Goal: Task Accomplishment & Management: Manage account settings

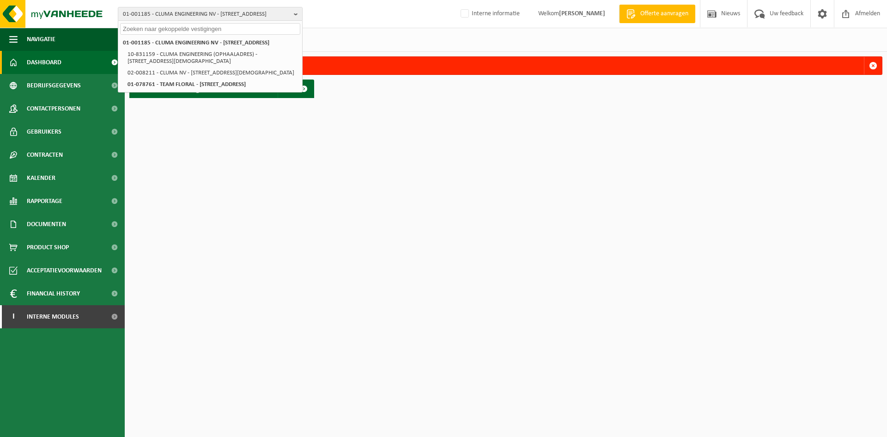
click at [196, 205] on html "01-001185 - CLUMA ENGINEERING NV - 8800 ROESELARE, KACHTEMSESTRAAT 161 01-00118…" at bounding box center [443, 218] width 887 height 437
click at [140, 28] on input "text" at bounding box center [210, 29] width 180 height 12
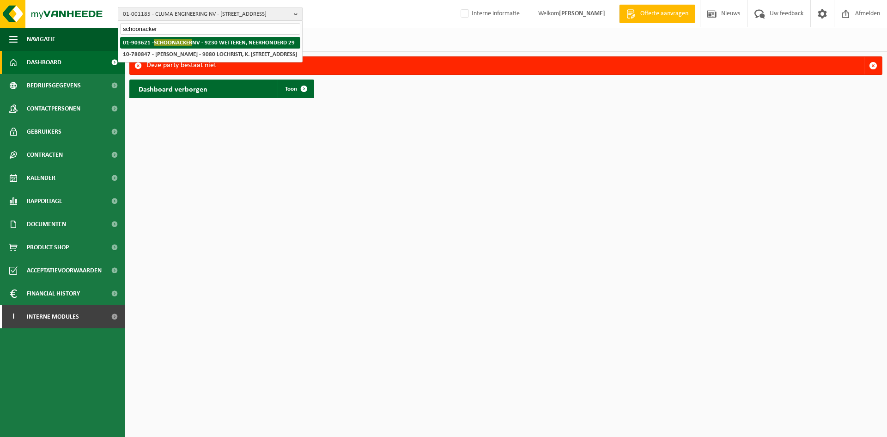
type input "schoonacker"
click at [174, 43] on span "SCHOONACKER" at bounding box center [173, 42] width 38 height 7
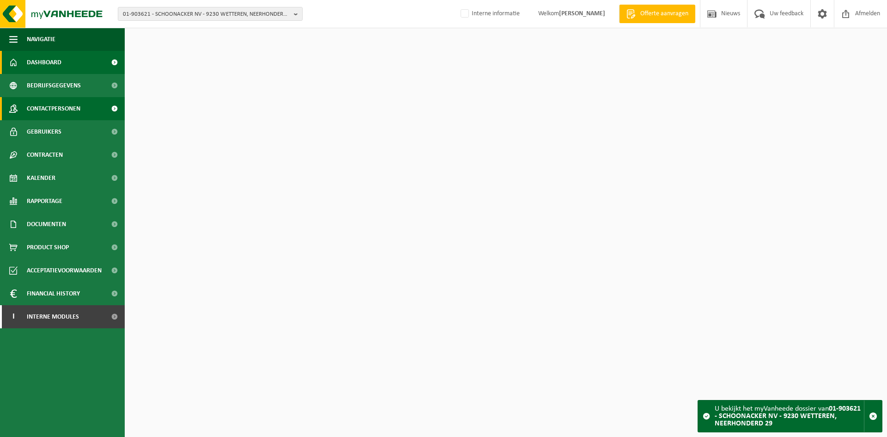
click at [74, 110] on span "Contactpersonen" at bounding box center [54, 108] width 54 height 23
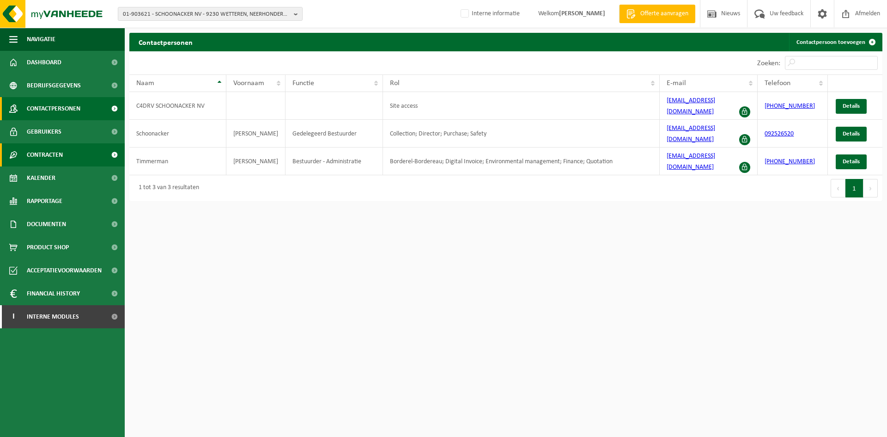
click at [59, 153] on span "Contracten" at bounding box center [45, 154] width 36 height 23
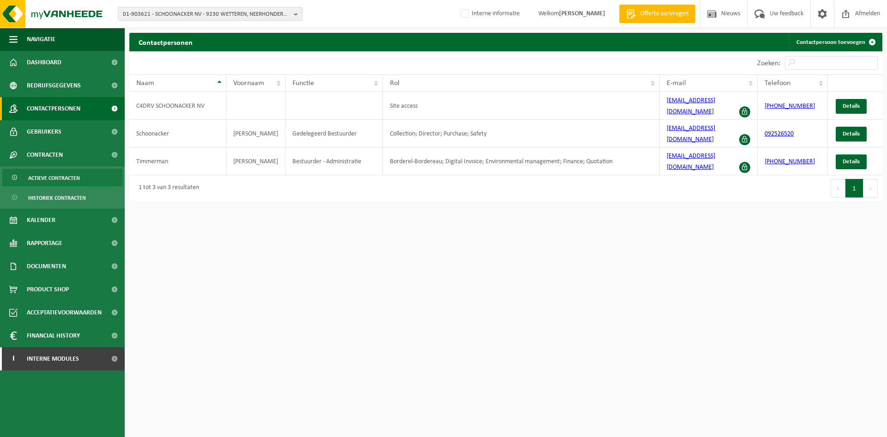
click at [79, 180] on span "Actieve contracten" at bounding box center [54, 178] width 52 height 18
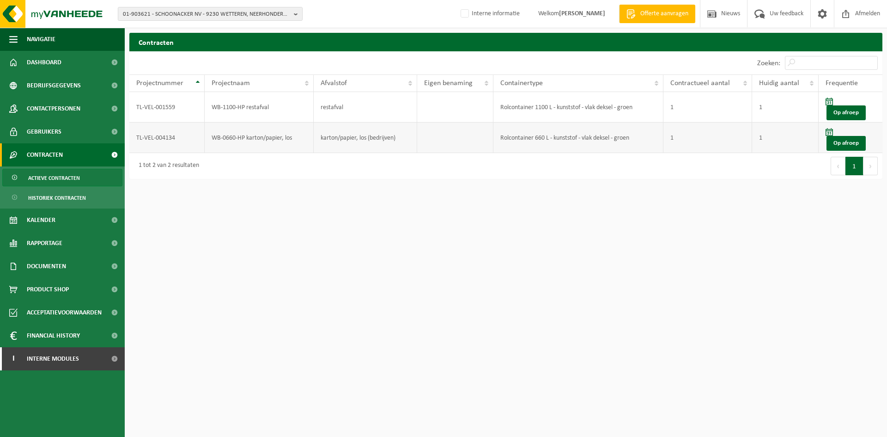
click at [184, 146] on td "TL-VEL-004134" at bounding box center [166, 137] width 75 height 30
drag, startPoint x: 181, startPoint y: 139, endPoint x: 135, endPoint y: 137, distance: 45.3
click at [135, 137] on td "TL-VEL-004134" at bounding box center [166, 137] width 75 height 30
copy td "TL-VEL-004134"
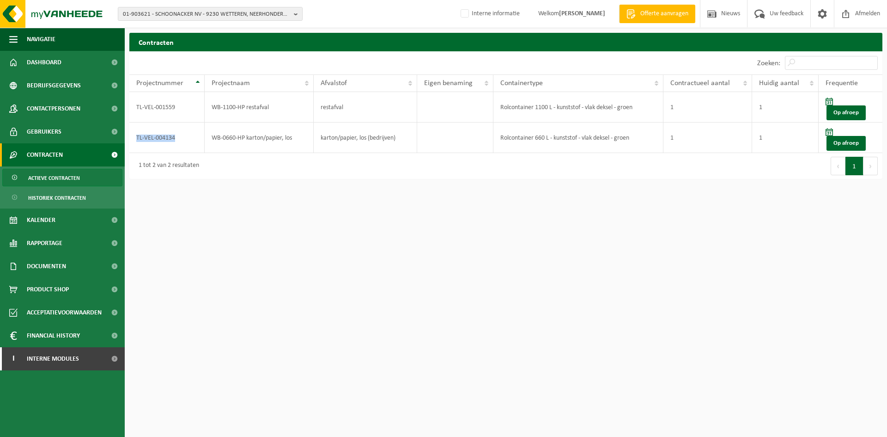
click at [400, 298] on html "01-903621 - SCHOONACKER NV - 9230 WETTEREN, NEERHONDERD 29 01-903621 - SCHOONAC…" at bounding box center [443, 218] width 887 height 437
click at [295, 201] on html "01-903621 - SCHOONACKER NV - 9230 WETTEREN, NEERHONDERD 29 01-903621 - SCHOONAC…" at bounding box center [443, 218] width 887 height 437
click at [441, 243] on html "01-903621 - SCHOONACKER NV - 9230 WETTEREN, NEERHONDERD 29 01-903621 - SCHOONAC…" at bounding box center [443, 218] width 887 height 437
click at [445, 298] on html "01-903621 - SCHOONACKER NV - 9230 WETTEREN, NEERHONDERD 29 01-903621 - SCHOONAC…" at bounding box center [443, 218] width 887 height 437
click at [564, 223] on html "01-903621 - SCHOONACKER NV - 9230 WETTEREN, NEERHONDERD 29 01-903621 - SCHOONAC…" at bounding box center [443, 218] width 887 height 437
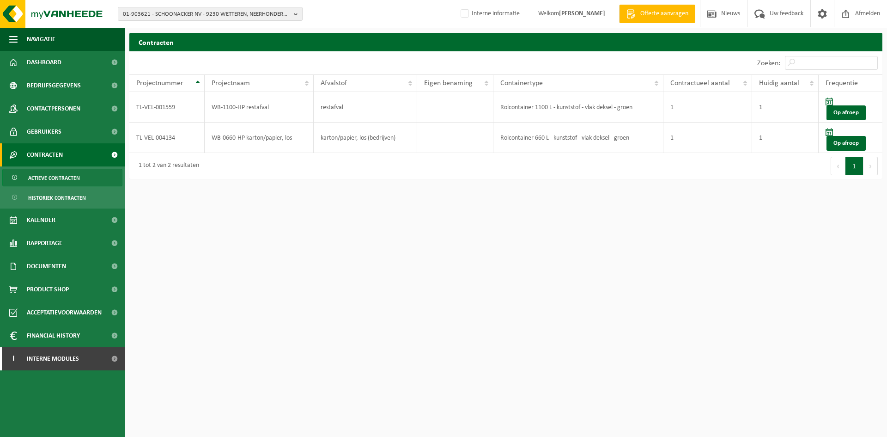
click at [483, 300] on html "01-903621 - SCHOONACKER NV - 9230 WETTEREN, NEERHONDERD 29 01-903621 - SCHOONAC…" at bounding box center [443, 218] width 887 height 437
click at [150, 16] on span "01-903621 - SCHOONACKER NV - 9230 WETTEREN, NEERHONDERD 29" at bounding box center [206, 14] width 167 height 14
paste input "10-905270"
type input "10-905270"
click at [195, 43] on strong "10-905270 - ÉCOLE LE FOYA - 6150 ANDERLUES, AUGUSTE GUERLEMENT 36" at bounding box center [208, 42] width 170 height 7
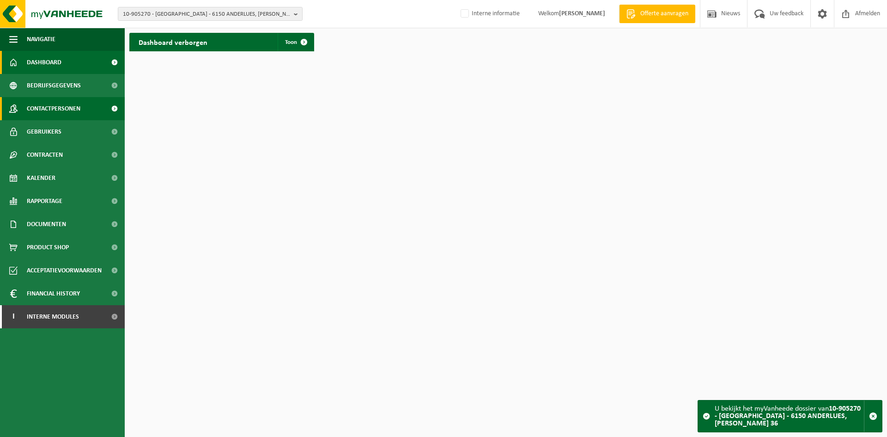
click at [62, 110] on span "Contactpersonen" at bounding box center [54, 108] width 54 height 23
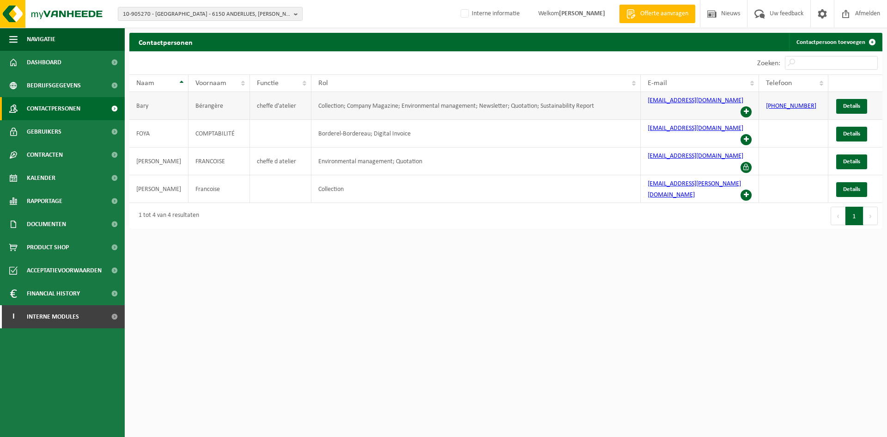
click at [743, 106] on span at bounding box center [746, 111] width 11 height 11
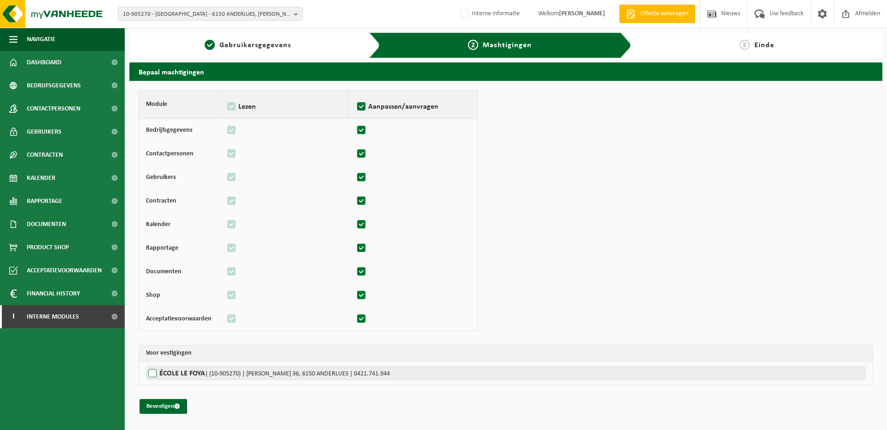
click at [180, 377] on label"] "[GEOGRAPHIC_DATA] | (10-905270) | [PERSON_NAME] 36, 6150 ANDERLUES | 0421.741.9…" at bounding box center [506, 373] width 720 height 14
click at [180, 377] on input "ÉCOLE LE FOYA | (10-905270) | AUGUSTE GUERLEMENT 36, 6150 ANDERLUES | 0421.741.…" at bounding box center [589, 373] width 887 height 14
checkbox input "true"
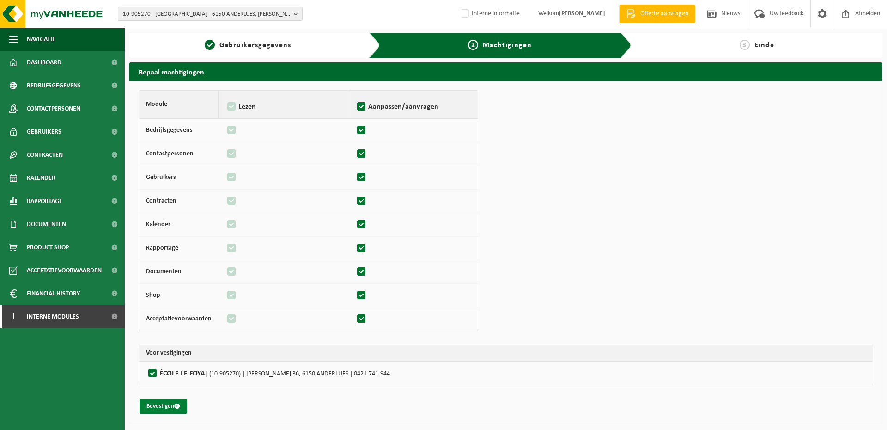
click at [164, 404] on button "Bevestigen" at bounding box center [164, 406] width 48 height 15
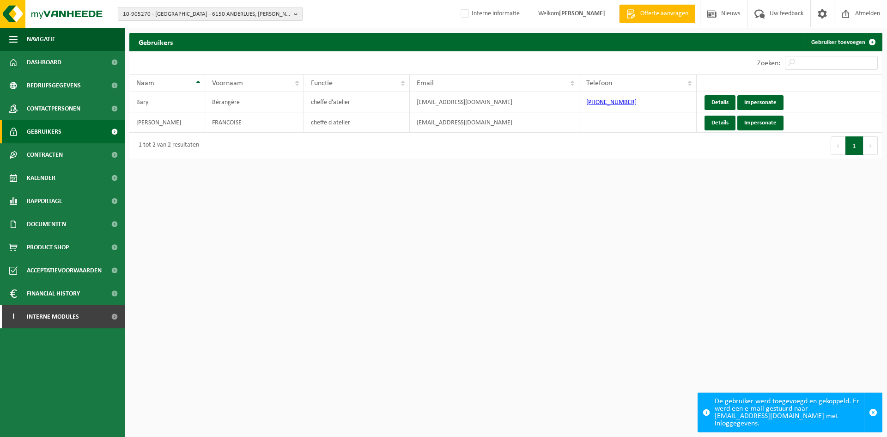
click at [240, 14] on span "10-905270 - ÉCOLE LE FOYA - 6150 ANDERLUES, AUGUSTE GUERLEMENT 36" at bounding box center [206, 14] width 167 height 14
paste input "01-020688"
type input "01-020688"
click at [164, 48] on li "01-020688 - LA VIE EST BELLE BV - 8020 OOSTKAMP, LEGEWEG 135-137" at bounding box center [210, 43] width 180 height 12
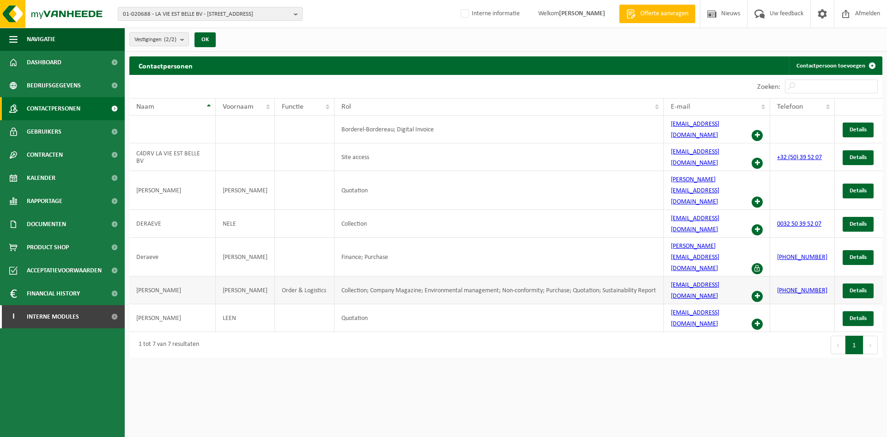
click at [762, 291] on span at bounding box center [757, 296] width 11 height 11
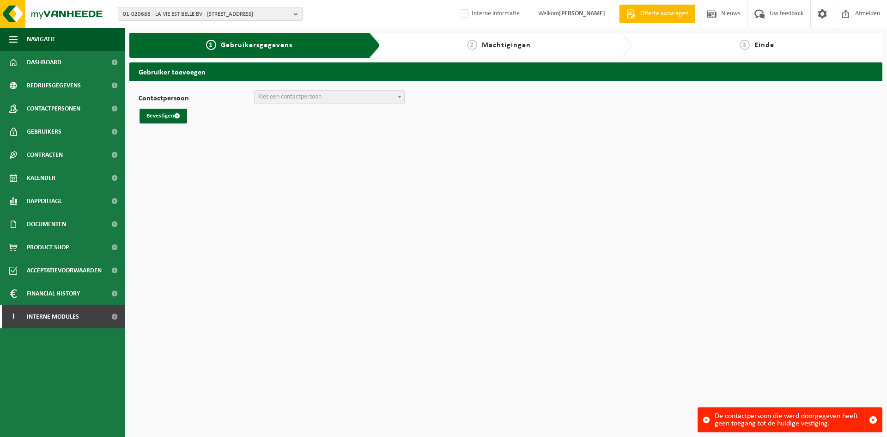
click at [191, 14] on span "01-020688 - LA VIE EST BELLE BV - 8020 OOSTKAMP, LEGEWEG 135-137" at bounding box center [206, 14] width 167 height 14
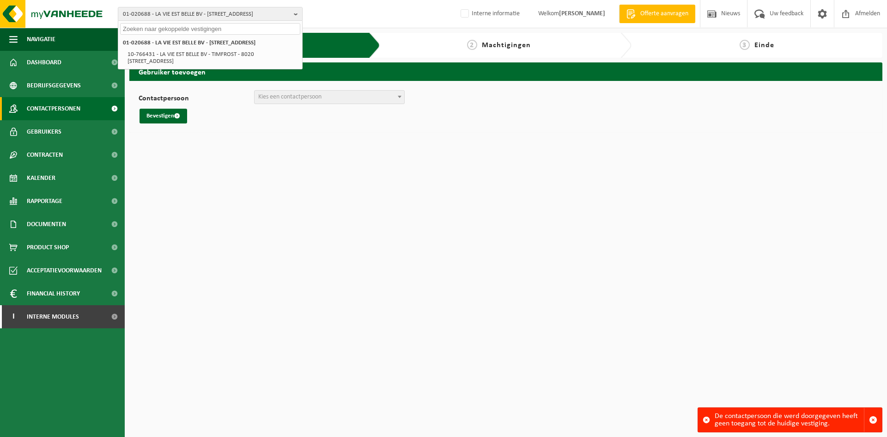
click at [76, 107] on span "Contactpersonen" at bounding box center [54, 108] width 54 height 23
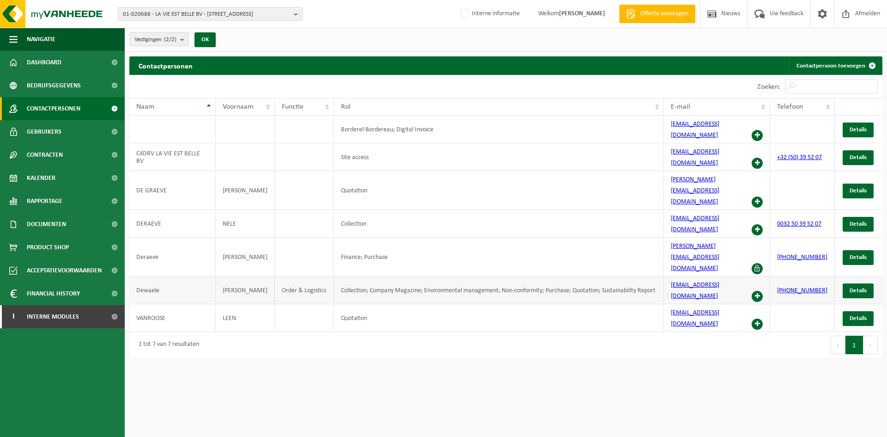
click at [762, 291] on span at bounding box center [757, 296] width 11 height 11
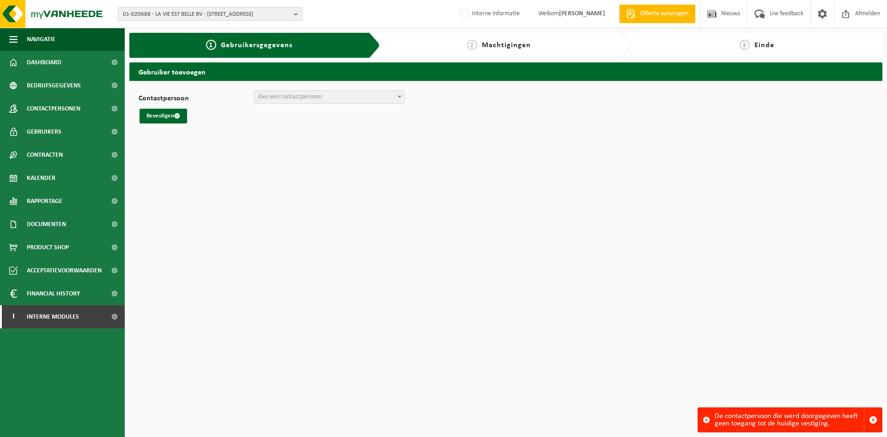
click at [179, 17] on span "01-020688 - LA VIE EST BELLE BV - [STREET_ADDRESS]" at bounding box center [206, 14] width 167 height 14
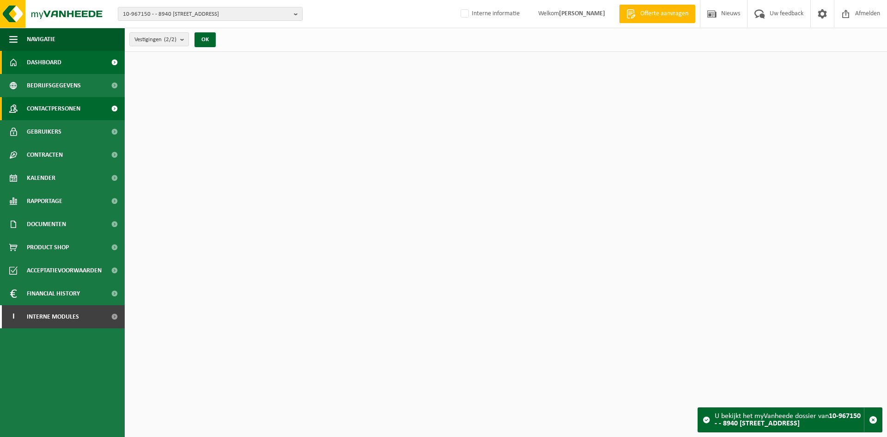
click at [48, 109] on span "Contactpersonen" at bounding box center [54, 108] width 54 height 23
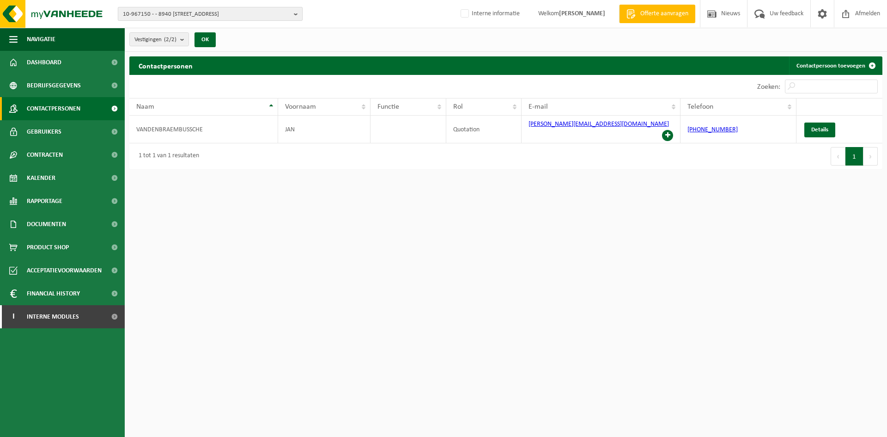
click at [214, 13] on span "10-967150 - - 8940 [STREET_ADDRESS]" at bounding box center [206, 14] width 167 height 14
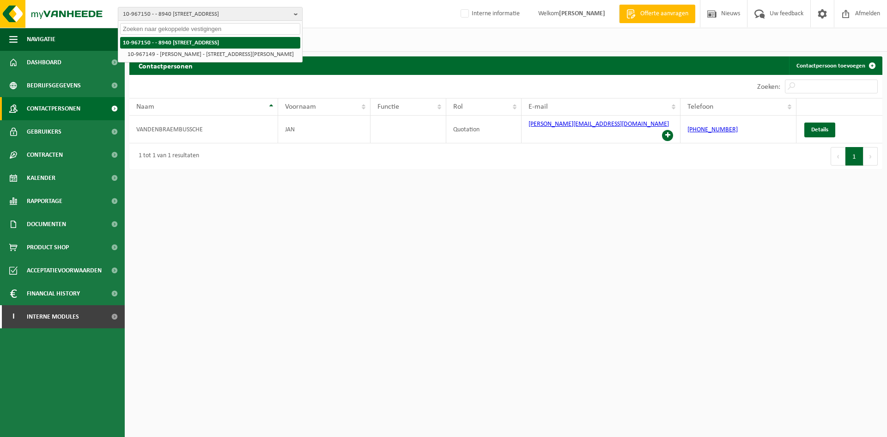
click at [130, 42] on li "10-967150 - - 8940 [STREET_ADDRESS]" at bounding box center [210, 43] width 180 height 12
click at [245, 167] on html "10-967150 - - 8940 WERVIK, GEERBODELAAN 19 10-967150 - - 8940 WERVIK, GEERBODEL…" at bounding box center [443, 218] width 887 height 437
click at [140, 20] on span "10-967150 - - 8940 [STREET_ADDRESS]" at bounding box center [206, 14] width 167 height 14
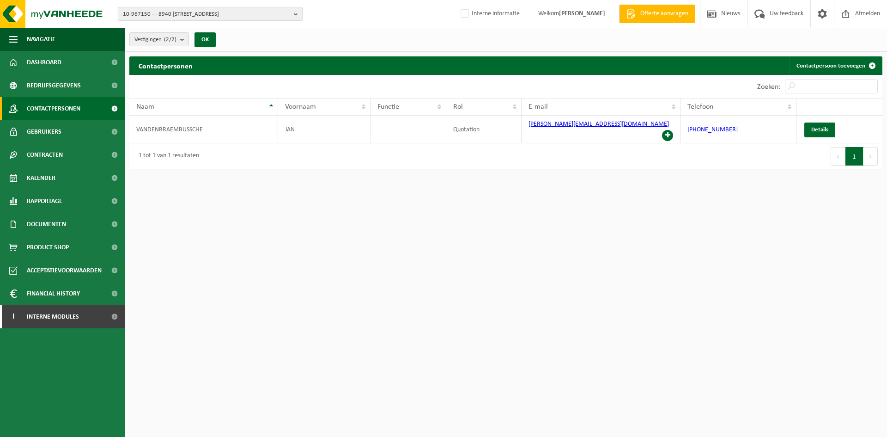
click at [147, 18] on span "10-967150 - - 8940 [STREET_ADDRESS]" at bounding box center [206, 14] width 167 height 14
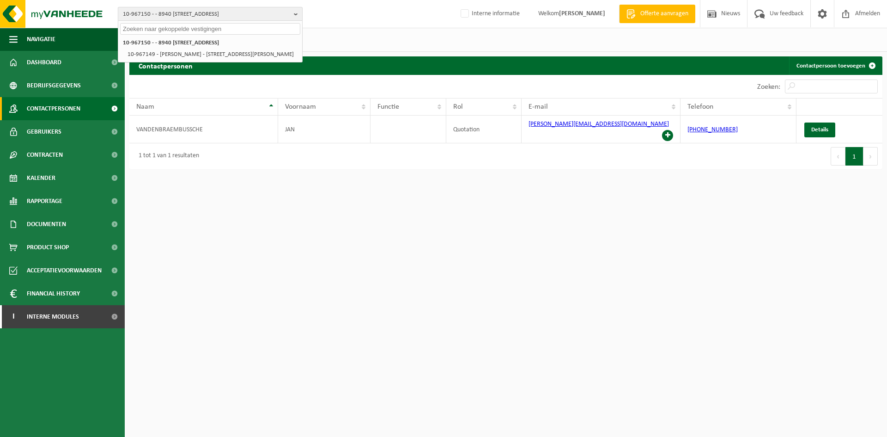
paste input "04-000029"
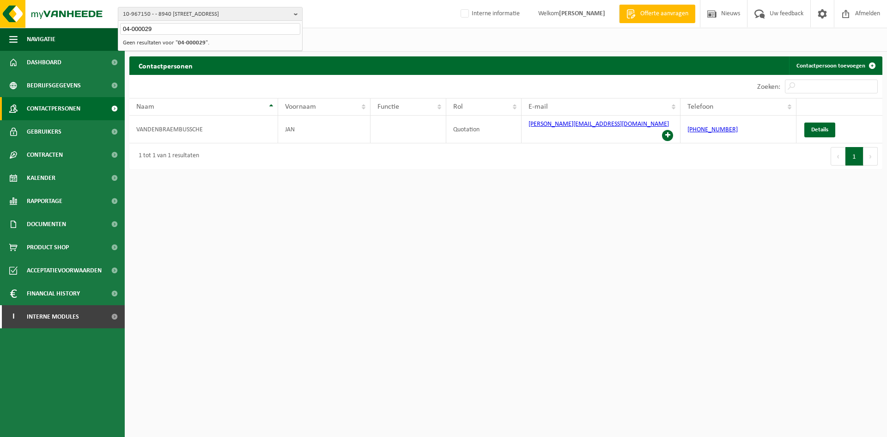
type input "04-000029"
click at [138, 47] on li "Geen resultaten voor " 04-000029 "." at bounding box center [210, 43] width 180 height 12
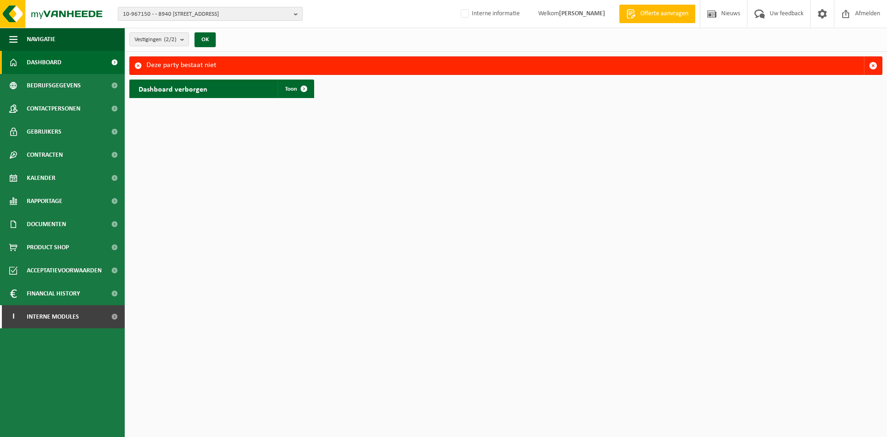
click at [169, 12] on span "10-967150 - - 8940 WERVIK, GEERBODELAAN 19" at bounding box center [206, 14] width 167 height 14
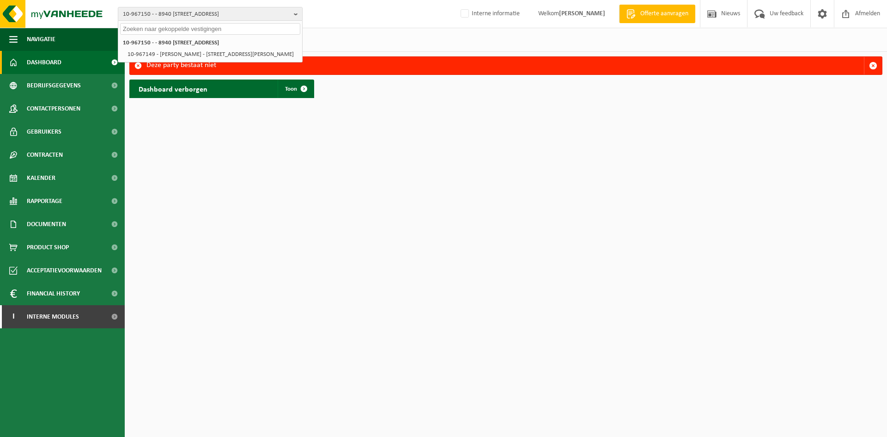
click at [434, 46] on div "Vestigingen (2/2) Alles selecteren Alles deselecteren Actieve selecteren - WERV…" at bounding box center [506, 40] width 762 height 24
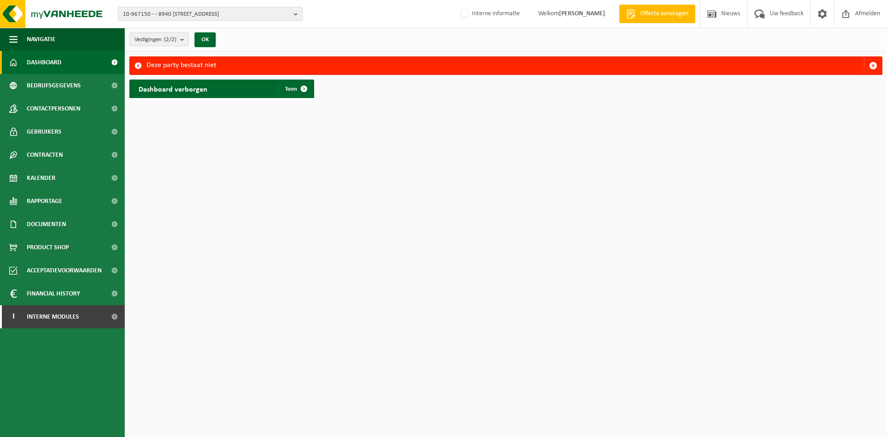
click at [354, 3] on div "10-967150 - - 8940 WERVIK, GEERBODELAAN 19 10-967150 - - 8940 WERVIK, GEERBODEL…" at bounding box center [443, 14] width 887 height 28
click at [248, 8] on span "10-967150 - - 8940 WERVIK, GEERBODELAAN 19" at bounding box center [206, 14] width 167 height 14
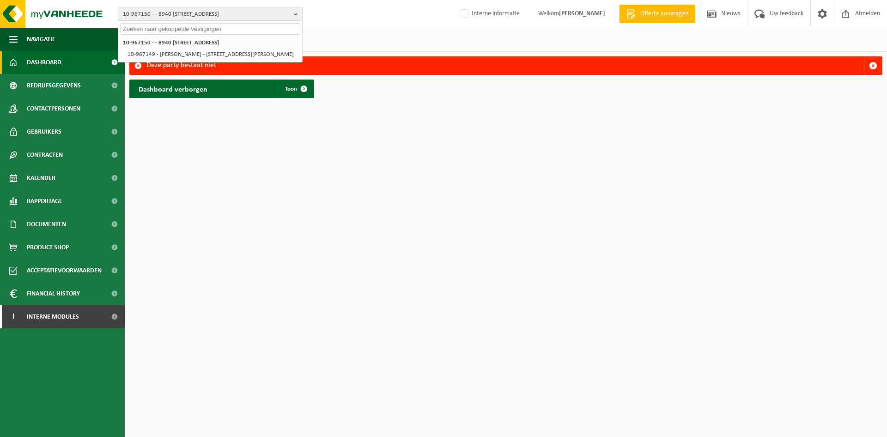
paste input "01-020688"
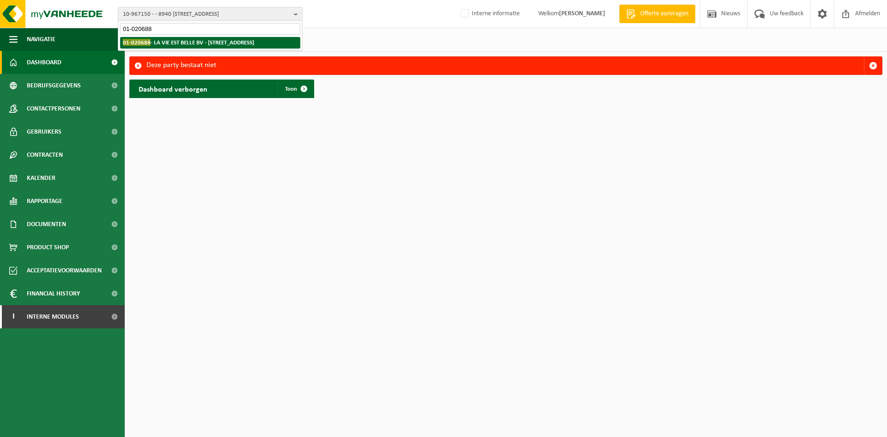
type input "01-020688"
click at [217, 42] on strong "01-020688 - LA VIE EST BELLE BV - 8020 OOSTKAMP, LEGEWEG 135-137" at bounding box center [188, 42] width 131 height 7
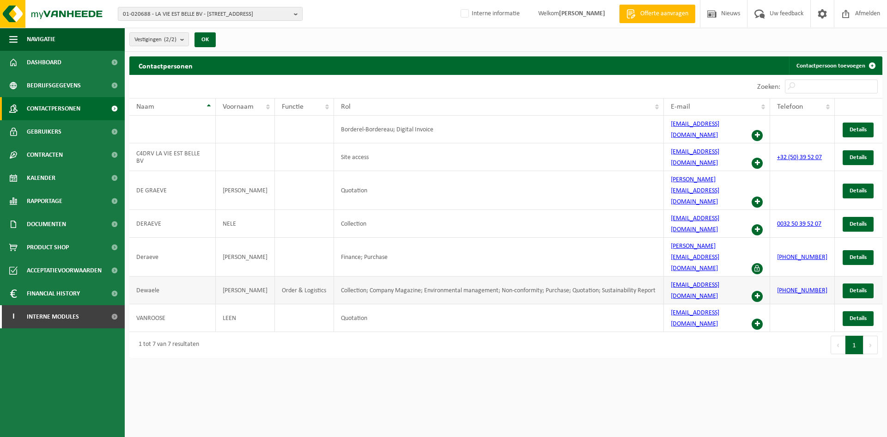
click at [761, 291] on span at bounding box center [757, 296] width 11 height 11
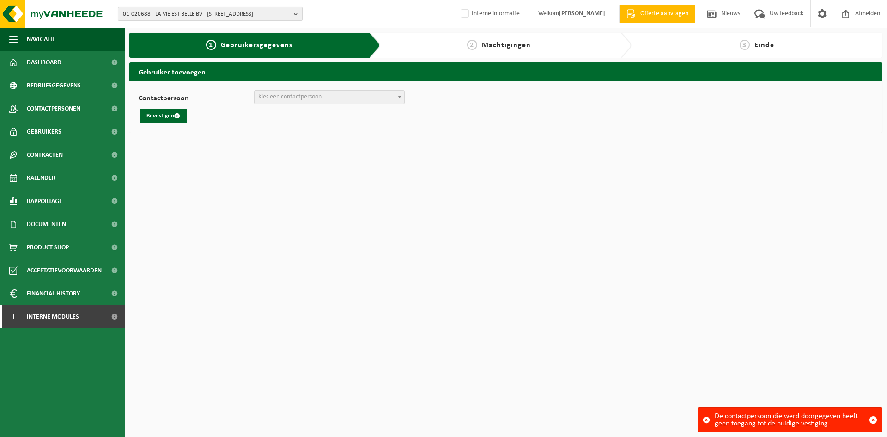
click at [223, 13] on span "01-020688 - LA VIE EST BELLE BV - 8020 OOSTKAMP, LEGEWEG 135-137" at bounding box center [206, 14] width 167 height 14
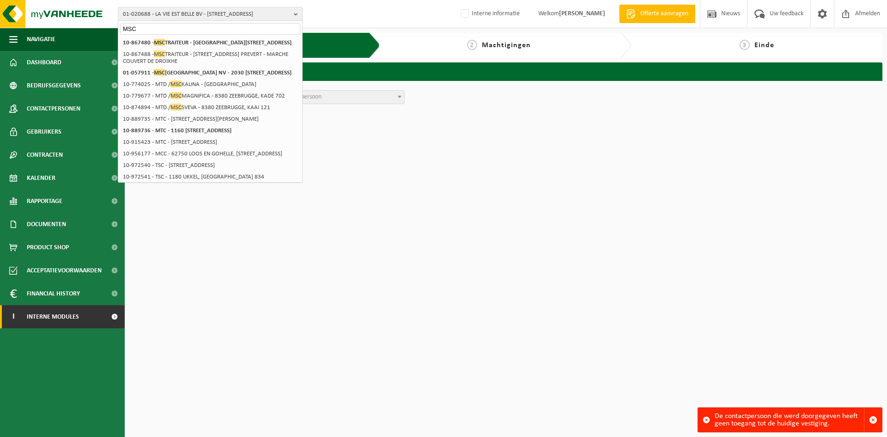
type input "MSC"
click at [165, 30] on input "MSC" at bounding box center [210, 29] width 180 height 12
drag, startPoint x: 178, startPoint y: 28, endPoint x: 90, endPoint y: 25, distance: 88.3
click at [90, 25] on div "01-020688 - LA VIE EST BELLE BV - 8020 OOSTKAMP, LEGEWEG 135-137 MSC 01-020688 …" at bounding box center [443, 14] width 887 height 28
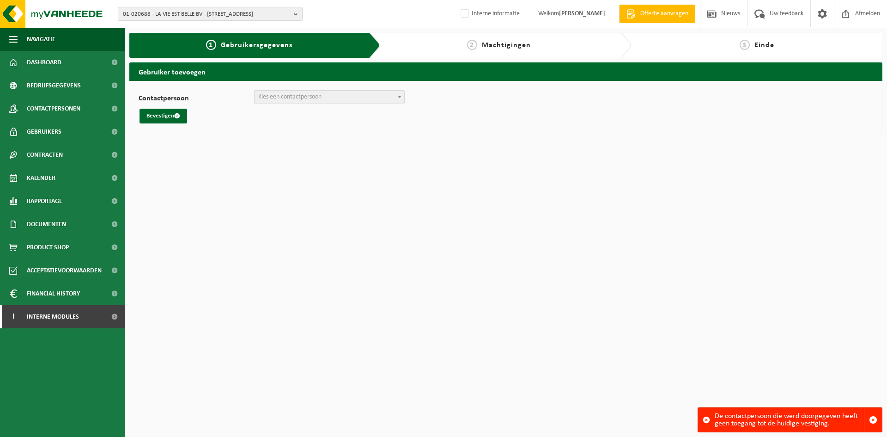
click at [233, 12] on span "01-020688 - LA VIE EST BELLE BV - 8020 OOSTKAMP, LEGEWEG 135-137" at bounding box center [206, 14] width 167 height 14
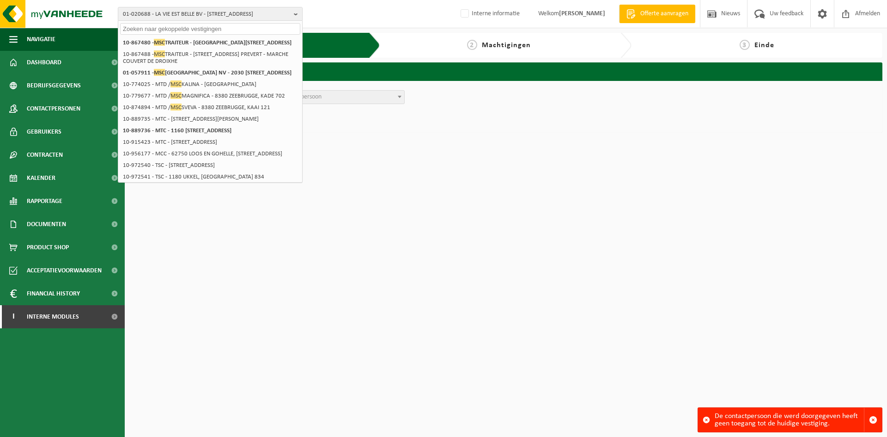
click at [492, 110] on div "Bevestigen" at bounding box center [506, 116] width 735 height 15
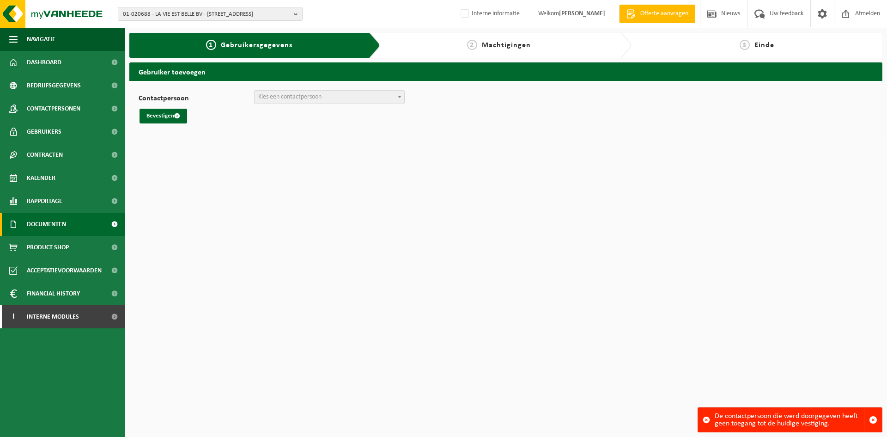
click at [55, 229] on span "Documenten" at bounding box center [46, 224] width 39 height 23
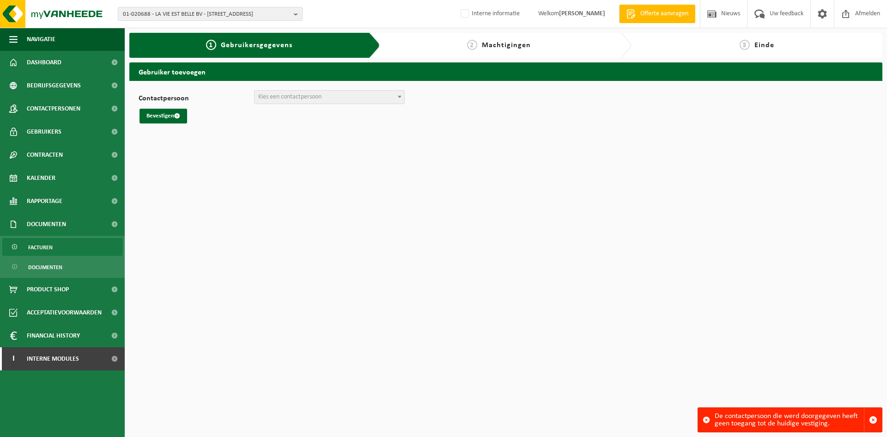
click at [67, 245] on link "Facturen" at bounding box center [62, 247] width 120 height 18
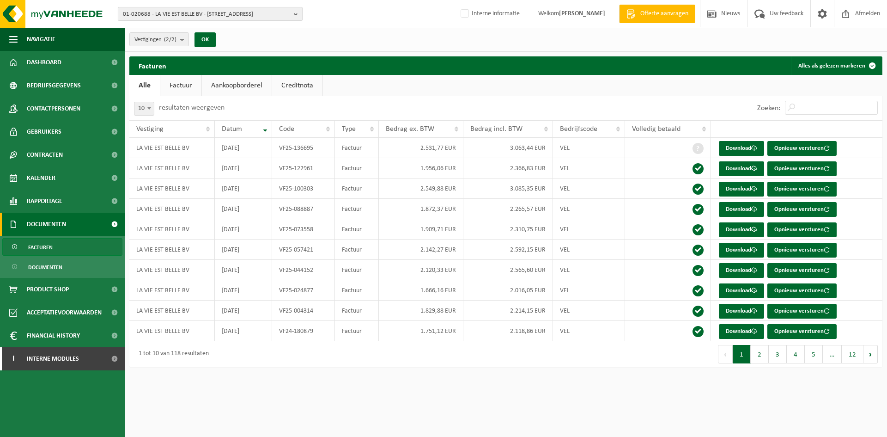
click at [149, 11] on span "01-020688 - LA VIE EST BELLE BV - [STREET_ADDRESS]" at bounding box center [206, 14] width 167 height 14
type input "01-057911"
click at [177, 43] on strong "01-057911 - MSC BELGIUM NV - 2030 ANTWERPEN, NOORDERLAAN 127A" at bounding box center [206, 46] width 167 height 14
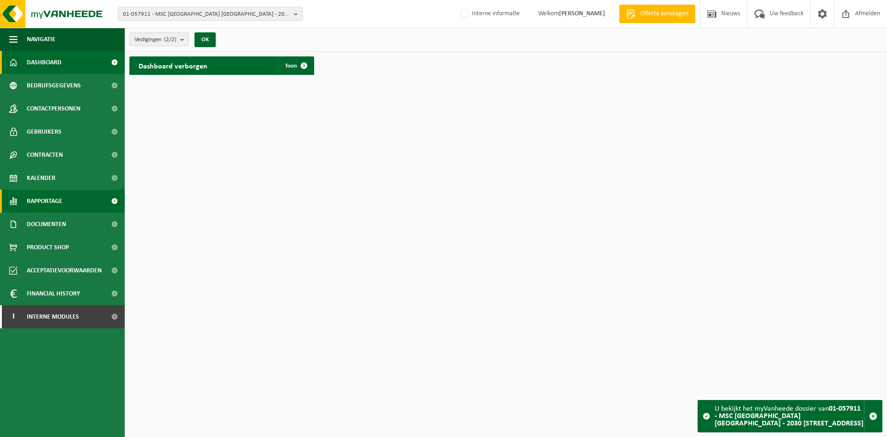
click at [79, 209] on link "Rapportage" at bounding box center [62, 200] width 125 height 23
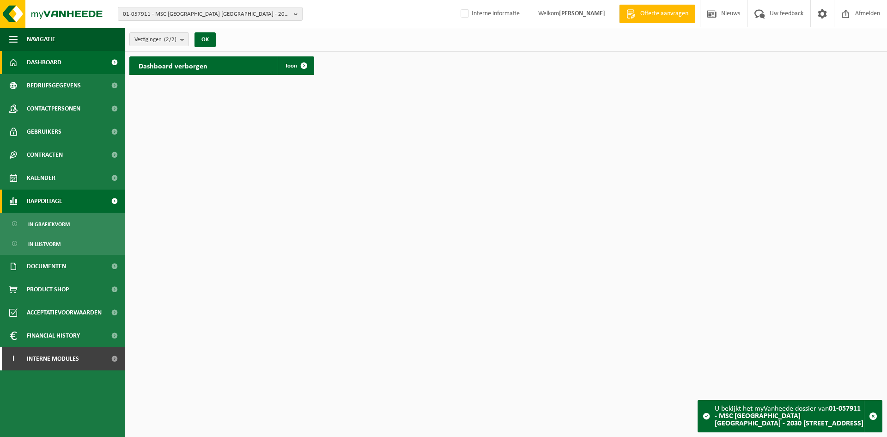
click at [62, 195] on span "Rapportage" at bounding box center [45, 200] width 36 height 23
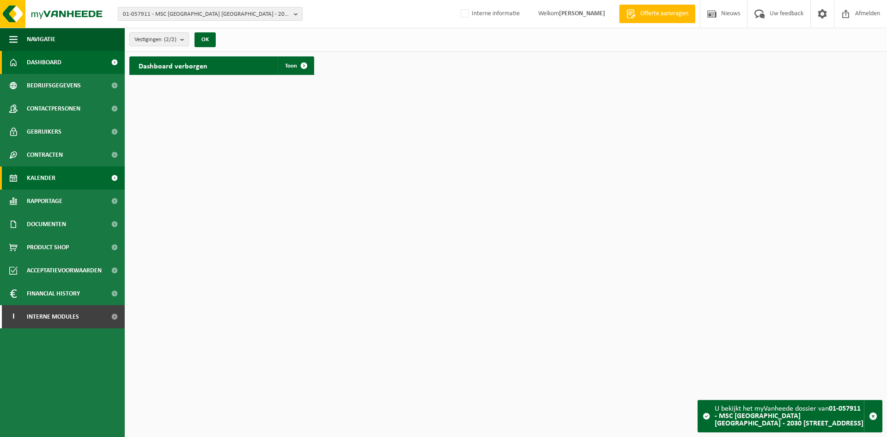
click at [67, 179] on link "Kalender" at bounding box center [62, 177] width 125 height 23
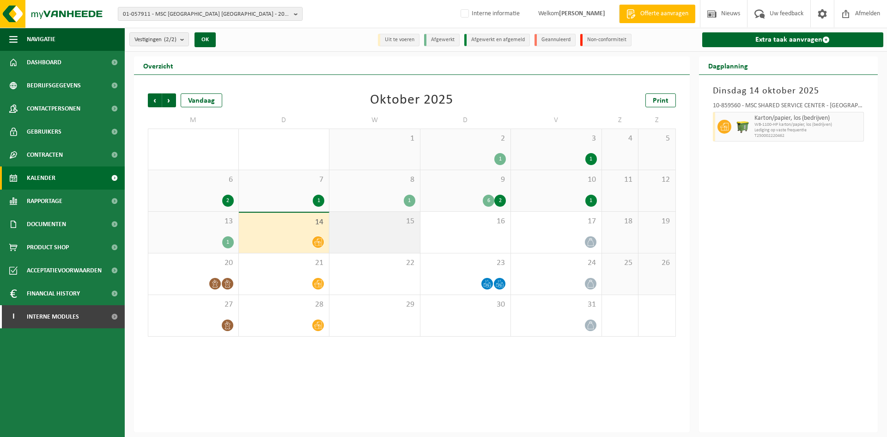
click at [379, 222] on span "15" at bounding box center [374, 221] width 81 height 10
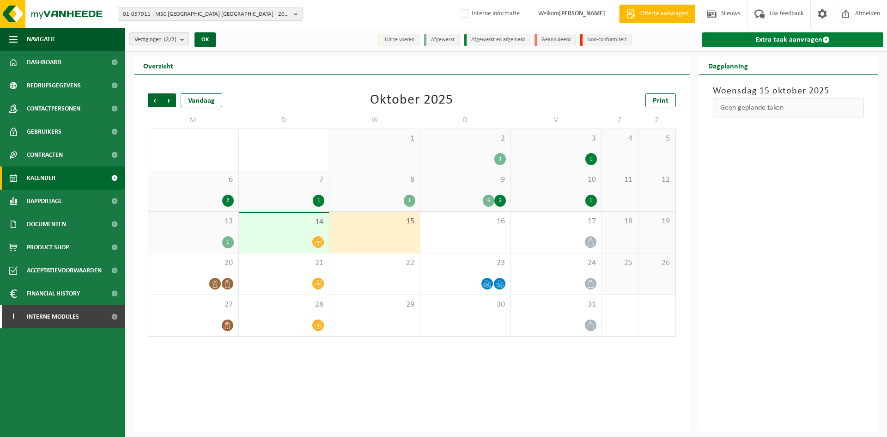
click at [760, 41] on link "Extra taak aanvragen" at bounding box center [793, 39] width 182 height 15
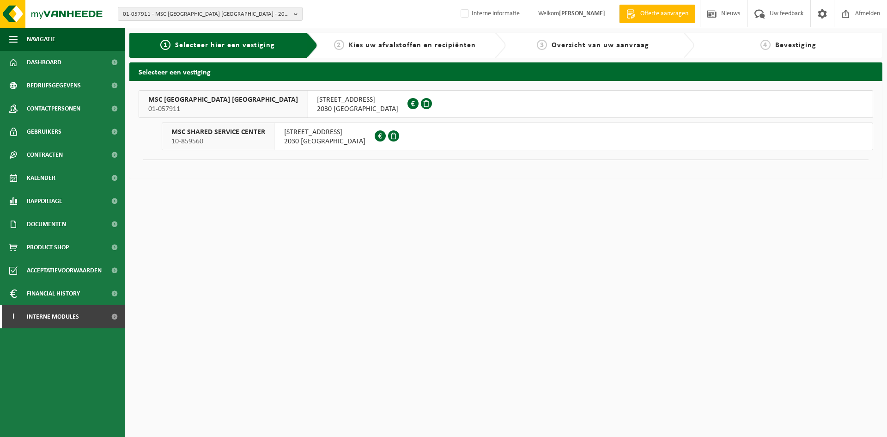
click at [317, 105] on span "2030 [GEOGRAPHIC_DATA]" at bounding box center [357, 108] width 81 height 9
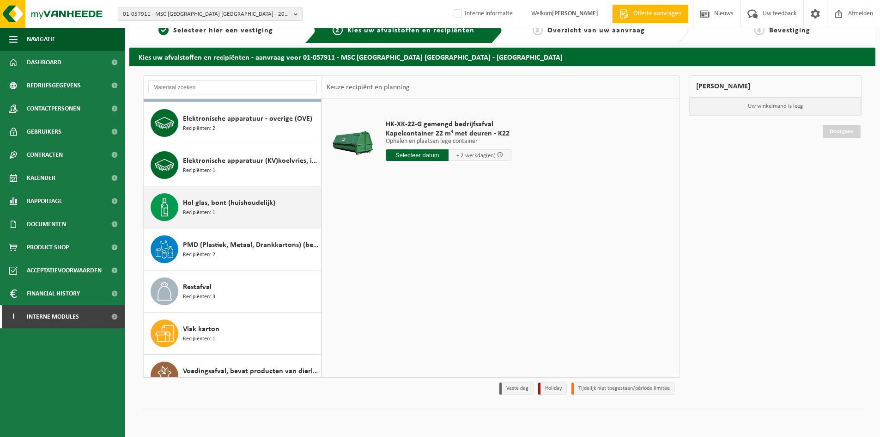
scroll to position [58, 0]
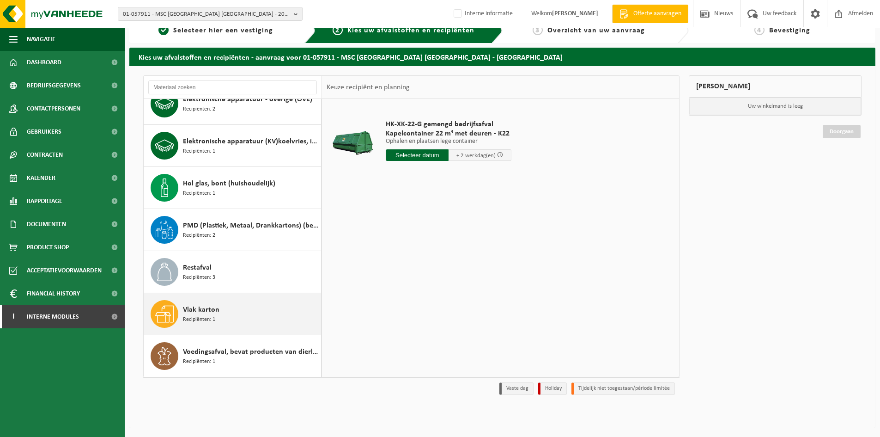
click at [242, 323] on div "Vlak karton Recipiënten: 1" at bounding box center [251, 314] width 136 height 28
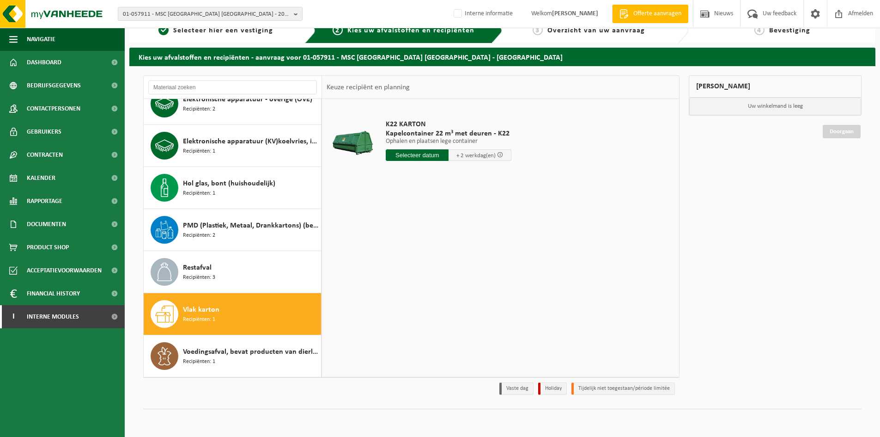
scroll to position [0, 0]
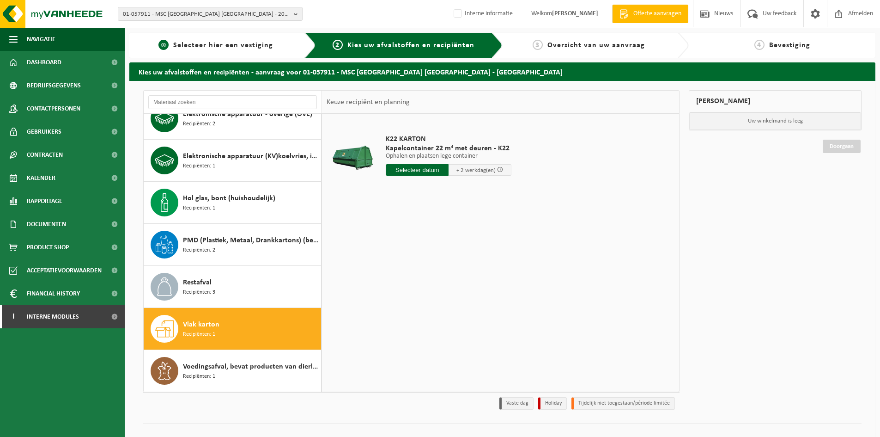
click at [248, 42] on span "Selecteer hier een vestiging" at bounding box center [223, 45] width 100 height 7
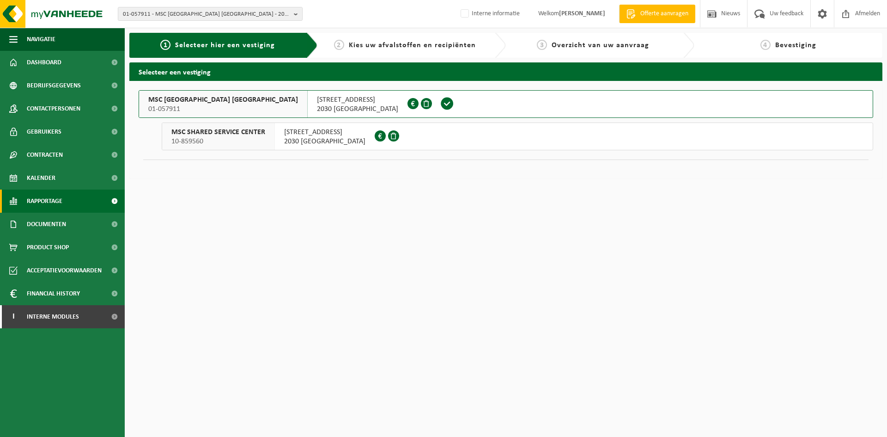
click at [62, 198] on span "Rapportage" at bounding box center [45, 200] width 36 height 23
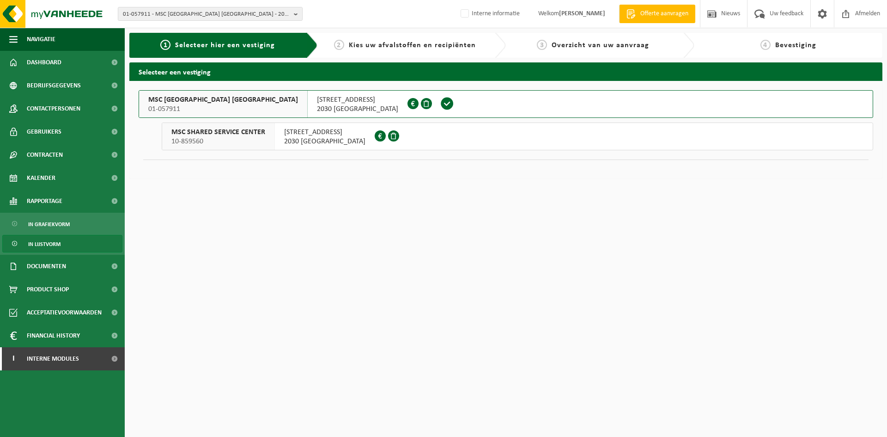
click at [72, 239] on link "In lijstvorm" at bounding box center [62, 244] width 120 height 18
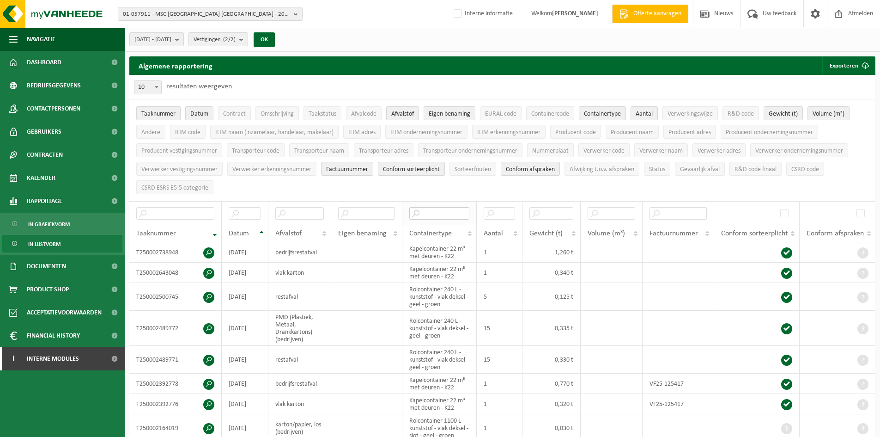
click at [436, 209] on input "text" at bounding box center [439, 213] width 60 height 12
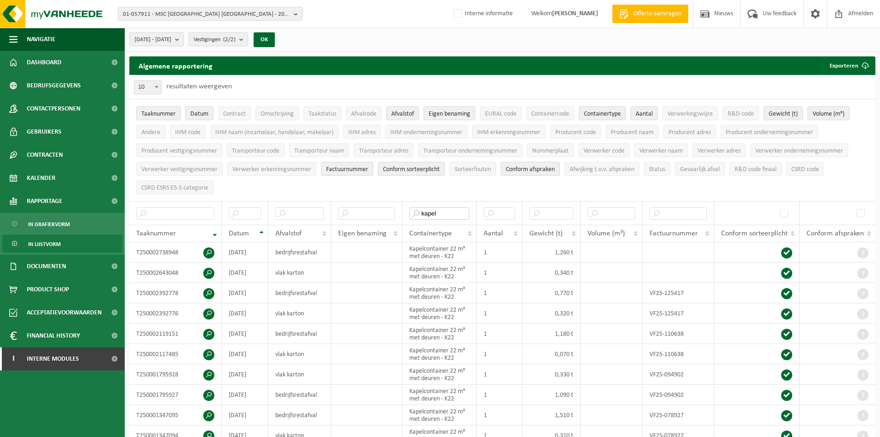
type input "kapel"
click at [183, 38] on b "submit" at bounding box center [179, 39] width 8 height 13
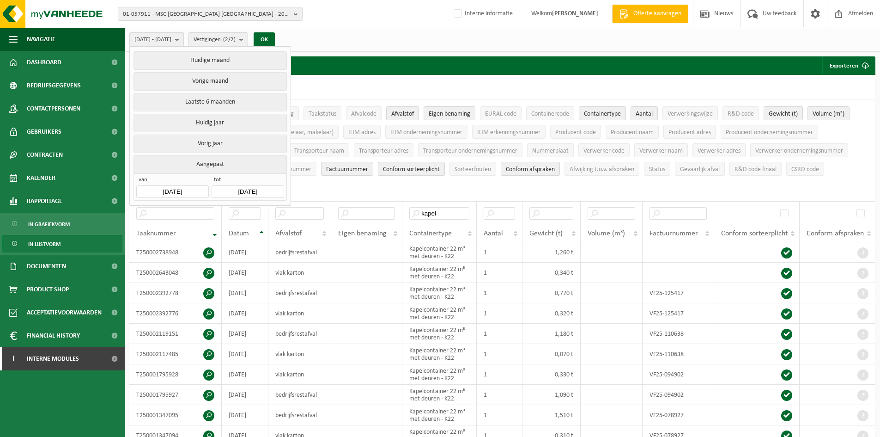
click at [223, 163] on button "Aangepast" at bounding box center [210, 164] width 153 height 18
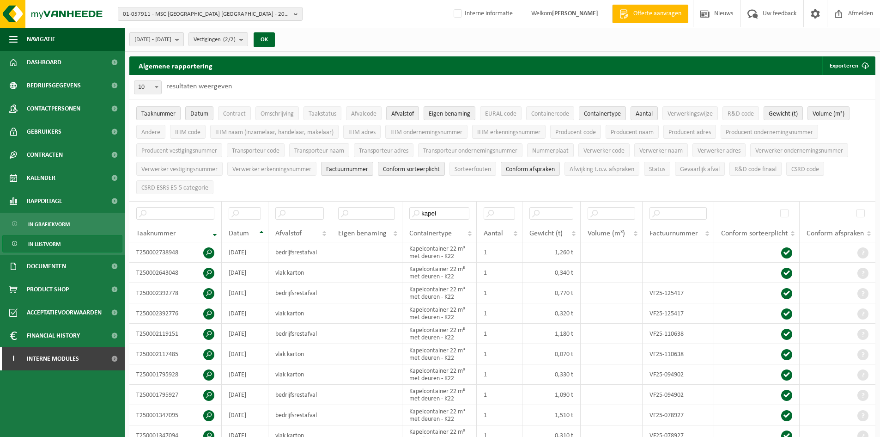
click at [171, 41] on span "2025-05-01 - 2025-10-14" at bounding box center [152, 40] width 37 height 14
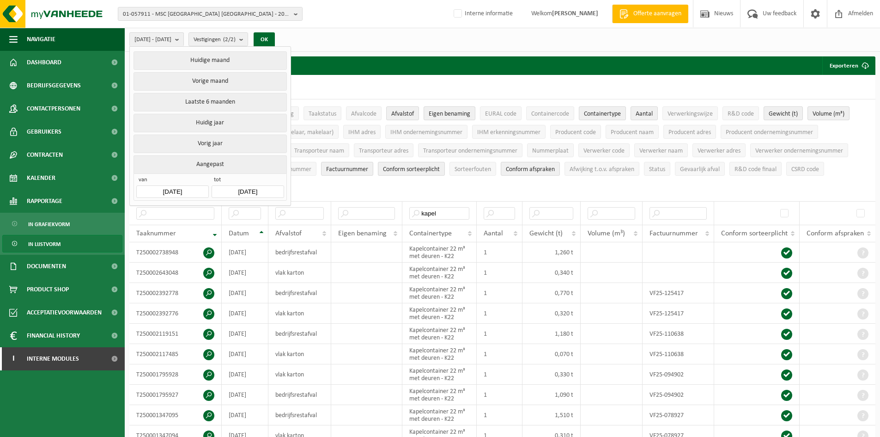
click at [211, 159] on button "Aangepast" at bounding box center [210, 164] width 153 height 18
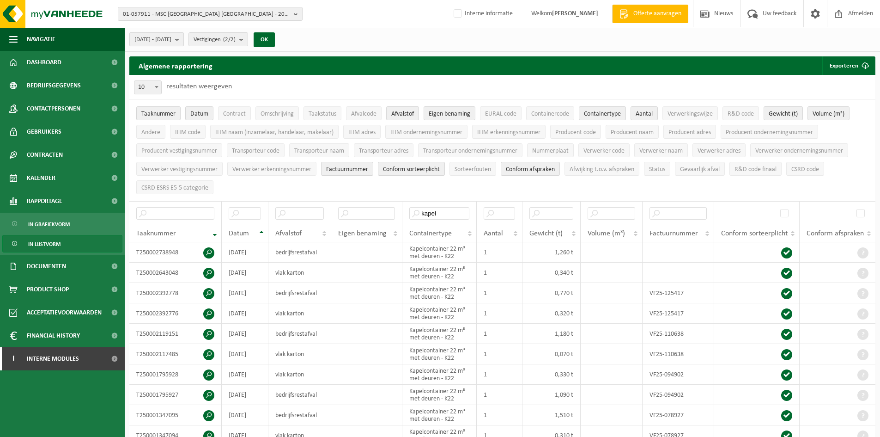
click at [140, 39] on span "2025-05-01 - 2025-10-14" at bounding box center [152, 40] width 37 height 14
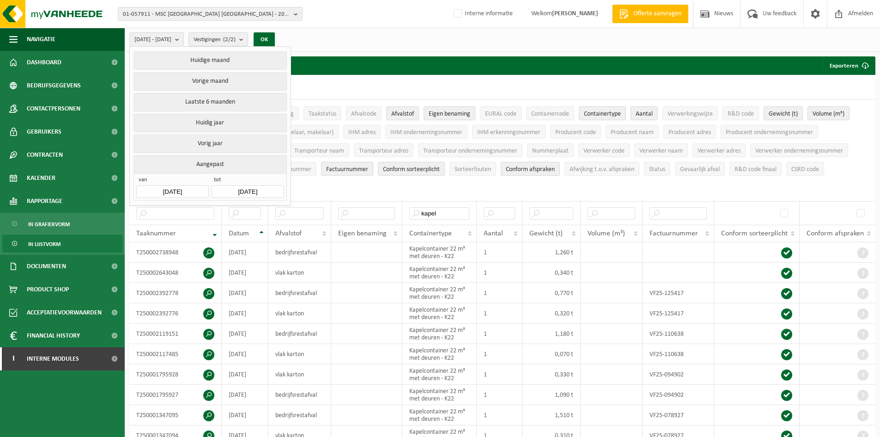
click at [195, 161] on button "Aangepast" at bounding box center [210, 164] width 153 height 18
click at [183, 191] on input "2025-05-01" at bounding box center [172, 191] width 72 height 12
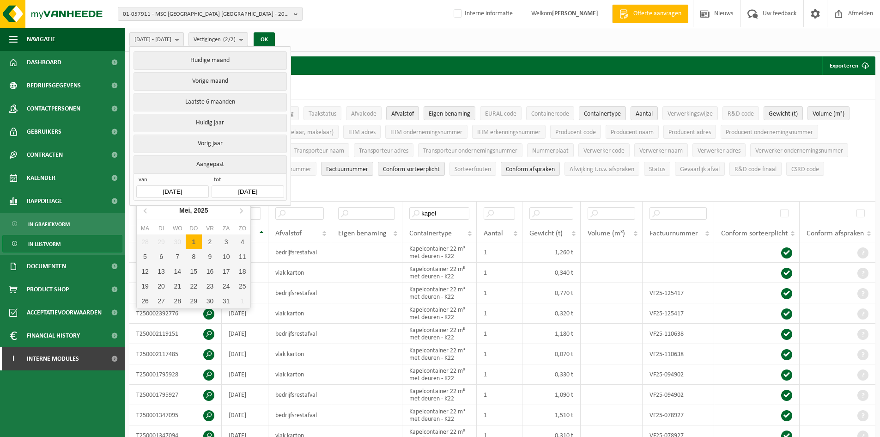
click at [191, 186] on input "2025-05-01" at bounding box center [172, 191] width 72 height 12
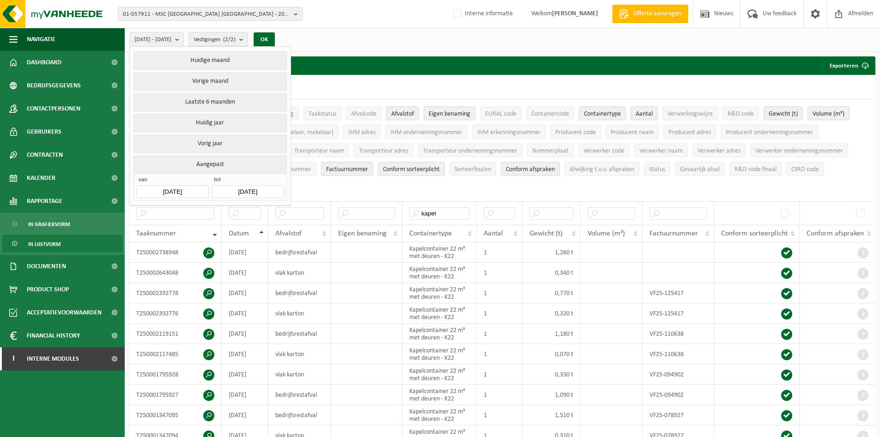
click at [327, 37] on div "2025-05-01 - 2025-10-14 Huidige maand Vorige maand Laatste 6 maanden Huidig jaa…" at bounding box center [502, 40] width 755 height 24
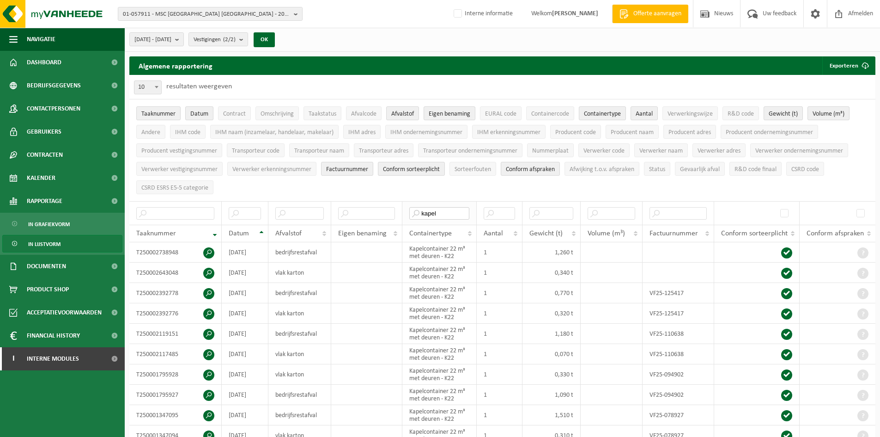
click at [439, 216] on input "kapel" at bounding box center [439, 213] width 60 height 12
click at [451, 209] on input "kapel" at bounding box center [439, 213] width 60 height 12
click at [302, 214] on input "text" at bounding box center [299, 213] width 49 height 12
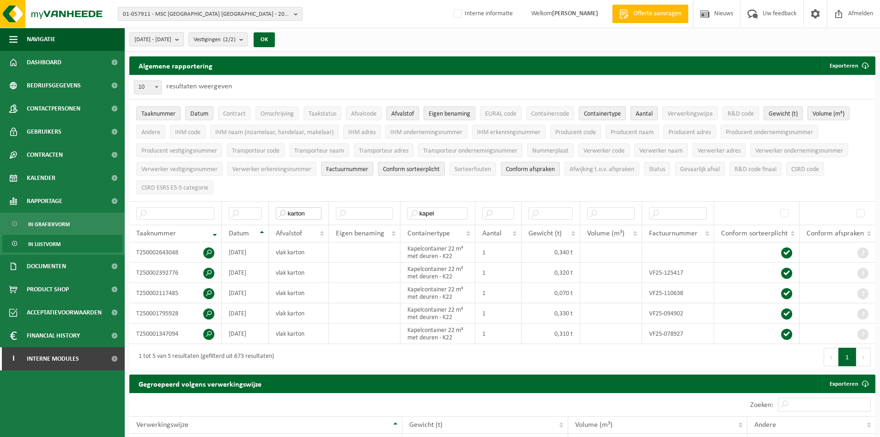
type input "karton"
click at [160, 38] on span "2025-05-01 - 2025-10-14" at bounding box center [152, 40] width 37 height 14
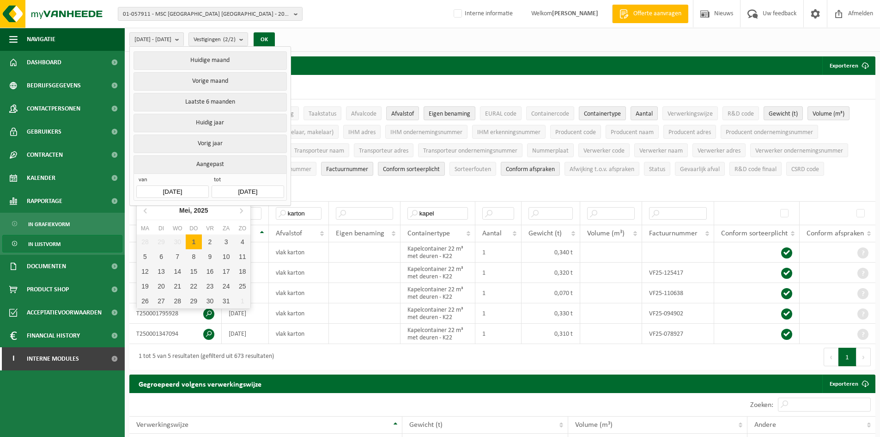
click at [167, 190] on input "2025-05-01" at bounding box center [172, 191] width 72 height 12
click at [144, 212] on icon at bounding box center [146, 210] width 15 height 15
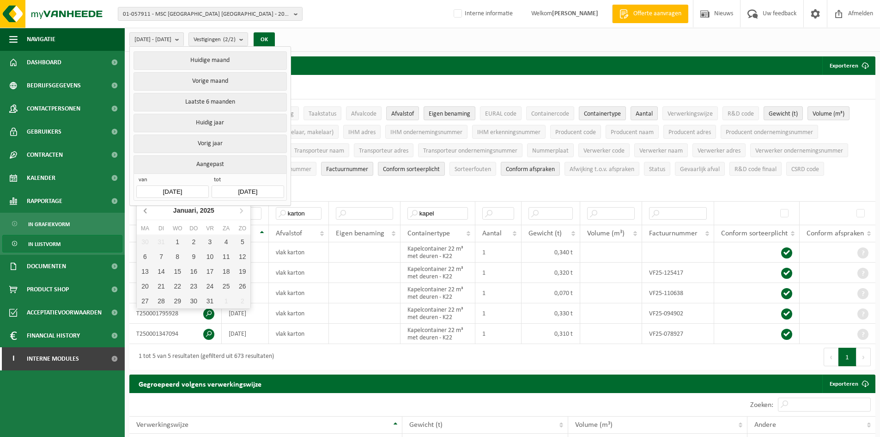
click at [144, 212] on icon at bounding box center [146, 210] width 15 height 15
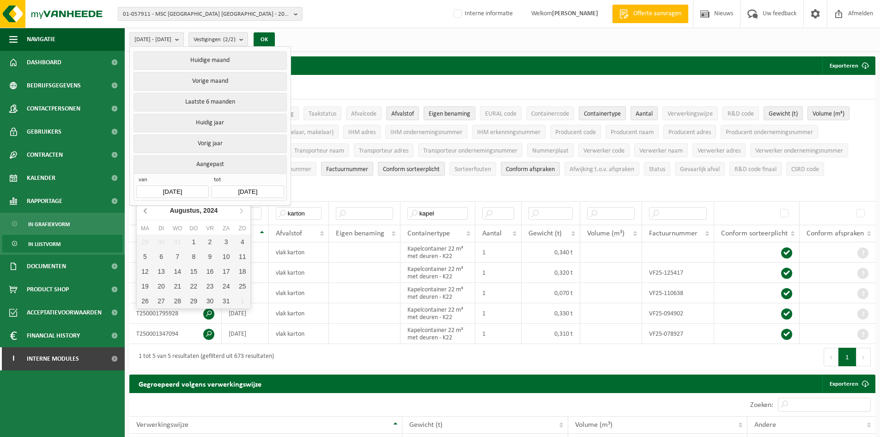
click at [144, 212] on icon at bounding box center [146, 210] width 15 height 15
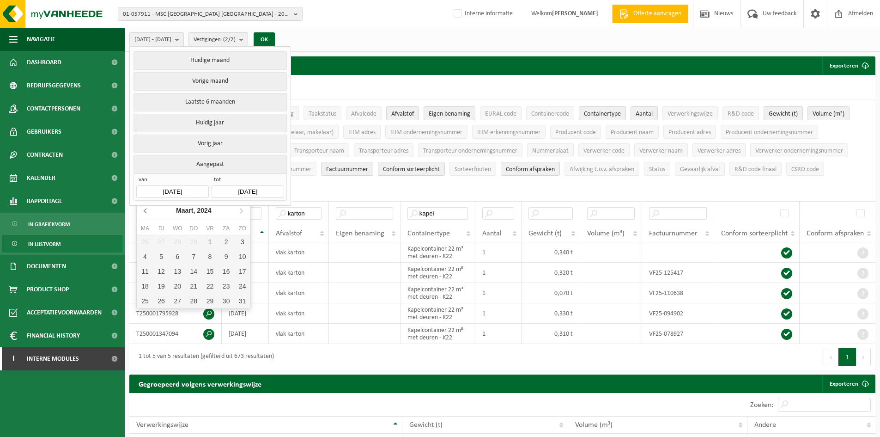
click at [144, 212] on icon at bounding box center [146, 210] width 15 height 15
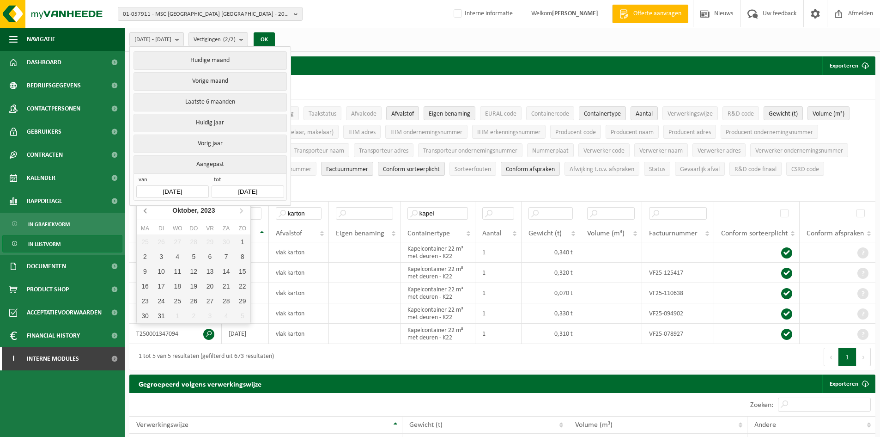
click at [144, 212] on icon at bounding box center [146, 210] width 15 height 15
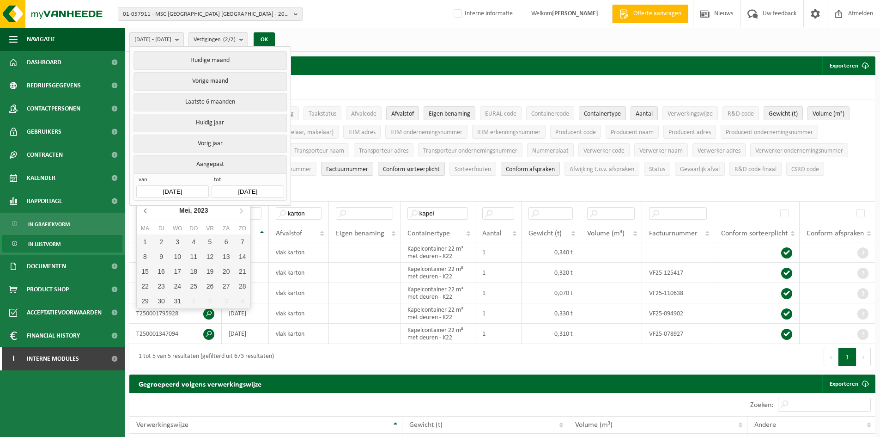
click at [144, 212] on icon at bounding box center [146, 210] width 15 height 15
click at [142, 210] on icon at bounding box center [146, 210] width 15 height 15
click at [143, 211] on icon at bounding box center [146, 210] width 15 height 15
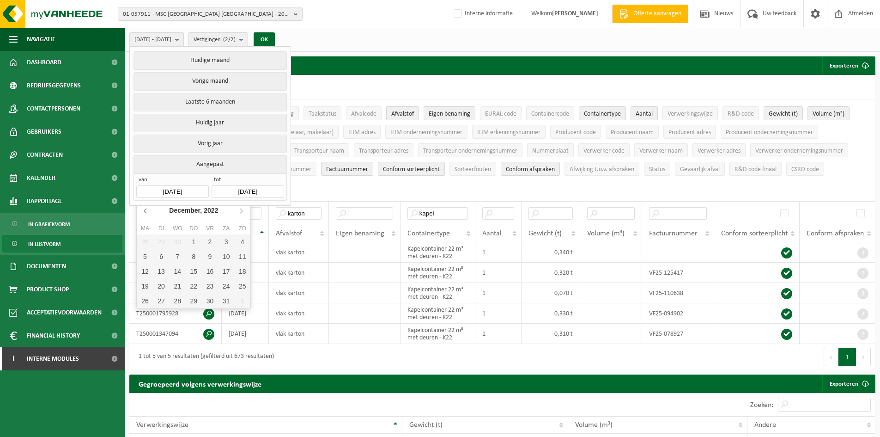
click at [143, 211] on icon at bounding box center [146, 210] width 15 height 15
click at [158, 238] on div "1" at bounding box center [161, 241] width 16 height 15
type input "2022-11-01"
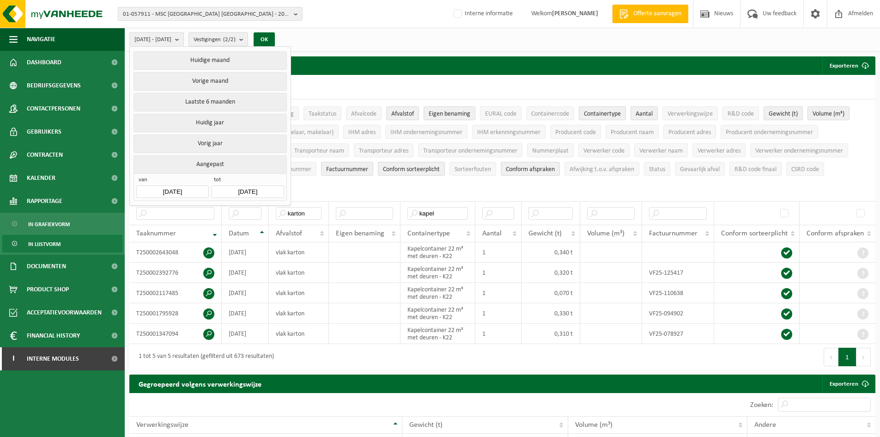
click at [317, 186] on ul "Taaknummer Datum Contract Omschrijving Taakstatus Afvalcode Afvalstof Eigen ben…" at bounding box center [502, 150] width 746 height 102
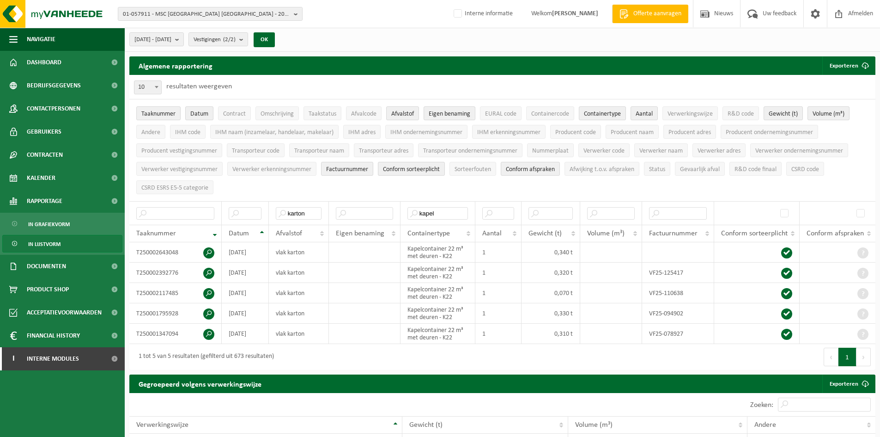
click at [704, 179] on ul "Taaknummer Datum Contract Omschrijving Taakstatus Afvalcode Afvalstof Eigen ben…" at bounding box center [502, 150] width 746 height 102
click at [177, 12] on span "01-057911 - MSC BELGIUM NV - 2030 ANTWERPEN, NOORDERLAAN 127A" at bounding box center [206, 14] width 167 height 14
paste input "10-859356"
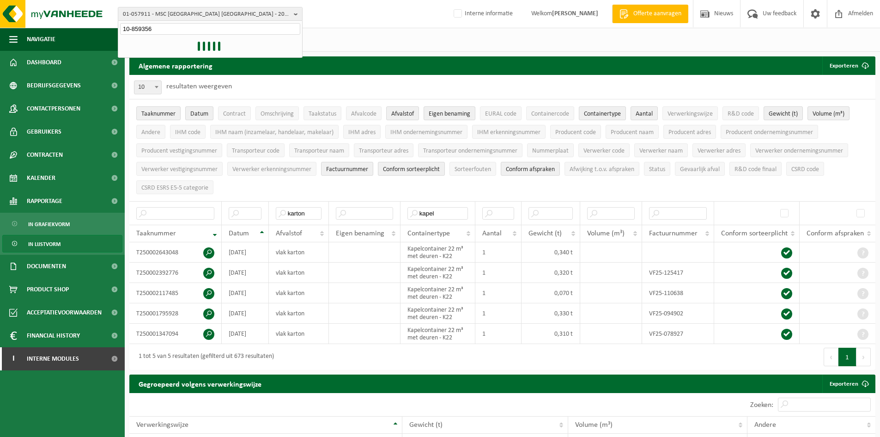
type input "10-859356"
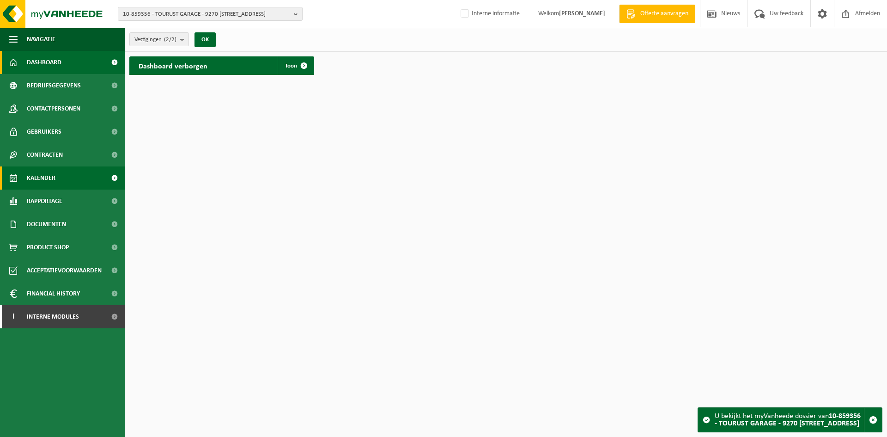
click at [54, 174] on span "Kalender" at bounding box center [41, 177] width 29 height 23
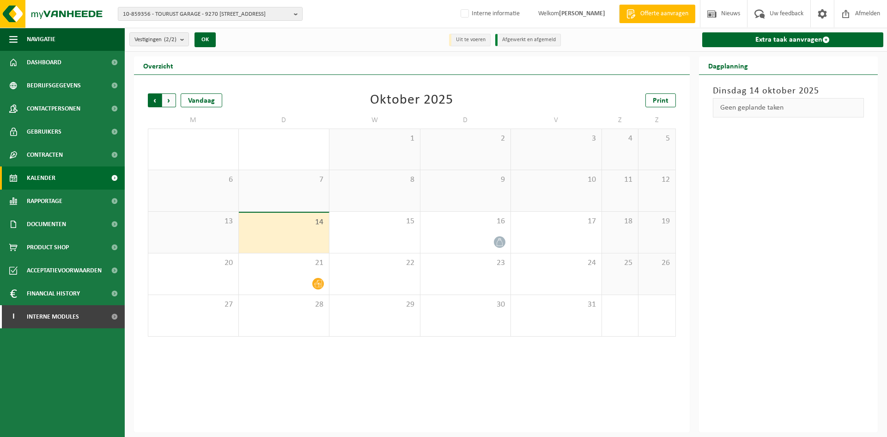
click at [171, 100] on span "Volgende" at bounding box center [169, 100] width 14 height 14
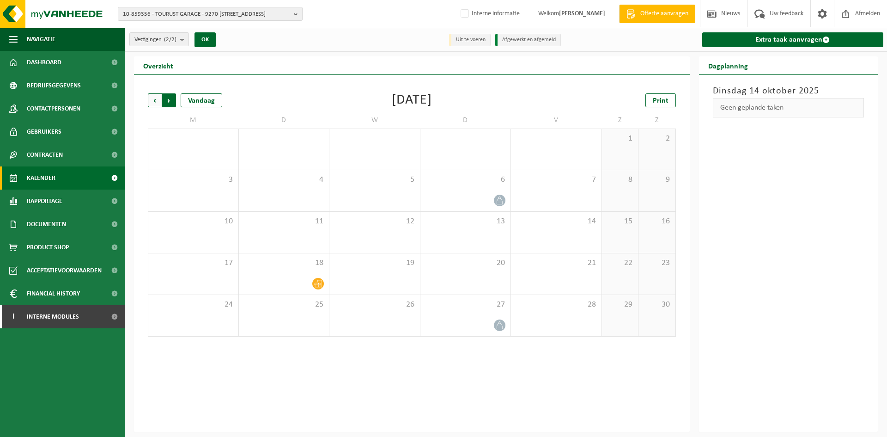
click at [149, 103] on span "Vorige" at bounding box center [155, 100] width 14 height 14
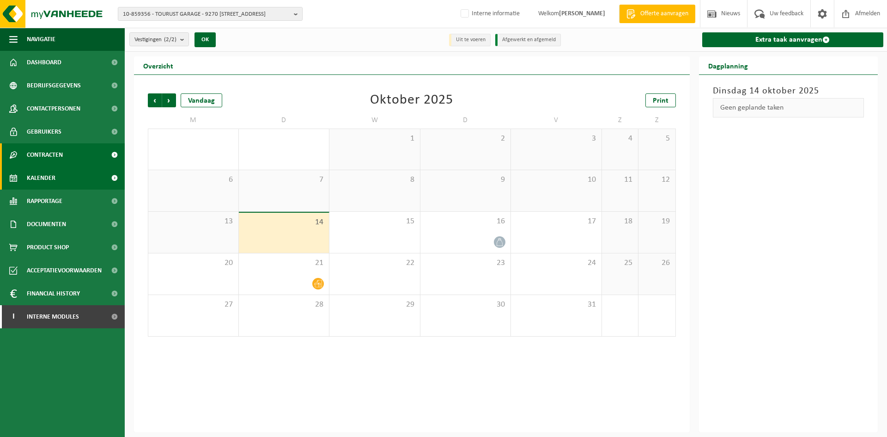
click at [63, 151] on span "Contracten" at bounding box center [45, 154] width 36 height 23
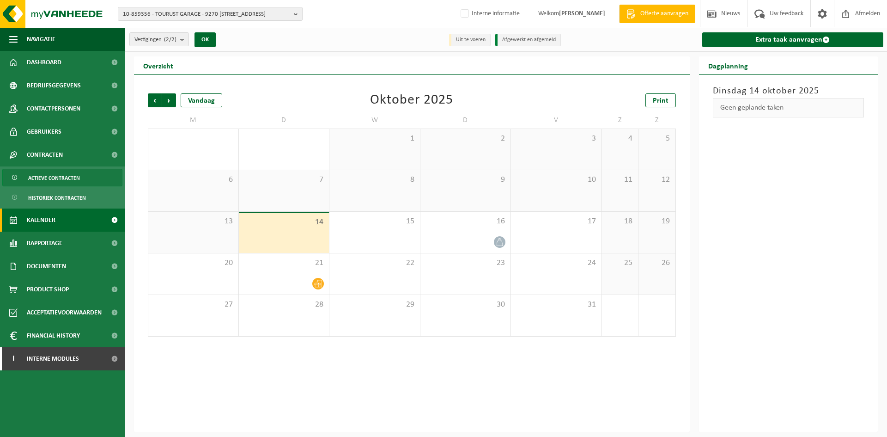
click at [77, 176] on span "Actieve contracten" at bounding box center [54, 178] width 52 height 18
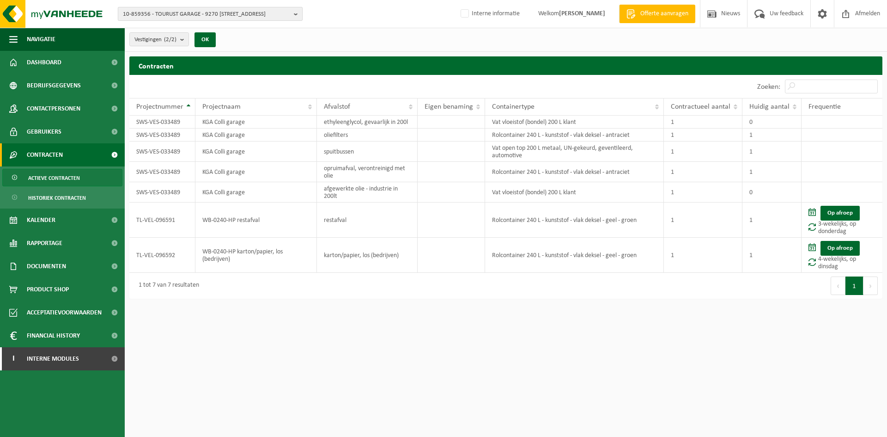
click at [210, 14] on span "10-859356 - TOURUST GARAGE - 9270 [STREET_ADDRESS]" at bounding box center [206, 14] width 167 height 14
paste input "10-797162"
type input "10-797162"
click at [189, 45] on strong "10-797162 - VME DE SCHILDEN - 2000 ANTWERPEN, OUDE LEEUWENRUI 8" at bounding box center [205, 46] width 164 height 14
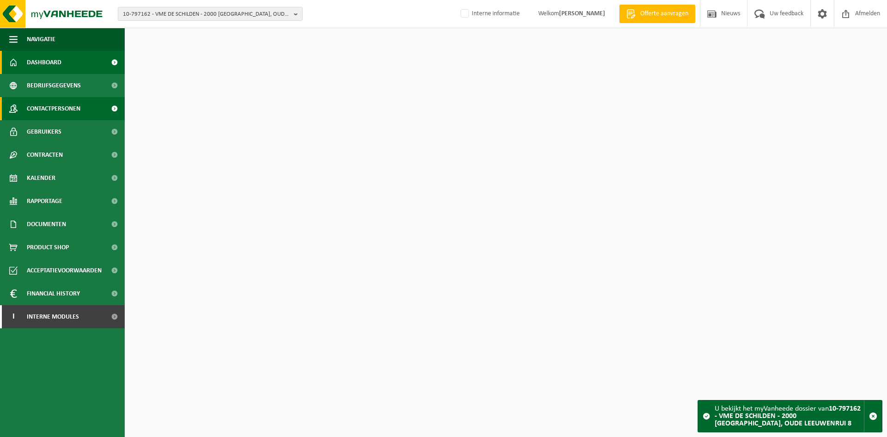
click at [28, 111] on span "Contactpersonen" at bounding box center [54, 108] width 54 height 23
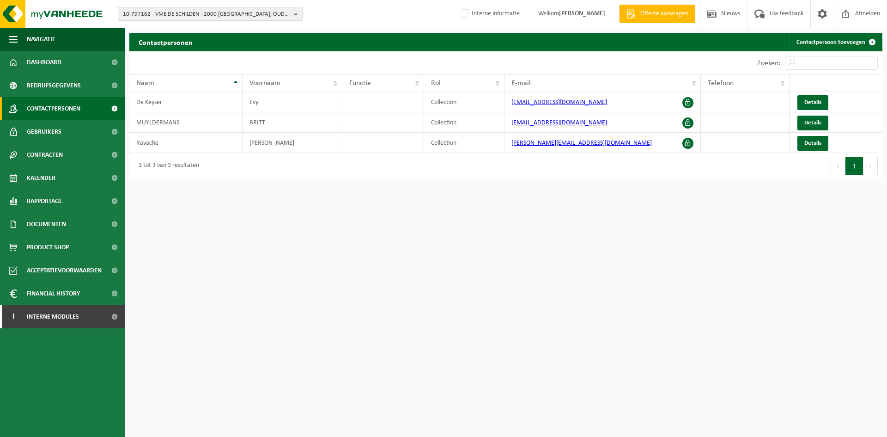
click at [152, 7] on span "10-797162 - VME DE SCHILDEN - 2000 [GEOGRAPHIC_DATA], OUDE LEEUWENRUI 8" at bounding box center [206, 14] width 167 height 14
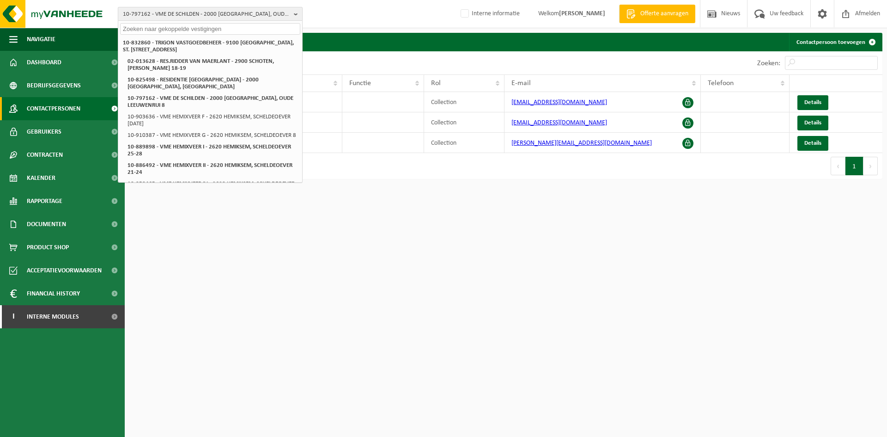
paste input "10-797162"
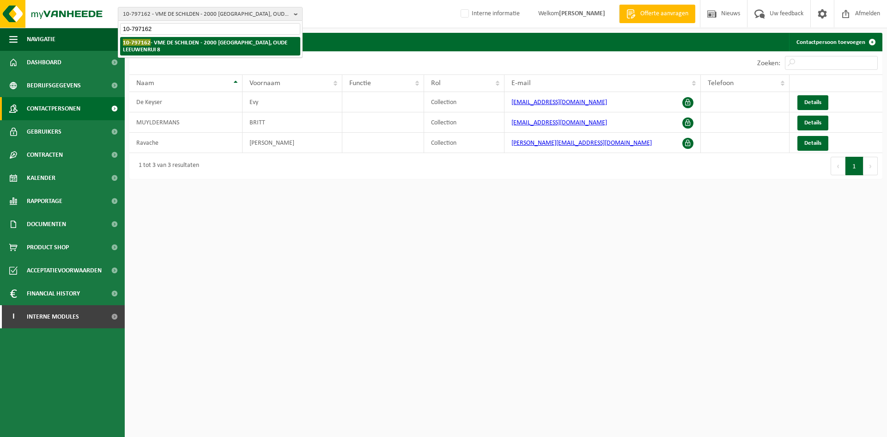
type input "10-797162"
click at [191, 43] on strong "10-797162 - VME DE SCHILDEN - 2000 ANTWERPEN, OUDE LEEUWENRUI 8" at bounding box center [205, 46] width 164 height 14
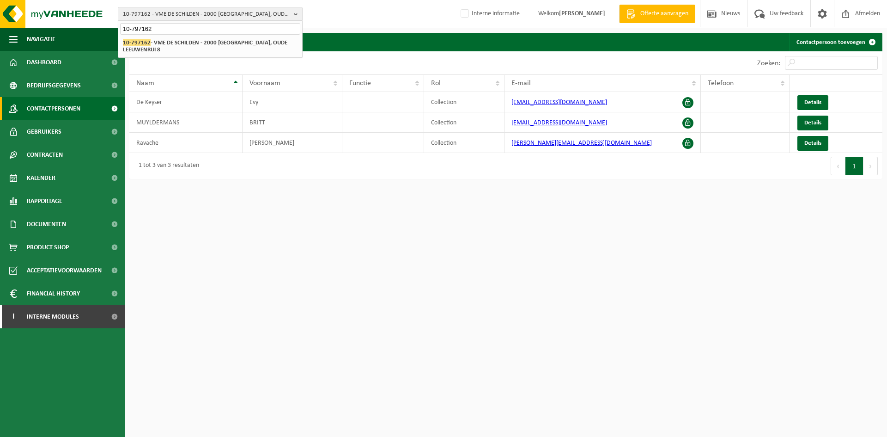
click at [67, 112] on span "Contactpersonen" at bounding box center [54, 108] width 54 height 23
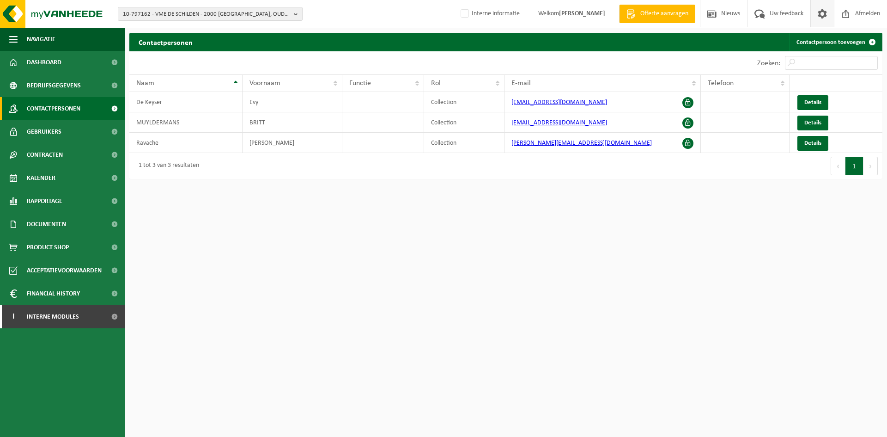
click at [825, 18] on span at bounding box center [823, 13] width 14 height 27
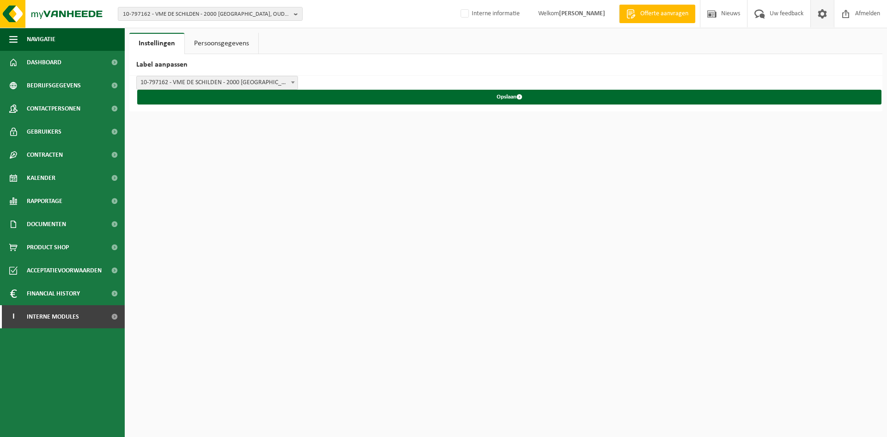
click at [207, 43] on link "Persoonsgegevens" at bounding box center [221, 43] width 73 height 21
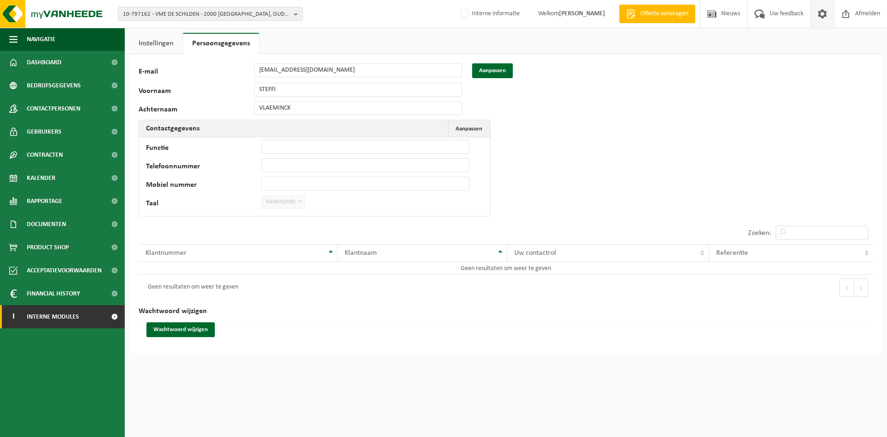
click at [91, 318] on link "I Interne modules" at bounding box center [62, 316] width 125 height 23
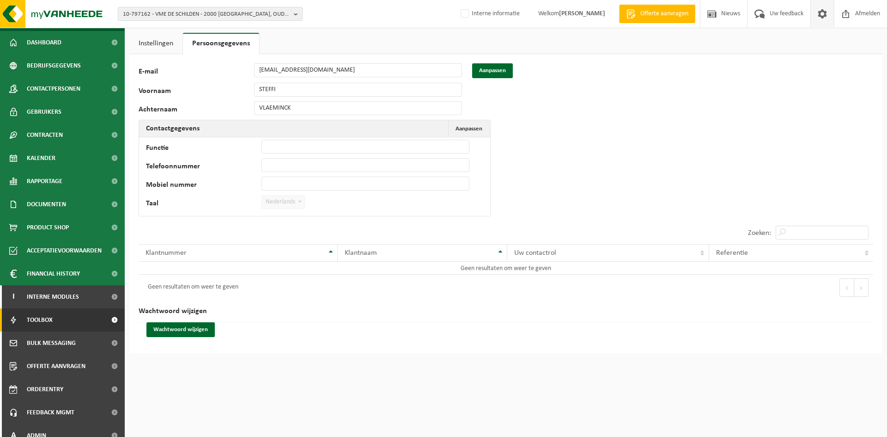
scroll to position [30, 0]
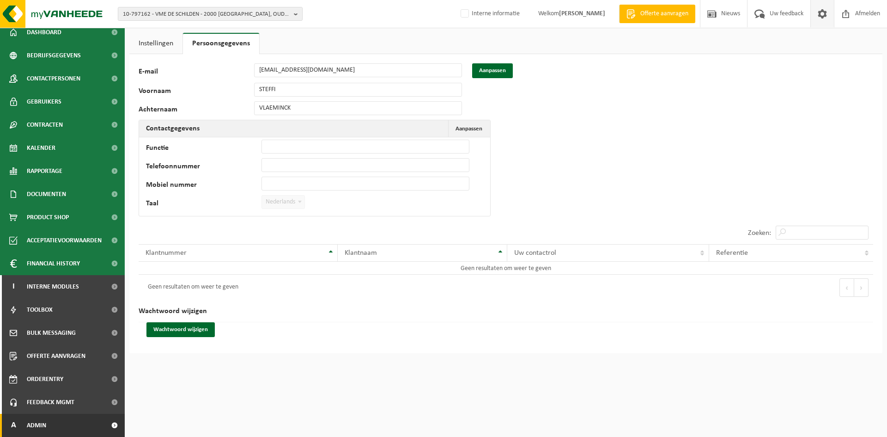
click at [71, 424] on link "A Admin" at bounding box center [62, 425] width 125 height 23
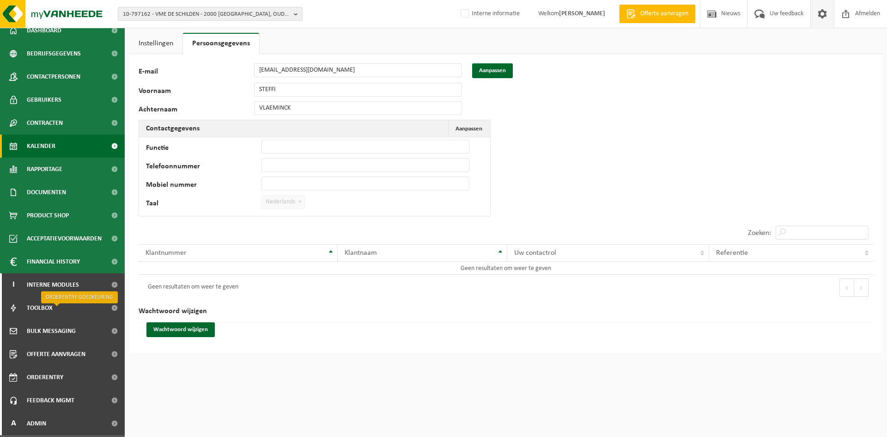
scroll to position [0, 0]
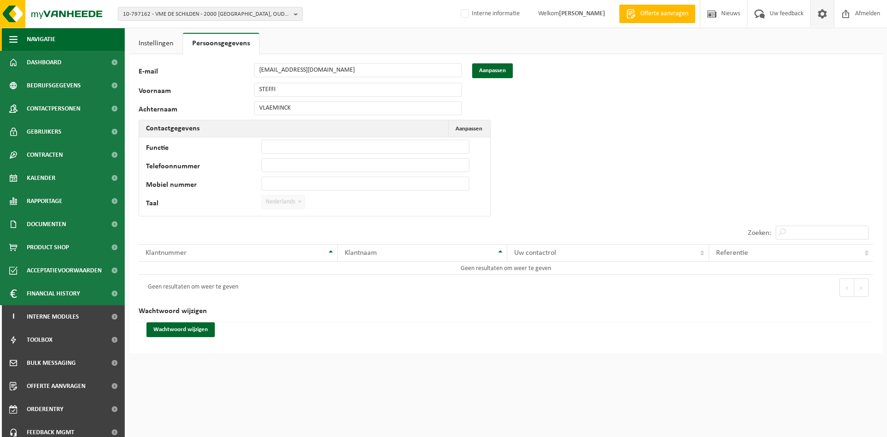
click at [53, 38] on span "Navigatie" at bounding box center [41, 39] width 29 height 23
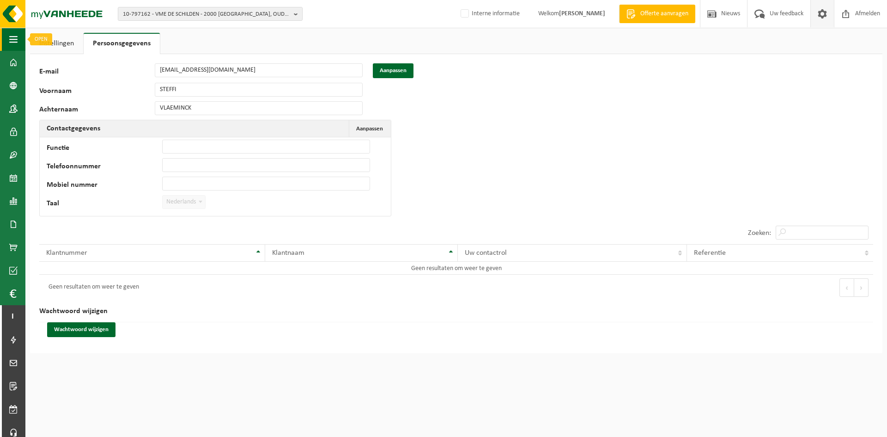
click at [6, 37] on button "Navigatie" at bounding box center [12, 39] width 25 height 23
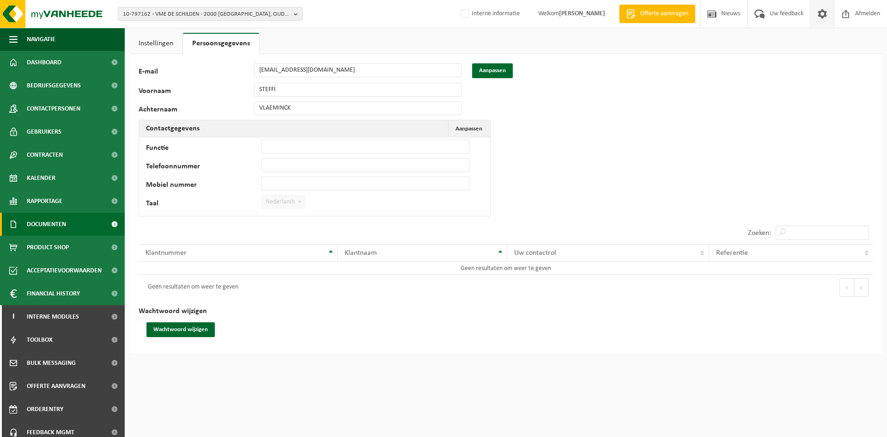
click at [48, 217] on span "Documenten" at bounding box center [46, 224] width 39 height 23
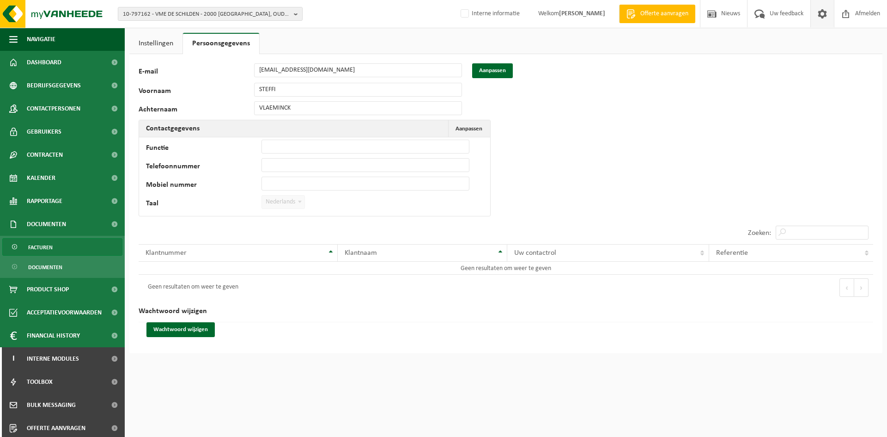
click at [62, 245] on link "Facturen" at bounding box center [62, 247] width 120 height 18
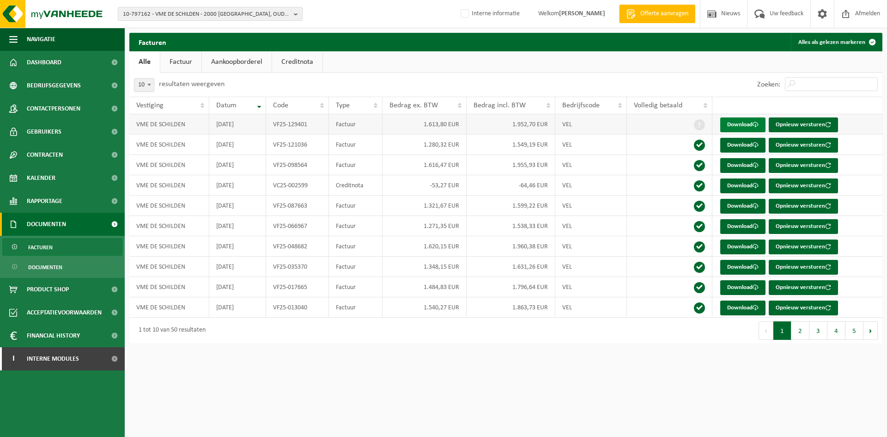
click at [738, 122] on link "Download" at bounding box center [742, 124] width 45 height 15
click at [203, 15] on span "10-797162 - VME DE SCHILDEN - 2000 [GEOGRAPHIC_DATA], OUDE LEEUWENRUI 8" at bounding box center [206, 14] width 167 height 14
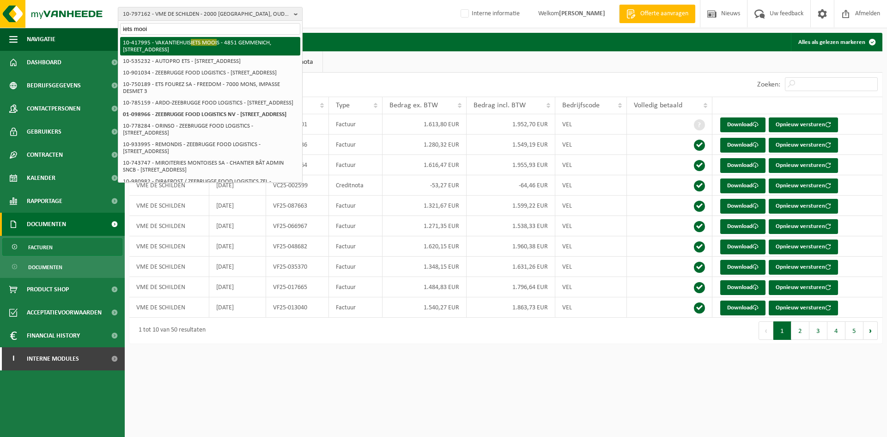
type input "iets mooi"
click at [163, 41] on li "10-417995 - VAKANTIEHUIS IETS MOOI S - 4851 GEMMENICH, RUE DE TERSTRAETEN 35" at bounding box center [210, 46] width 180 height 18
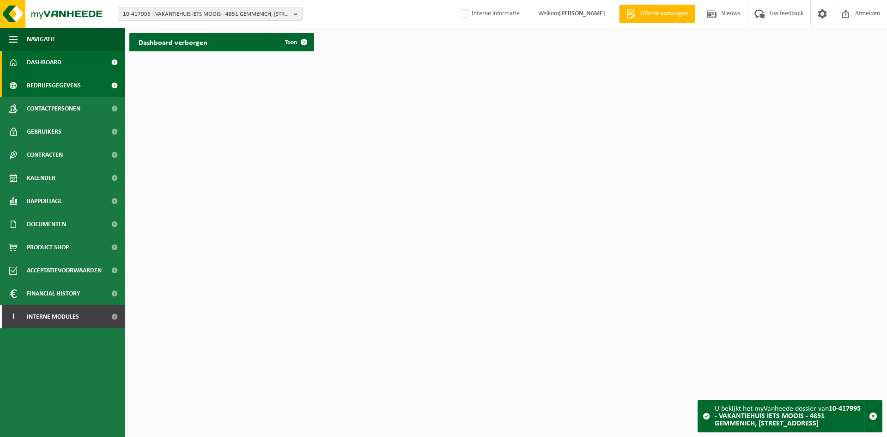
click at [67, 83] on span "Bedrijfsgegevens" at bounding box center [54, 85] width 54 height 23
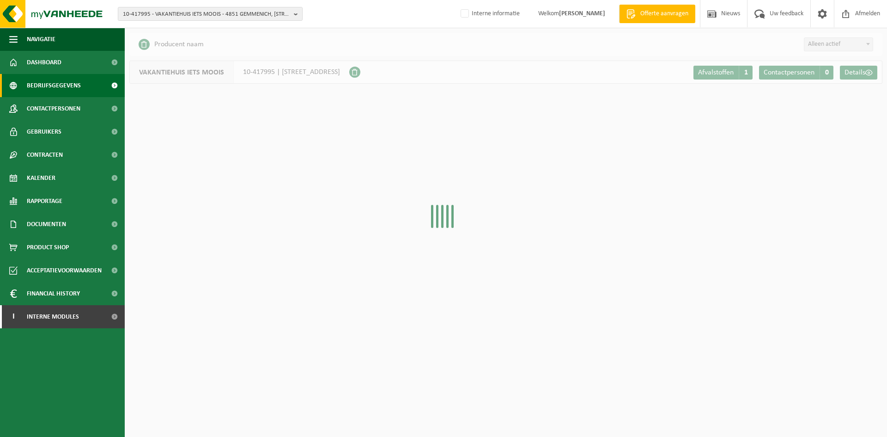
click at [72, 111] on span "Contactpersonen" at bounding box center [54, 108] width 54 height 23
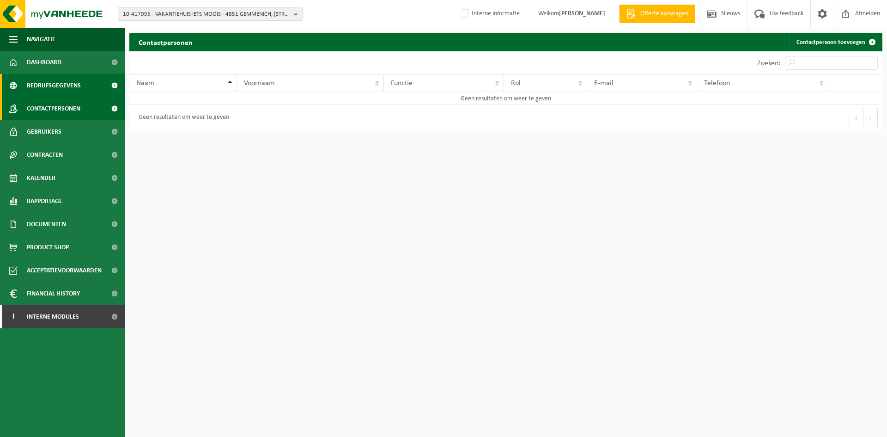
click at [70, 88] on span "Bedrijfsgegevens" at bounding box center [54, 85] width 54 height 23
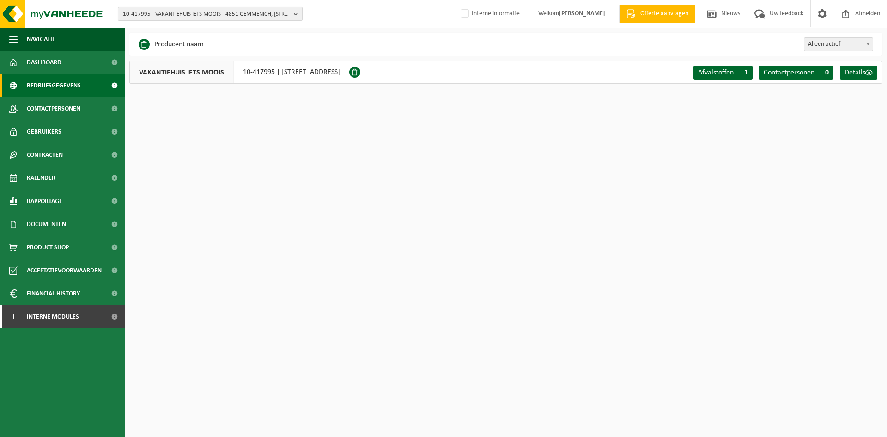
click at [168, 18] on span "10-417995 - VAKANTIEHUIS IETS MOOIS - 4851 GEMMENICH, [STREET_ADDRESS]" at bounding box center [206, 14] width 167 height 14
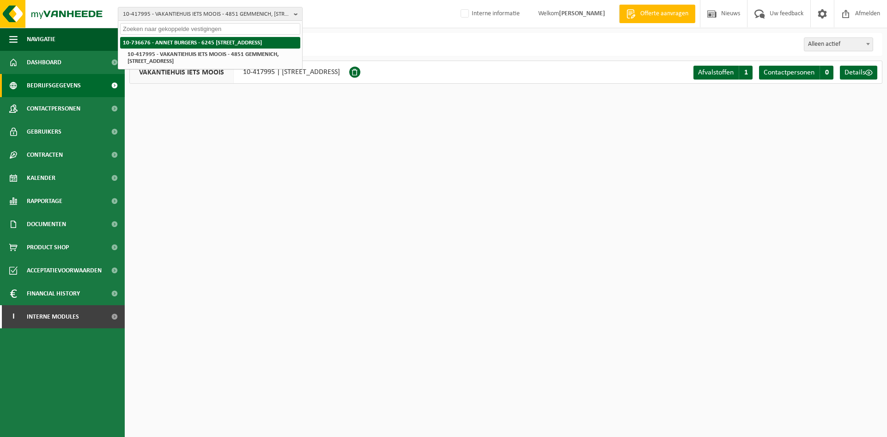
click at [193, 40] on strong "10-736676 - ANNET BURGERS - 6245 [STREET_ADDRESS]" at bounding box center [192, 43] width 139 height 6
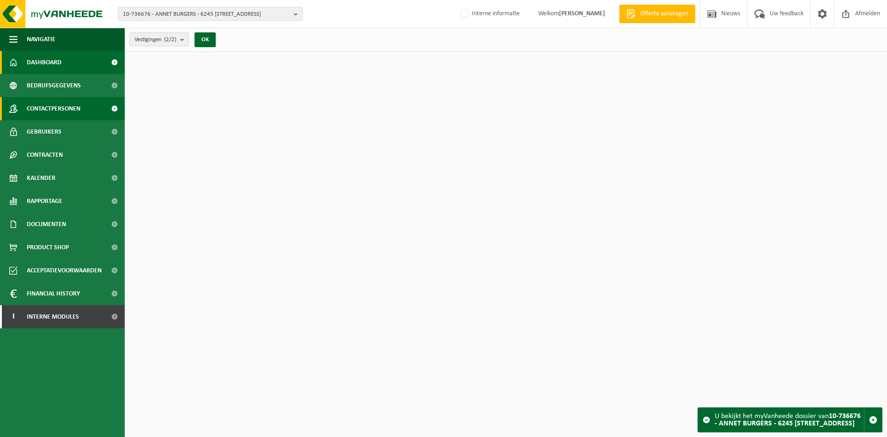
click at [73, 108] on span "Contactpersonen" at bounding box center [54, 108] width 54 height 23
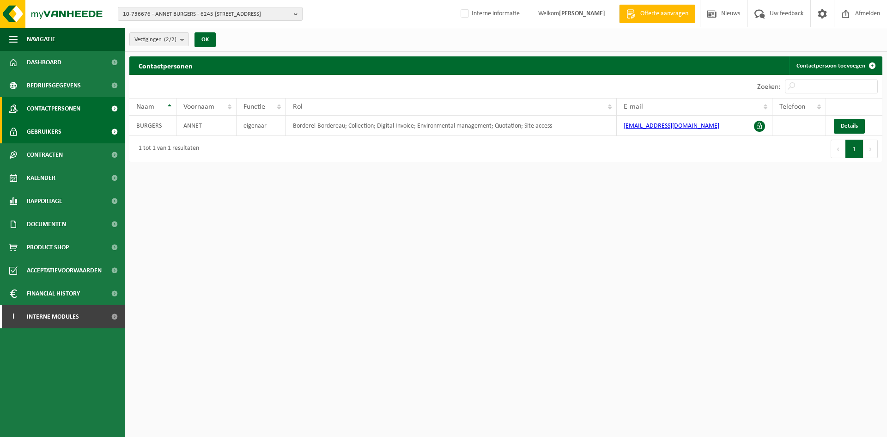
click at [61, 131] on span "Gebruikers" at bounding box center [44, 131] width 35 height 23
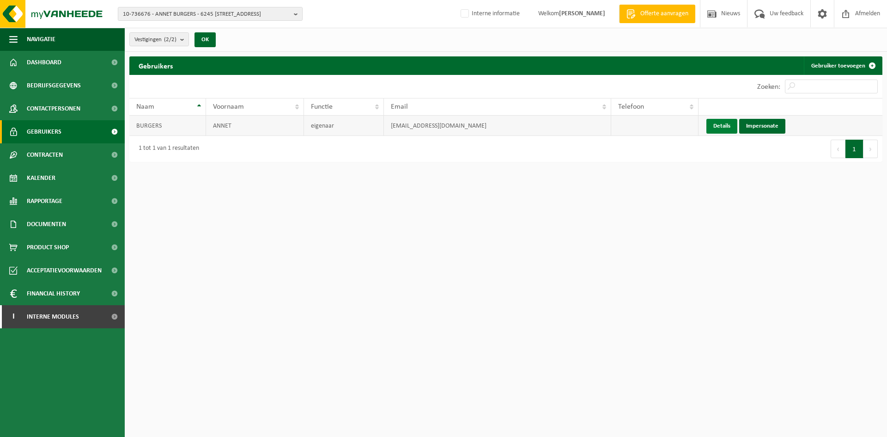
click at [730, 127] on link "Details" at bounding box center [722, 126] width 31 height 15
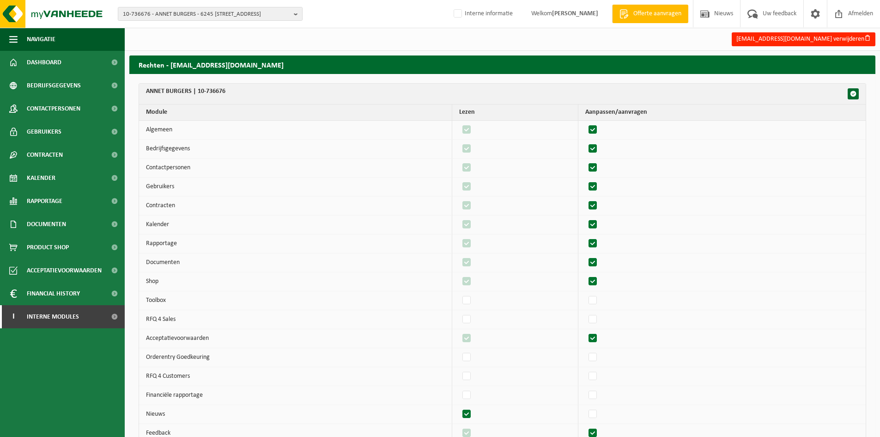
click at [597, 126] on label"] at bounding box center [593, 130] width 13 height 14
click at [585, 123] on input "checkbox" at bounding box center [585, 122] width 0 height 0
click at [597, 126] on label"] at bounding box center [593, 130] width 13 height 14
click at [585, 123] on input "checkbox" at bounding box center [585, 122] width 0 height 0
checkbox input "true"
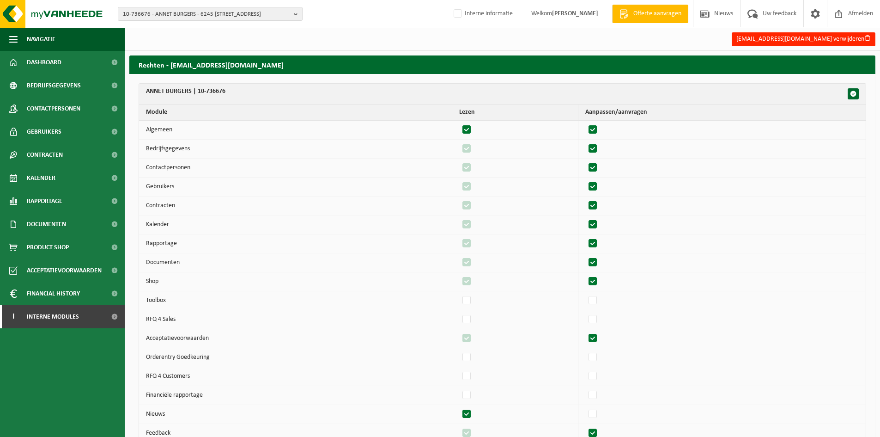
checkbox input "true"
click at [597, 141] on td at bounding box center [722, 149] width 287 height 19
click at [598, 146] on label"] at bounding box center [593, 149] width 13 height 14
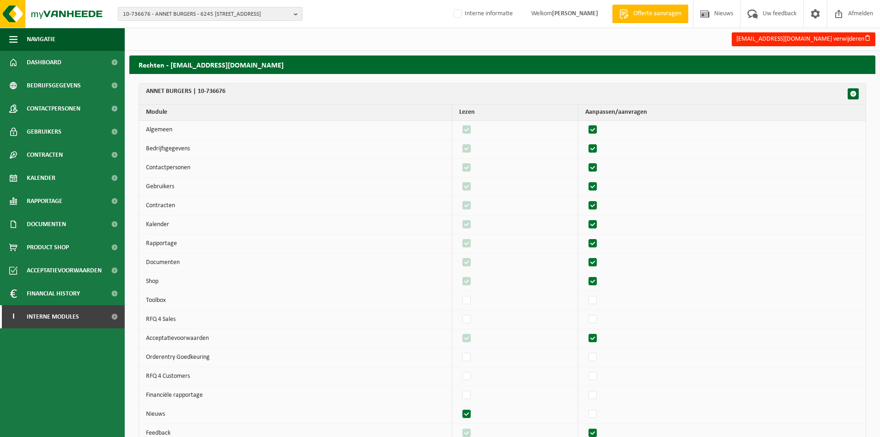
click at [585, 142] on input "checkbox" at bounding box center [585, 141] width 0 height 0
click at [598, 146] on label"] at bounding box center [593, 149] width 13 height 14
click at [585, 142] on input "checkbox" at bounding box center [585, 141] width 0 height 0
checkbox input "true"
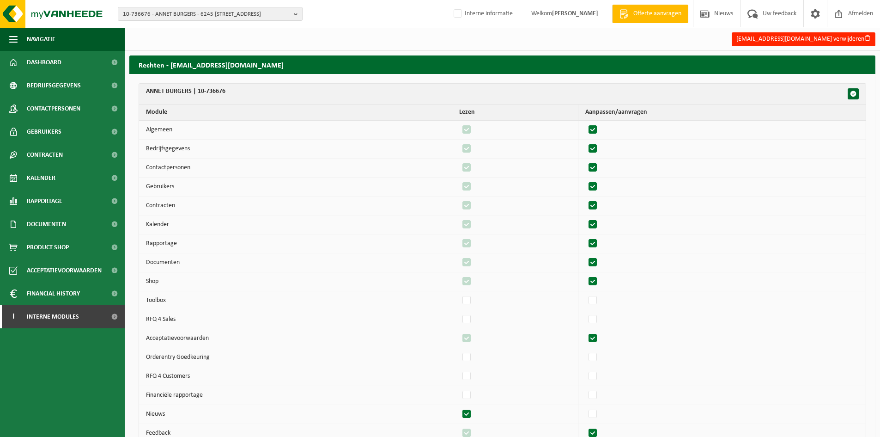
checkbox input "true"
click at [600, 162] on label"] at bounding box center [593, 168] width 13 height 14
click at [585, 161] on input "checkbox" at bounding box center [585, 160] width 0 height 0
click at [600, 162] on label"] at bounding box center [593, 168] width 13 height 14
click at [585, 161] on input "checkbox" at bounding box center [585, 160] width 0 height 0
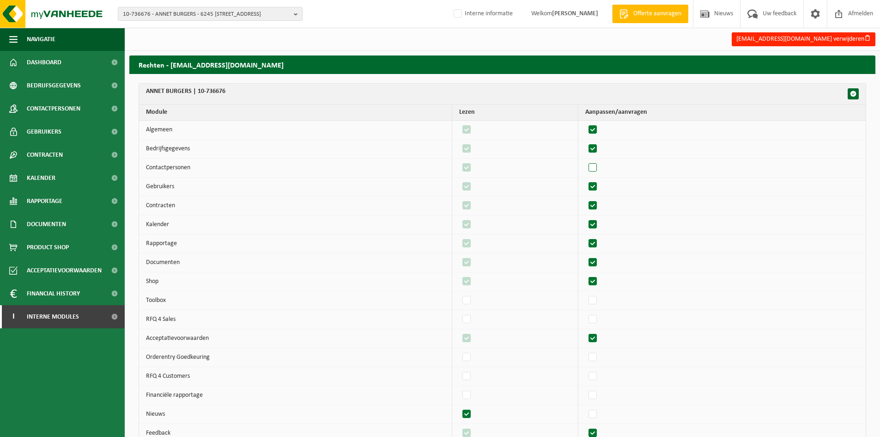
checkbox input "true"
click at [600, 188] on label"] at bounding box center [593, 187] width 13 height 14
click at [585, 180] on input "checkbox" at bounding box center [585, 179] width 0 height 0
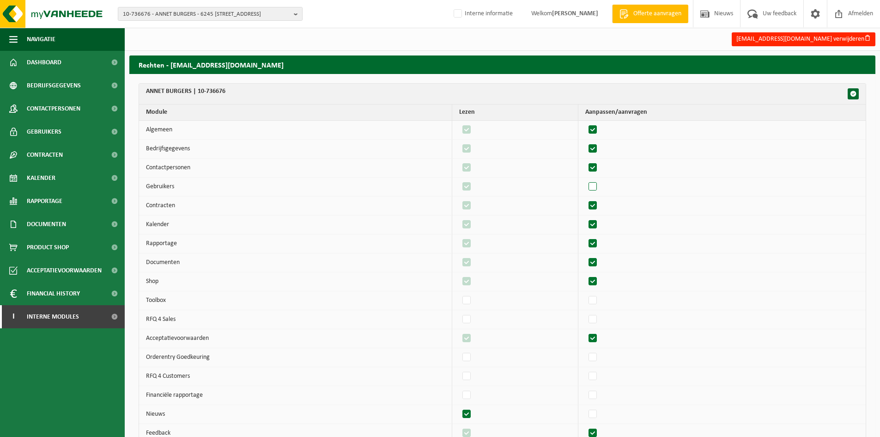
click at [600, 188] on label"] at bounding box center [593, 187] width 13 height 14
click at [585, 180] on input "checkbox" at bounding box center [585, 179] width 0 height 0
checkbox input "true"
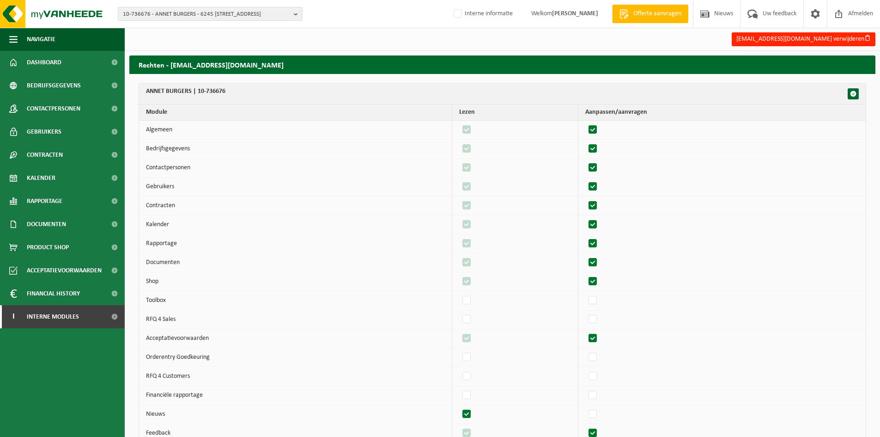
click at [600, 203] on label"] at bounding box center [593, 206] width 13 height 14
click at [585, 199] on input "checkbox" at bounding box center [585, 198] width 0 height 0
click at [600, 203] on label"] at bounding box center [593, 206] width 13 height 14
click at [585, 199] on input "checkbox" at bounding box center [585, 198] width 0 height 0
checkbox input "true"
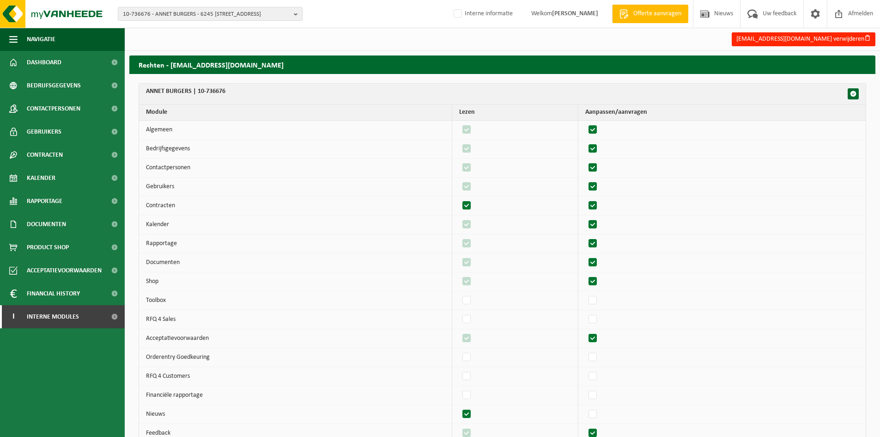
checkbox input "true"
click at [600, 225] on label"] at bounding box center [593, 225] width 13 height 14
click at [585, 218] on input "checkbox" at bounding box center [585, 217] width 0 height 0
click at [600, 225] on label"] at bounding box center [593, 225] width 13 height 14
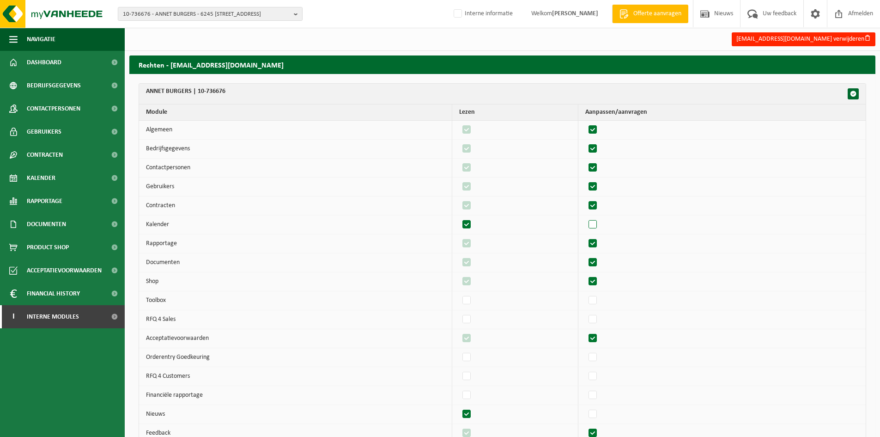
click at [585, 218] on input "checkbox" at bounding box center [585, 217] width 0 height 0
checkbox input "true"
click at [600, 247] on label"] at bounding box center [593, 244] width 13 height 14
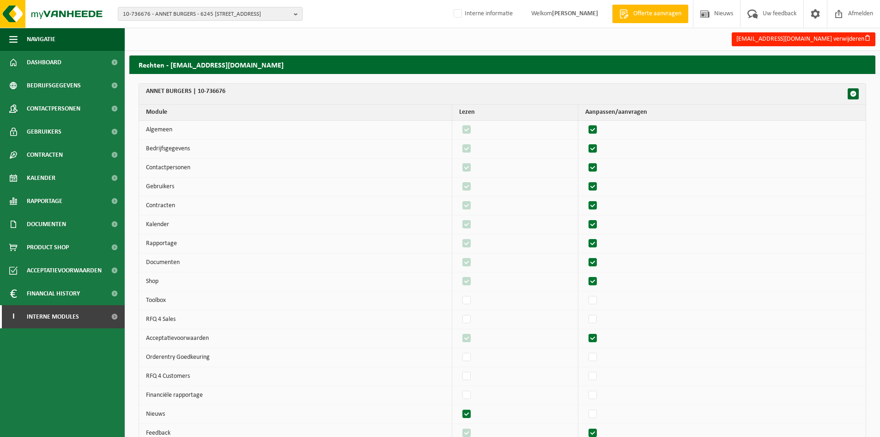
click at [585, 237] on input "checkbox" at bounding box center [585, 236] width 0 height 0
click at [600, 247] on label"] at bounding box center [593, 244] width 13 height 14
click at [585, 237] on input "checkbox" at bounding box center [585, 236] width 0 height 0
checkbox input "true"
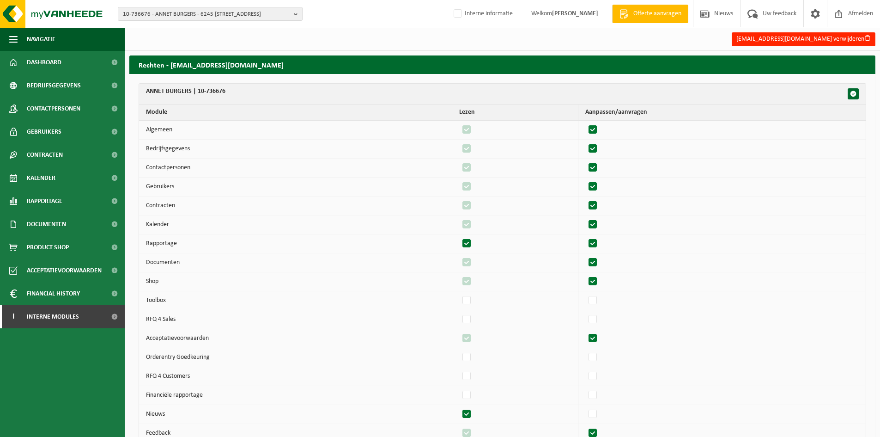
checkbox input "true"
click at [600, 258] on label"] at bounding box center [593, 263] width 13 height 14
click at [585, 256] on input "checkbox" at bounding box center [585, 255] width 0 height 0
click at [600, 258] on label"] at bounding box center [593, 263] width 13 height 14
click at [585, 256] on input "checkbox" at bounding box center [585, 255] width 0 height 0
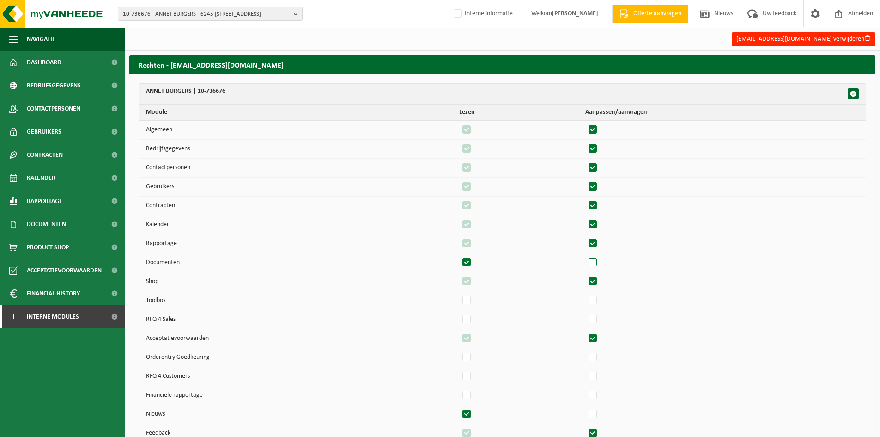
checkbox input "true"
click at [599, 286] on label"] at bounding box center [593, 281] width 13 height 14
click at [585, 274] on input "checkbox" at bounding box center [585, 274] width 0 height 0
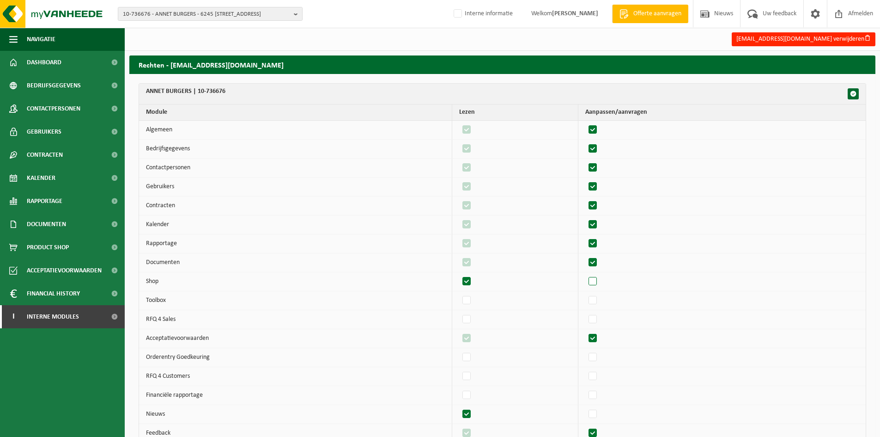
click at [599, 286] on label"] at bounding box center [593, 281] width 13 height 14
click at [585, 274] on input "checkbox" at bounding box center [585, 274] width 0 height 0
checkbox input "true"
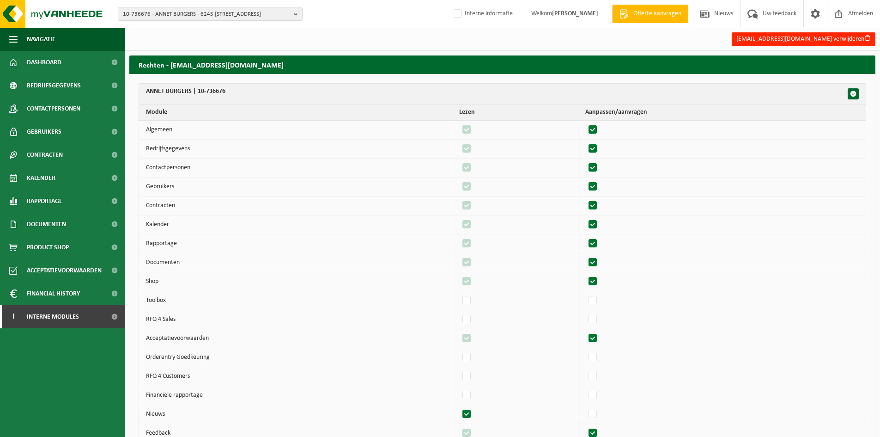
click at [600, 335] on label"] at bounding box center [593, 338] width 13 height 14
click at [585, 331] on input "checkbox" at bounding box center [585, 331] width 0 height 0
click at [600, 335] on label"] at bounding box center [593, 338] width 13 height 14
click at [585, 331] on input "checkbox" at bounding box center [585, 331] width 0 height 0
checkbox input "true"
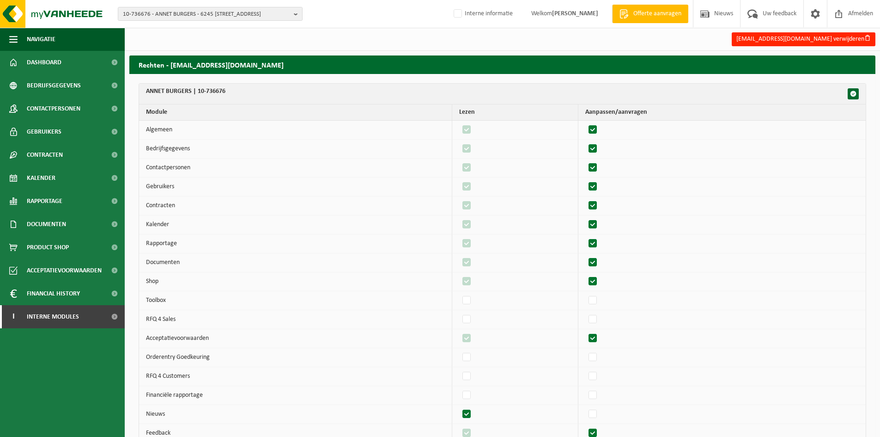
checkbox input "true"
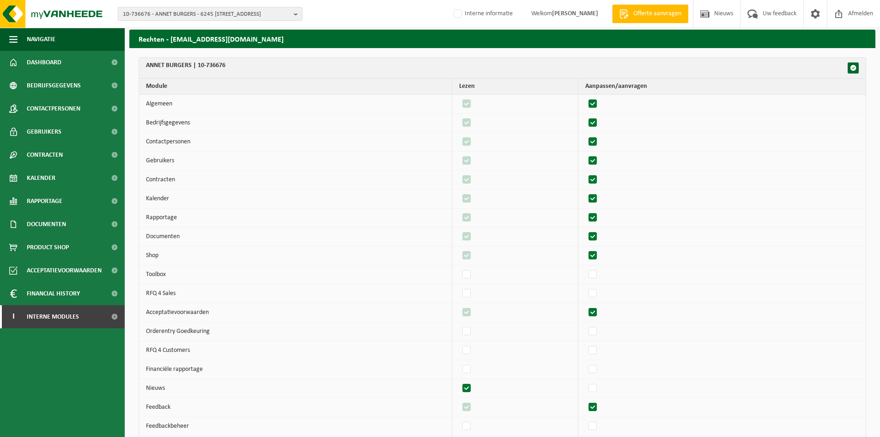
scroll to position [123, 0]
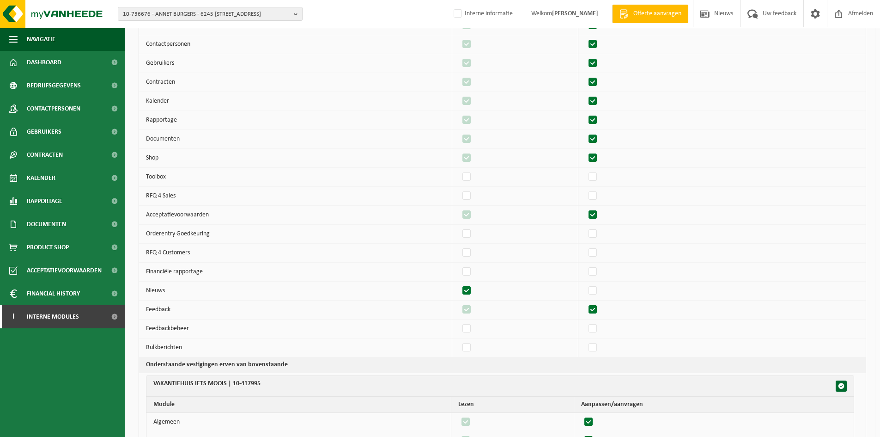
click at [474, 291] on label"] at bounding box center [467, 291] width 13 height 14
click at [459, 284] on input "checkbox" at bounding box center [459, 283] width 0 height 0
click at [474, 291] on label"] at bounding box center [467, 291] width 13 height 14
click at [459, 284] on input "checkbox" at bounding box center [459, 283] width 0 height 0
checkbox input "true"
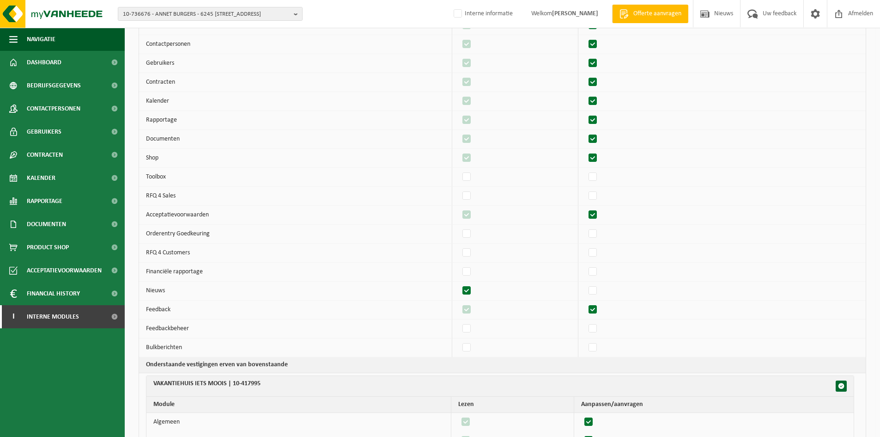
checkbox input "true"
click at [600, 309] on label"] at bounding box center [593, 310] width 13 height 14
click at [585, 303] on input "checkbox" at bounding box center [585, 302] width 0 height 0
click at [600, 309] on label"] at bounding box center [593, 310] width 13 height 14
click at [585, 303] on input "checkbox" at bounding box center [585, 302] width 0 height 0
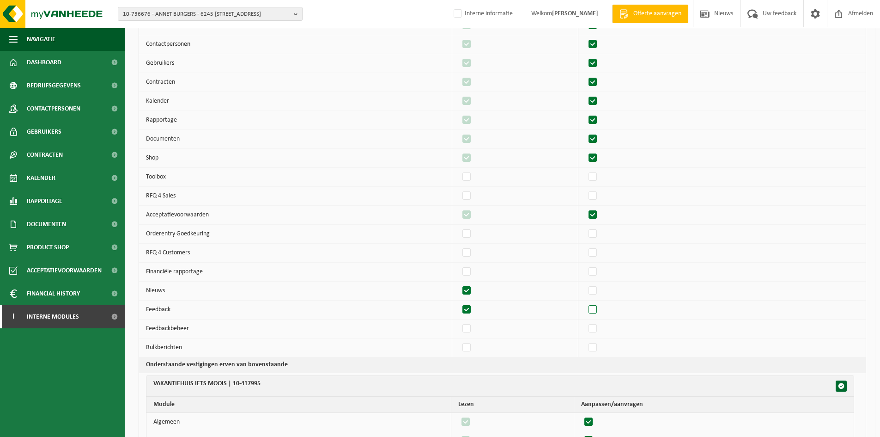
checkbox input "true"
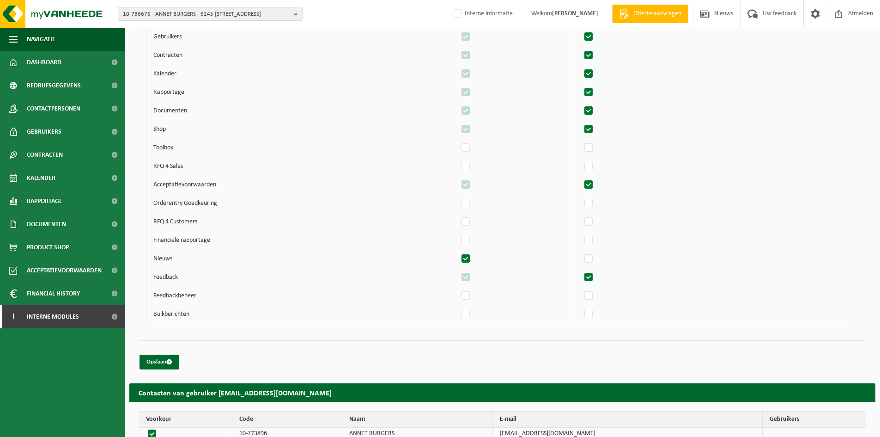
scroll to position [594, 0]
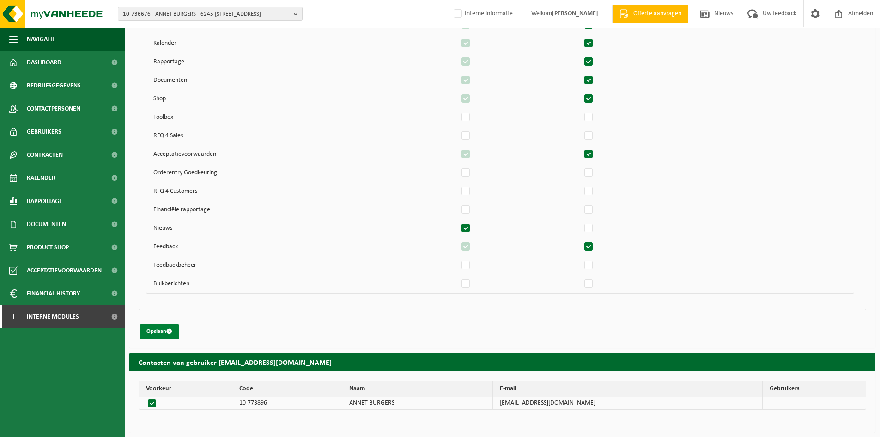
click at [167, 331] on button "Opslaan" at bounding box center [160, 331] width 40 height 15
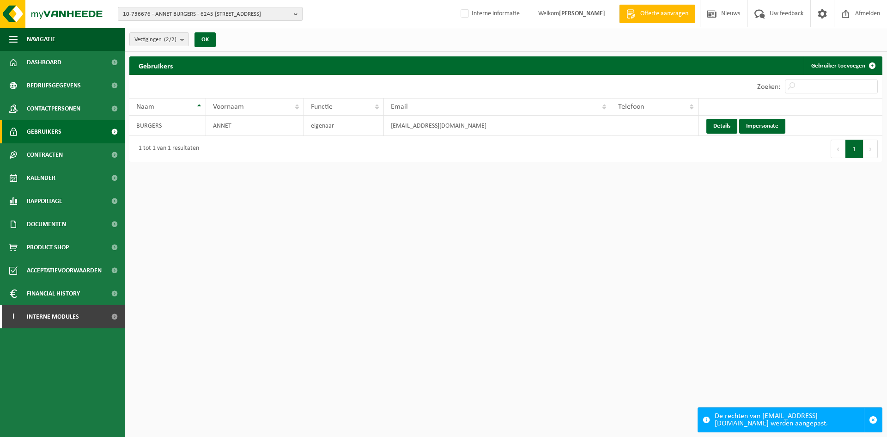
click at [172, 14] on span "10-736676 - ANNET BURGERS - 6245 [STREET_ADDRESS]" at bounding box center [206, 14] width 167 height 14
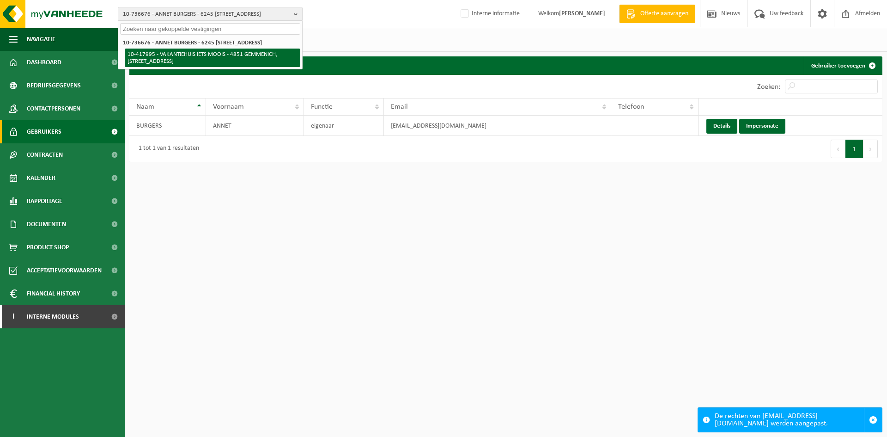
click at [177, 53] on li "10-417995 - VAKANTIEHUIS IETS MOOIS - 4851 GEMMENICH, [STREET_ADDRESS]" at bounding box center [213, 58] width 176 height 18
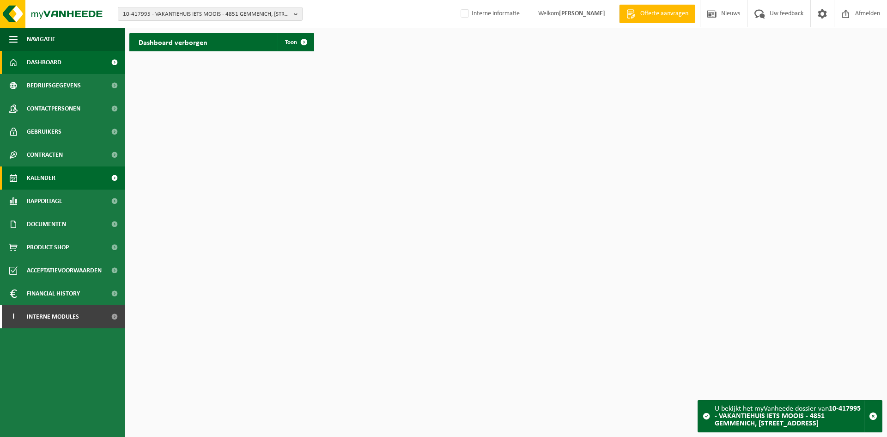
click at [41, 181] on span "Kalender" at bounding box center [41, 177] width 29 height 23
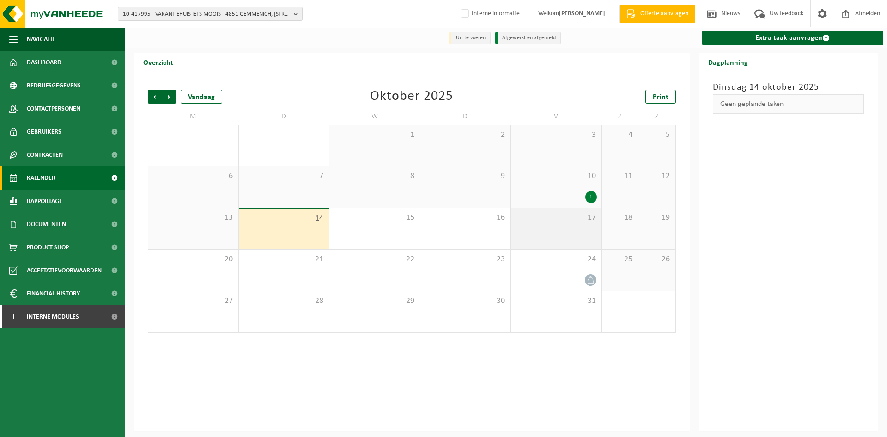
click at [544, 225] on div "17" at bounding box center [556, 228] width 91 height 41
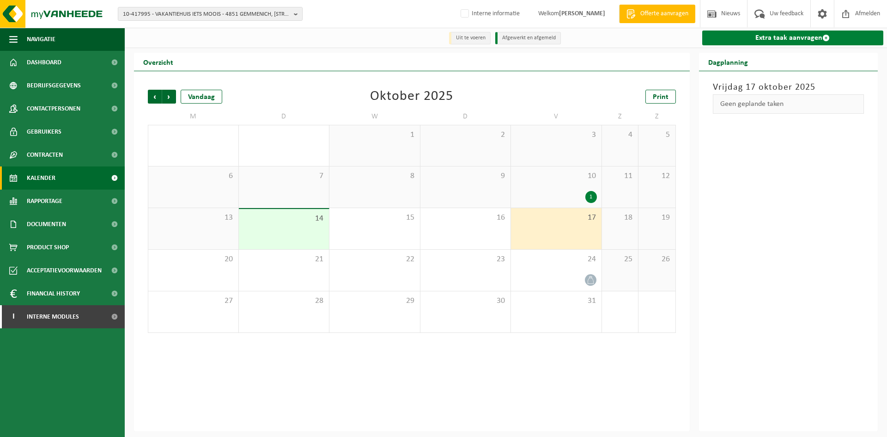
click at [762, 39] on link "Extra taak aanvragen" at bounding box center [793, 37] width 182 height 15
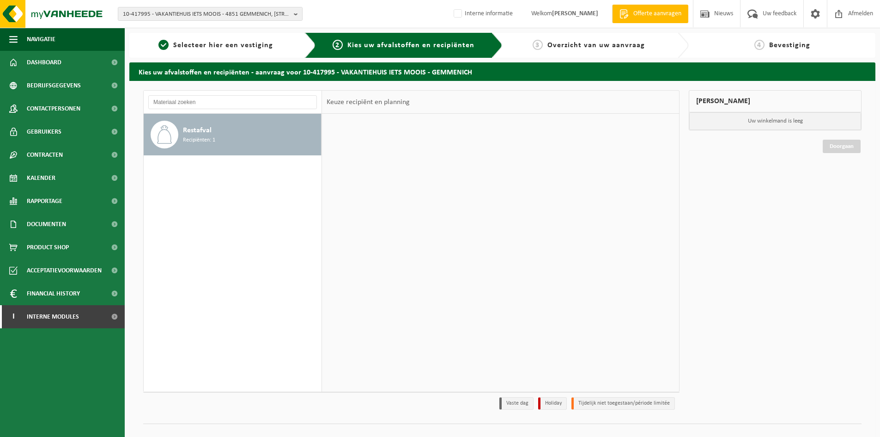
click at [248, 119] on div "Restafval Recipiënten: 1" at bounding box center [233, 135] width 178 height 42
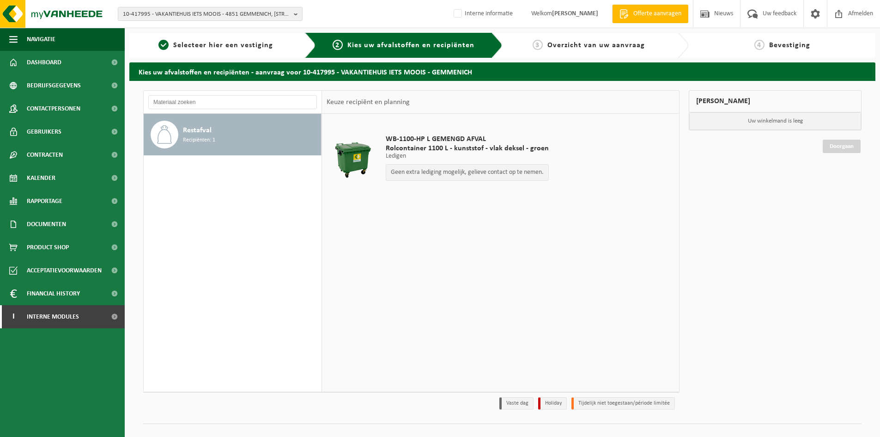
click at [451, 173] on p "Geen extra lediging mogelijk, gelieve contact op te nemen." at bounding box center [467, 172] width 153 height 6
click at [503, 173] on p "Geen extra lediging mogelijk, gelieve contact op te nemen." at bounding box center [467, 172] width 153 height 6
click at [415, 154] on p "Ledigen" at bounding box center [467, 156] width 163 height 6
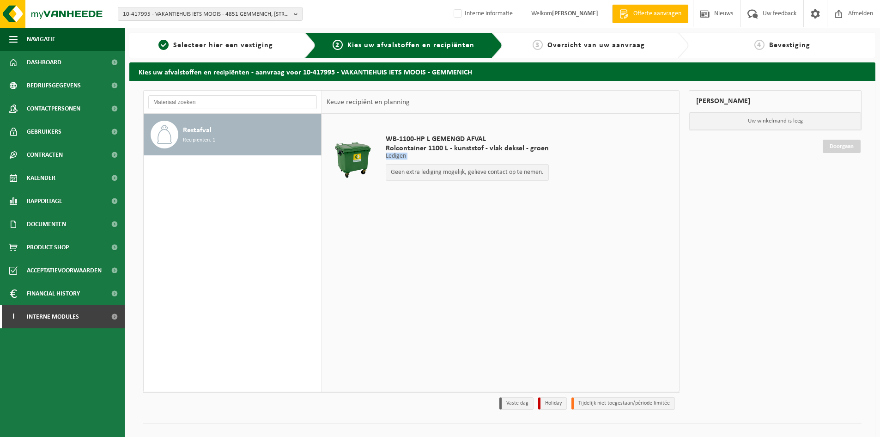
click at [548, 154] on p "Ledigen" at bounding box center [467, 156] width 163 height 6
click at [44, 154] on span "Contracten" at bounding box center [45, 154] width 36 height 23
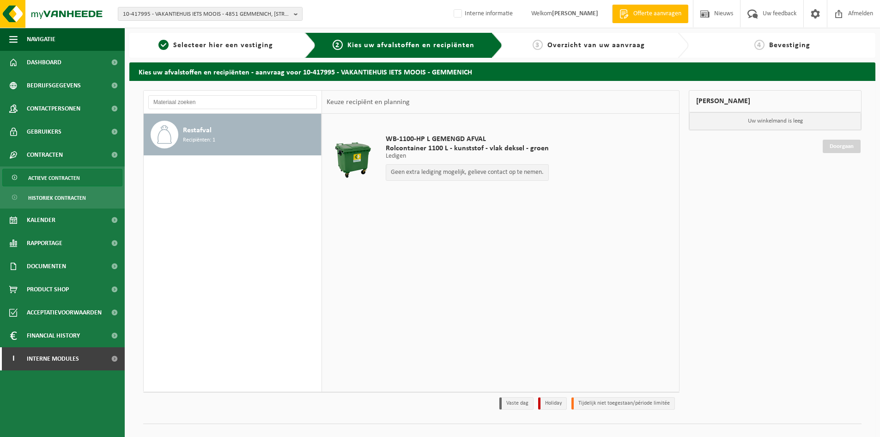
click at [45, 182] on span "Actieve contracten" at bounding box center [54, 178] width 52 height 18
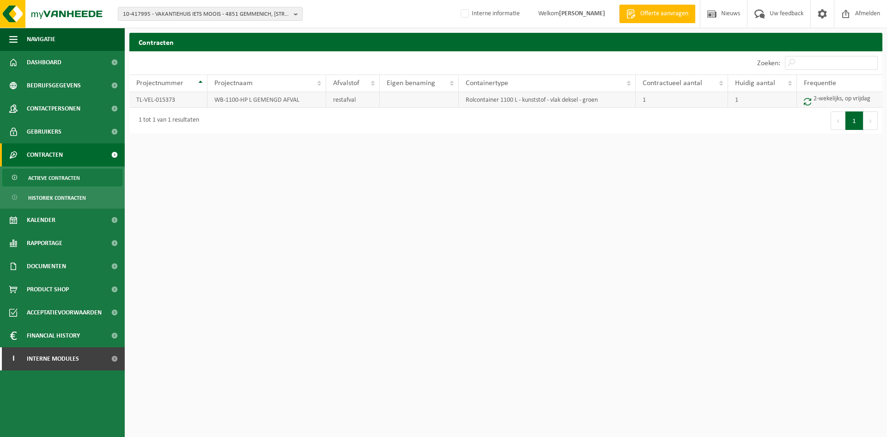
click at [153, 99] on td "TL-VEL-015373" at bounding box center [168, 100] width 78 height 16
copy td "TL-VEL-015373"
click at [42, 217] on span "Kalender" at bounding box center [41, 219] width 29 height 23
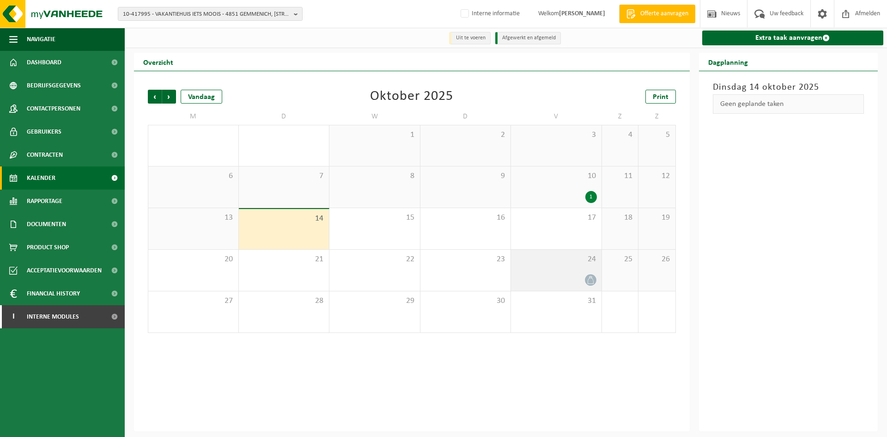
click at [586, 273] on div "24" at bounding box center [556, 270] width 91 height 41
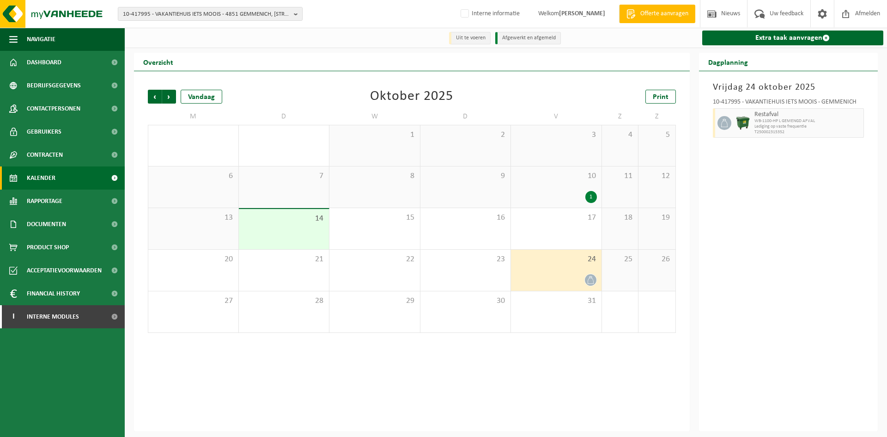
click at [585, 199] on div "1" at bounding box center [556, 197] width 81 height 12
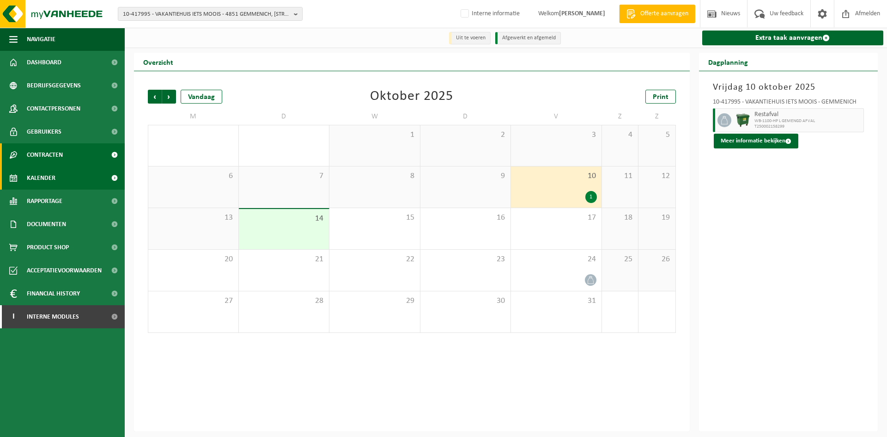
click at [53, 154] on span "Contracten" at bounding box center [45, 154] width 36 height 23
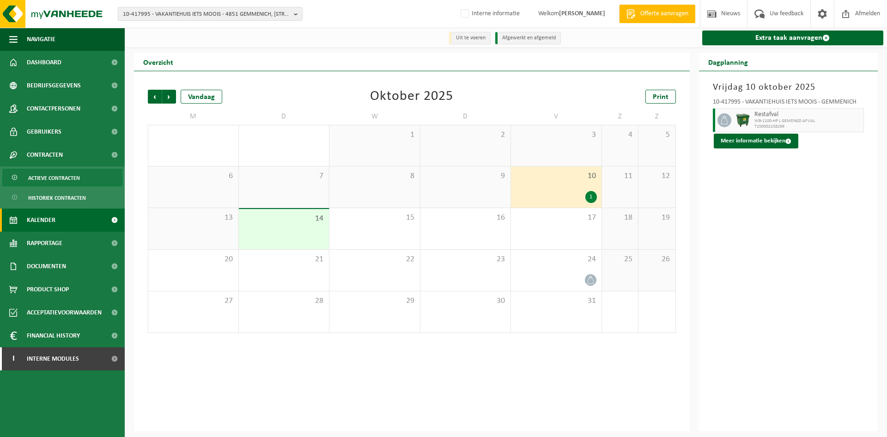
click at [56, 176] on span "Actieve contracten" at bounding box center [54, 178] width 52 height 18
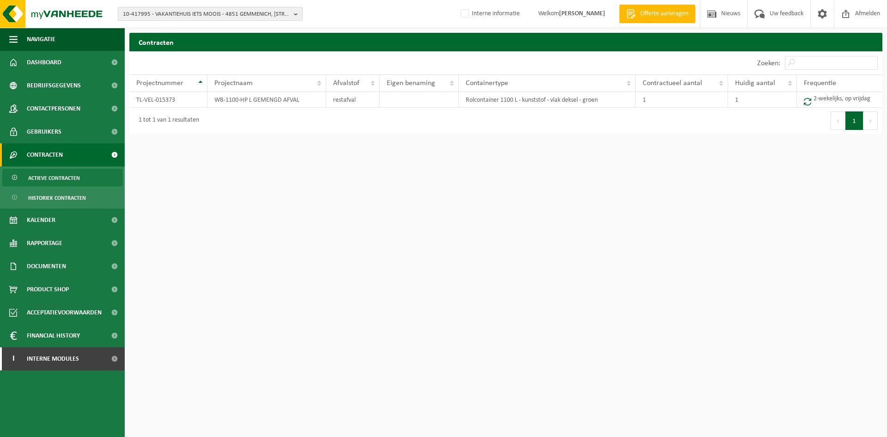
click at [175, 8] on span "10-417995 - VAKANTIEHUIS IETS MOOIS - 4851 GEMMENICH, [STREET_ADDRESS]" at bounding box center [206, 14] width 167 height 14
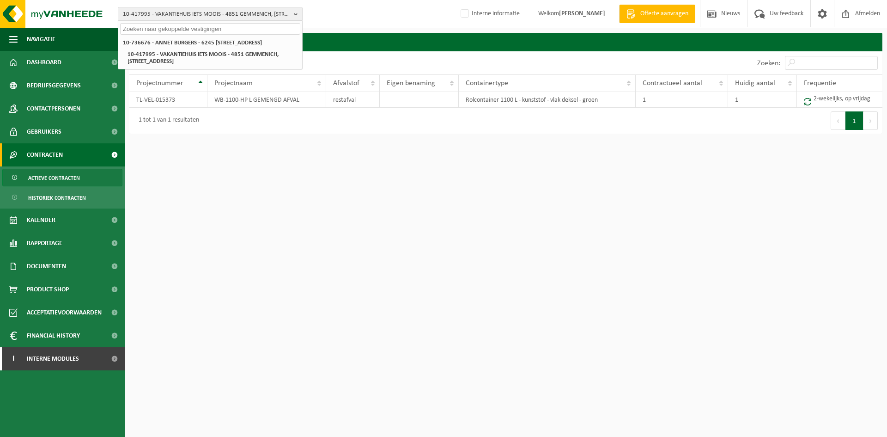
click at [141, 28] on input "text" at bounding box center [210, 29] width 180 height 12
paste input "10-932624"
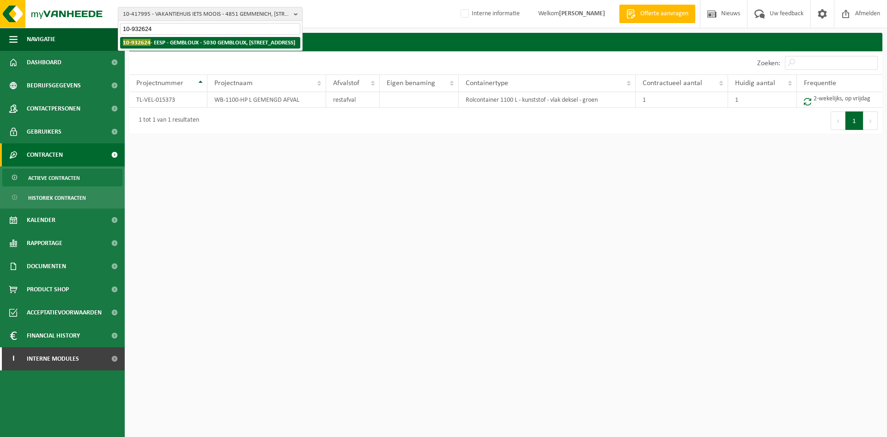
type input "10-932624"
click at [198, 43] on strong "10-932624 - EESP - GEMBLOUX - 5030 [GEOGRAPHIC_DATA][STREET_ADDRESS]" at bounding box center [209, 42] width 172 height 7
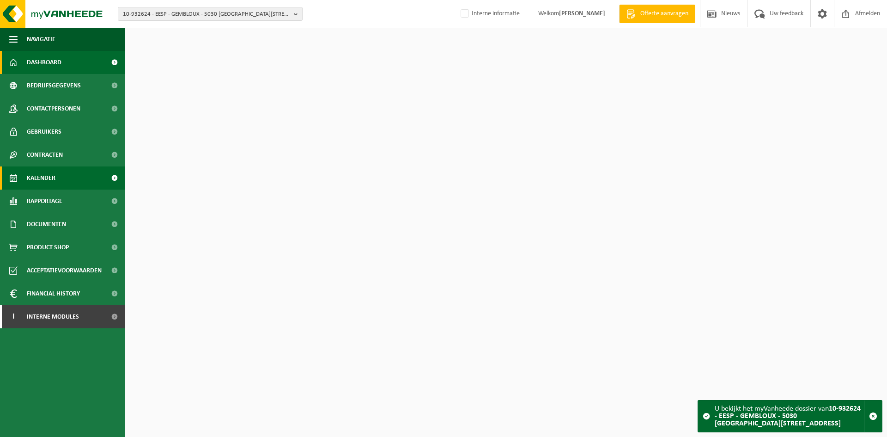
click at [46, 174] on span "Kalender" at bounding box center [41, 177] width 29 height 23
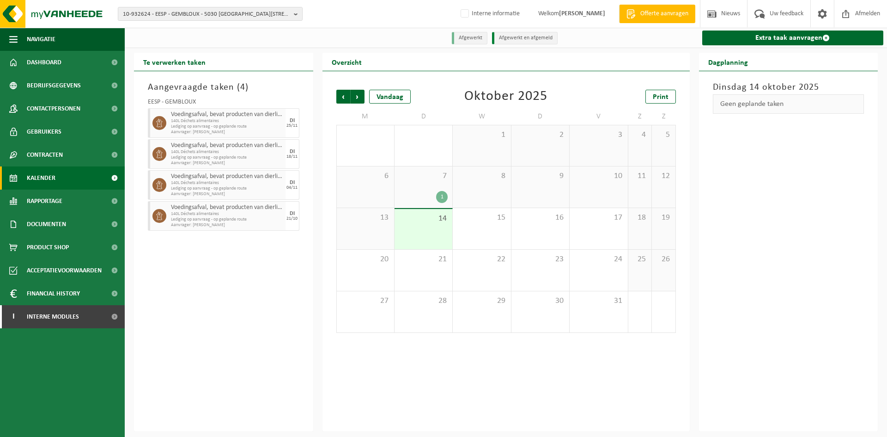
click at [261, 128] on span "Lediging op aanvraag - op geplande route" at bounding box center [227, 127] width 112 height 6
click at [249, 131] on span "Aanvrager: HELENE DECLERCQ" at bounding box center [227, 132] width 112 height 6
click at [94, 135] on link "Gebruikers" at bounding box center [62, 131] width 125 height 23
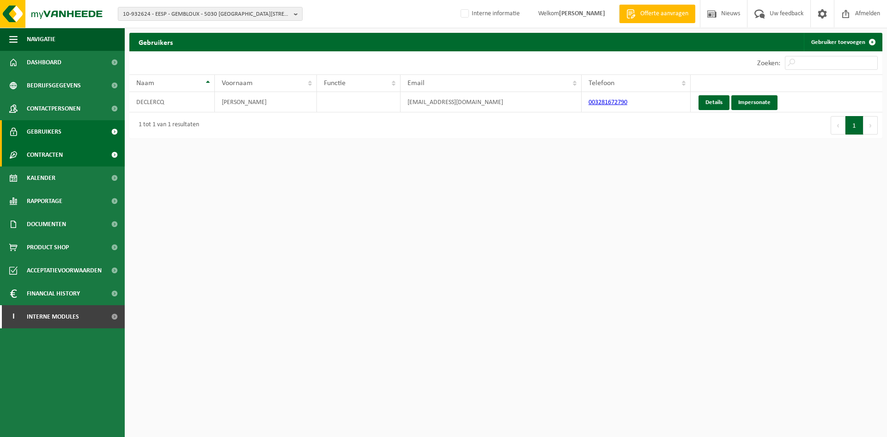
click at [38, 152] on span "Contracten" at bounding box center [45, 154] width 36 height 23
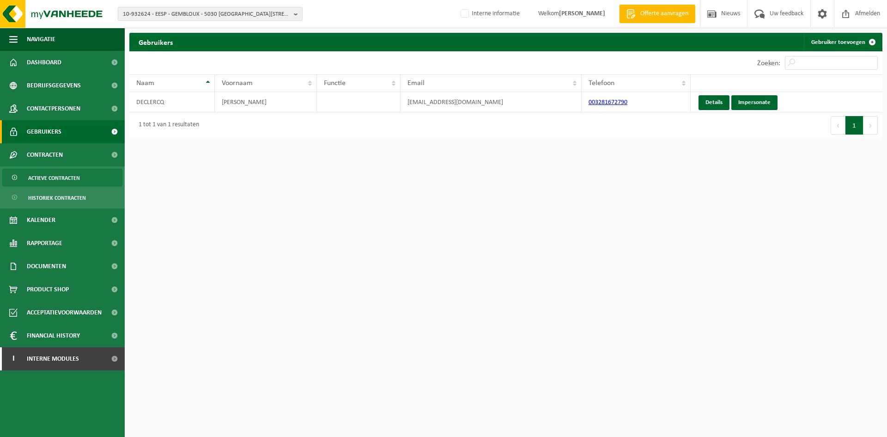
click at [70, 176] on span "Actieve contracten" at bounding box center [54, 178] width 52 height 18
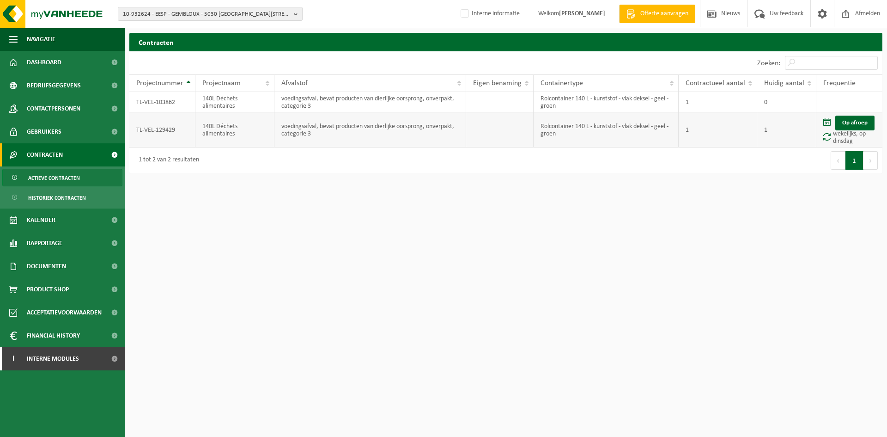
click at [169, 130] on td "TL-VEL-129429" at bounding box center [162, 129] width 66 height 35
copy td "TL-VEL-129429"
click at [52, 223] on span "Kalender" at bounding box center [41, 219] width 29 height 23
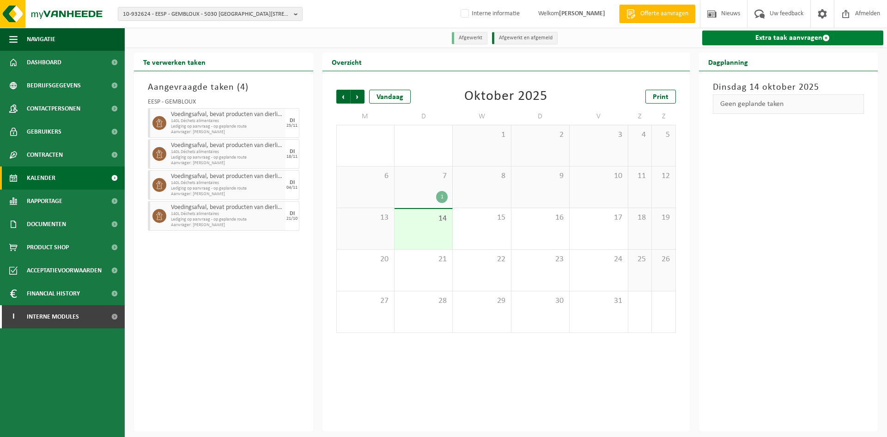
click at [793, 41] on link "Extra taak aanvragen" at bounding box center [793, 37] width 182 height 15
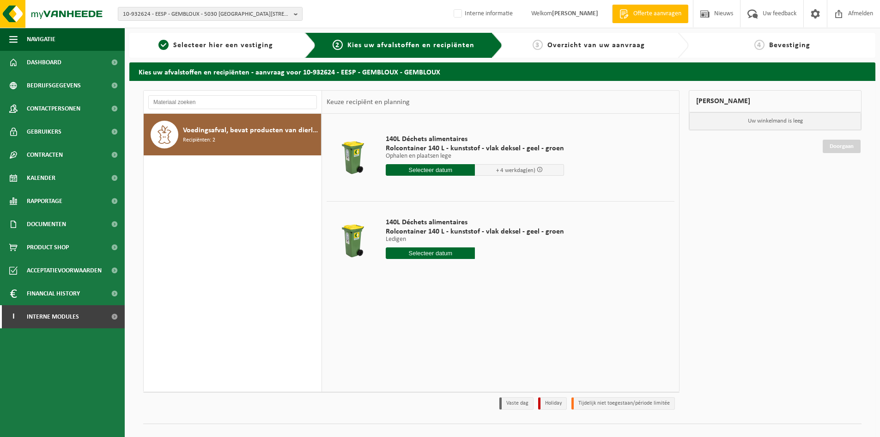
click at [276, 136] on div "Voedingsafval, bevat producten van dierlijke oorsprong, onverpakt, categorie 3 …" at bounding box center [251, 135] width 136 height 28
click at [197, 43] on span "Selecteer hier een vestiging" at bounding box center [223, 45] width 100 height 7
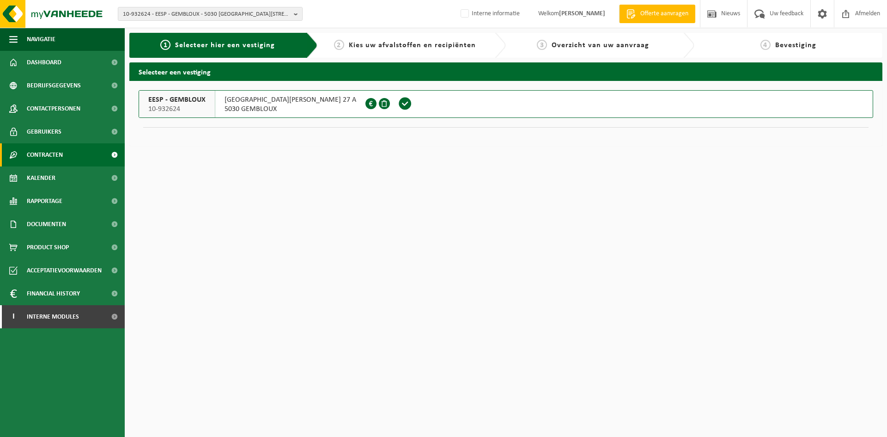
click at [80, 153] on link "Contracten" at bounding box center [62, 154] width 125 height 23
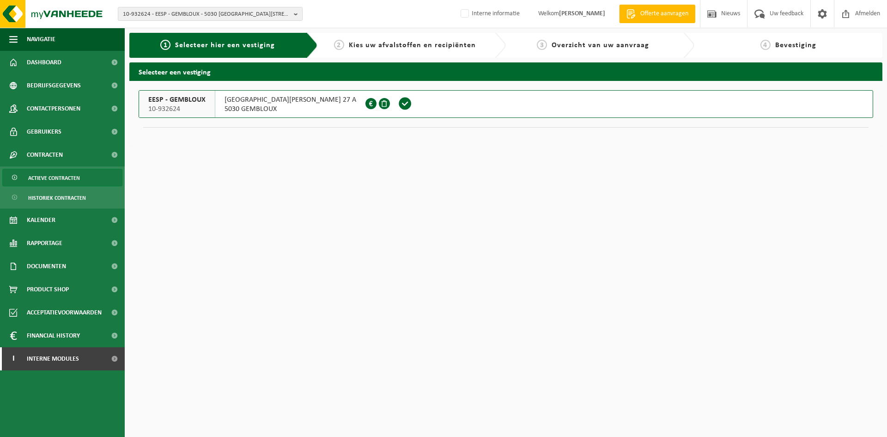
click at [71, 178] on span "Actieve contracten" at bounding box center [54, 178] width 52 height 18
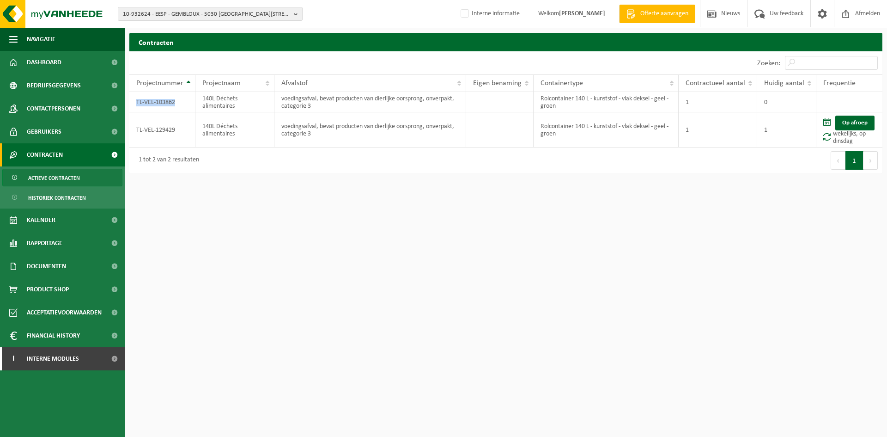
drag, startPoint x: 180, startPoint y: 106, endPoint x: 125, endPoint y: 107, distance: 55.0
click at [125, 107] on div "Contracten Even geduld. Door de grote hoeveelheid gegevens duurt het laden even…" at bounding box center [506, 105] width 762 height 145
copy div "Projectnummer Projectnaam Afvalstof Eigen benaming Containertype Contractueel a…"
click at [513, 59] on div "Zoeken:" at bounding box center [694, 62] width 377 height 23
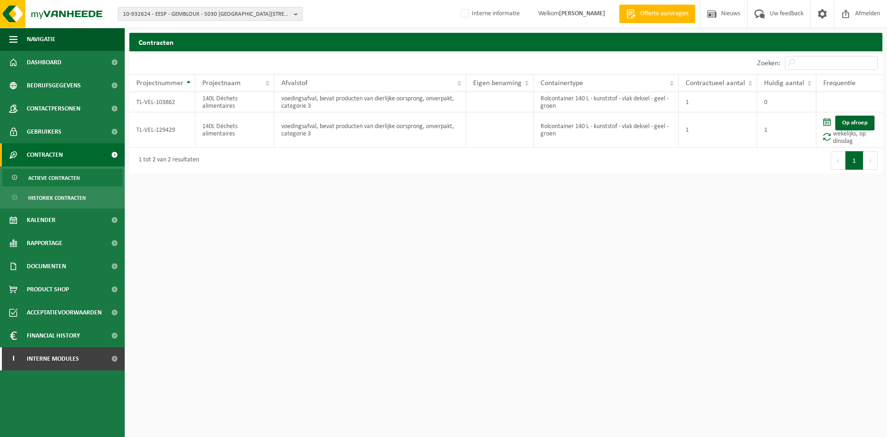
click at [150, 14] on span "10-932624 - EESP - GEMBLOUX - 5030 GEMBLOUX, RUE DE MAZY 27 A" at bounding box center [206, 14] width 167 height 14
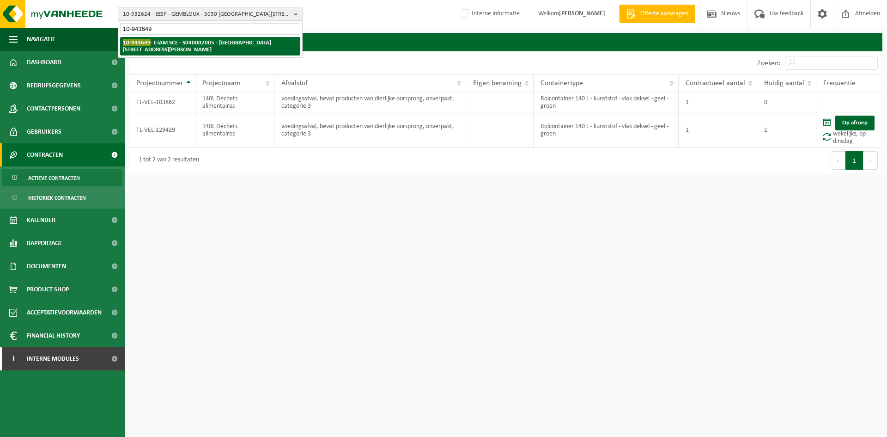
type input "10-943649"
click at [183, 49] on li "10-943649 - ETAM SCE - S040002005 - 92110 CLICHY, RUE HENRI BARBUSSE 57/59" at bounding box center [210, 46] width 180 height 18
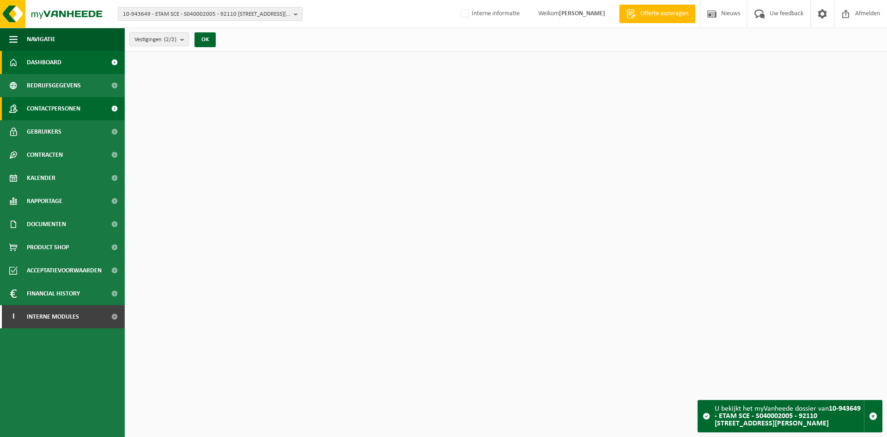
click at [51, 100] on span "Contactpersonen" at bounding box center [54, 108] width 54 height 23
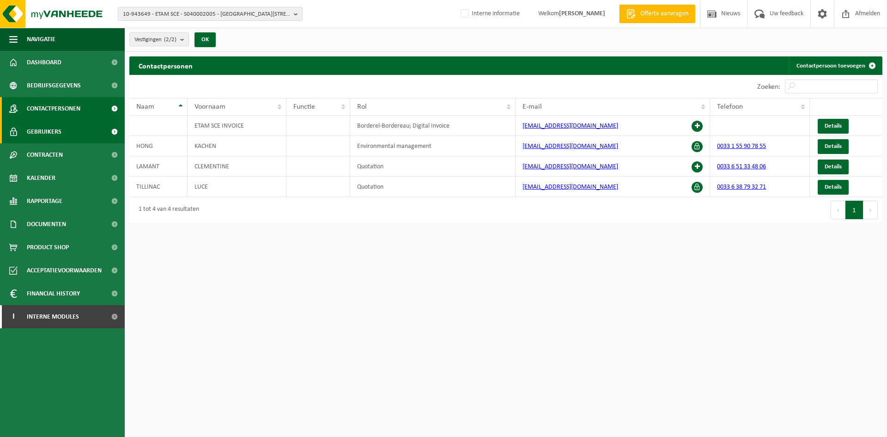
drag, startPoint x: 61, startPoint y: 132, endPoint x: 69, endPoint y: 133, distance: 7.9
click at [61, 132] on link "Gebruikers" at bounding box center [62, 131] width 125 height 23
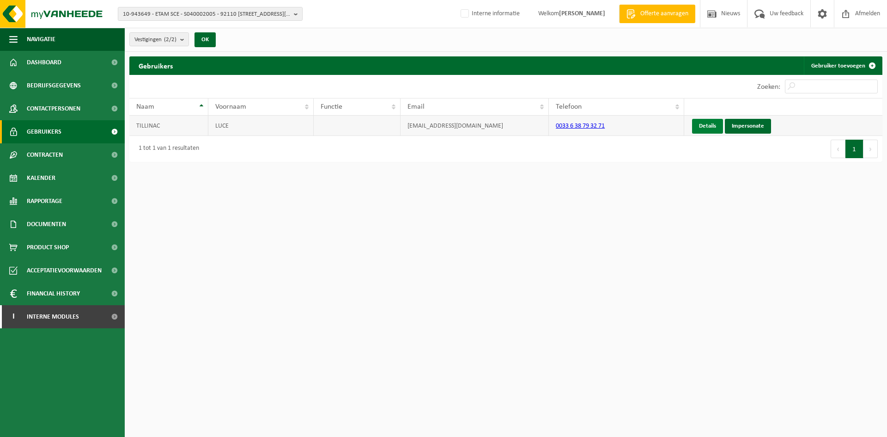
click at [714, 123] on link "Details" at bounding box center [707, 126] width 31 height 15
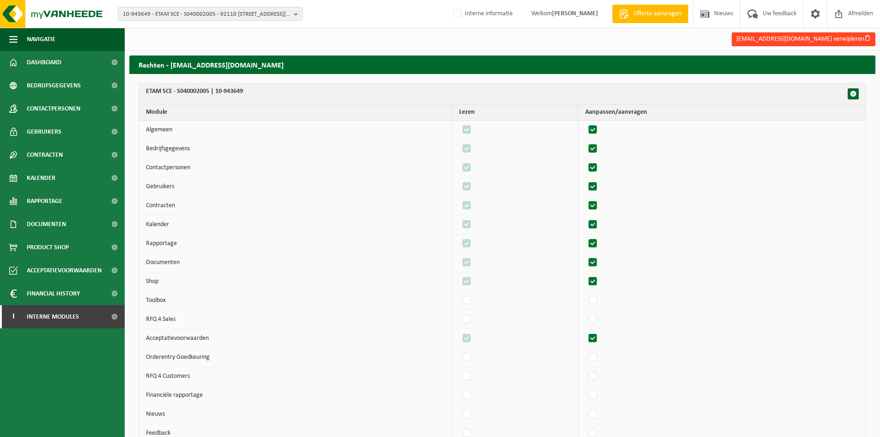
click at [825, 45] on button "lluce.tillinac@team.fr verwijderen" at bounding box center [804, 39] width 144 height 14
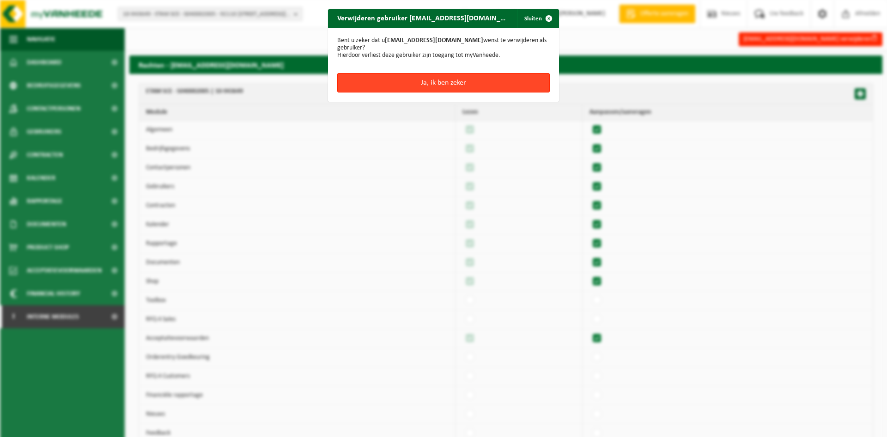
click at [469, 78] on button "Ja, ik ben zeker" at bounding box center [443, 82] width 213 height 19
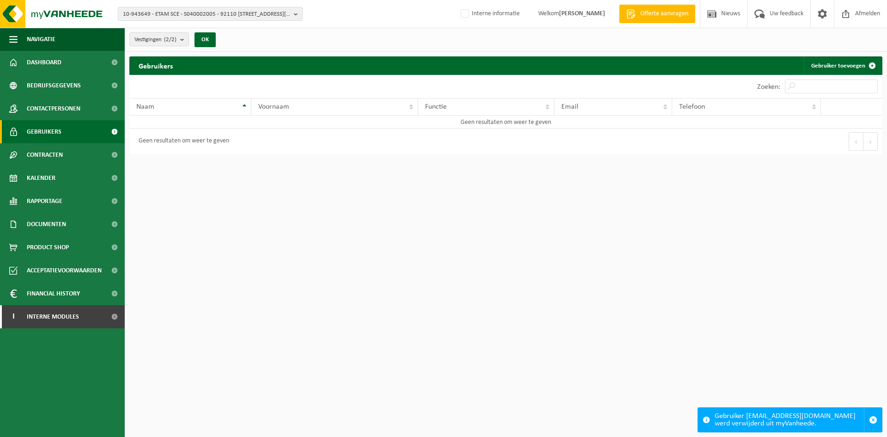
click at [50, 102] on span "Contactpersonen" at bounding box center [54, 108] width 54 height 23
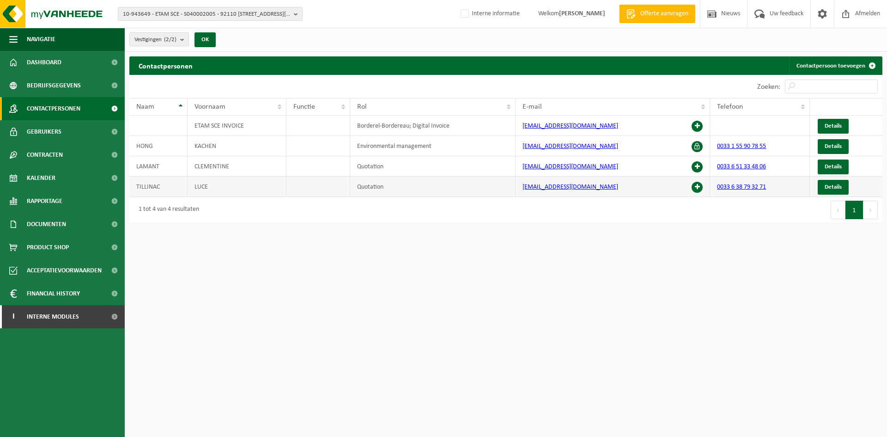
click at [699, 186] on span at bounding box center [697, 187] width 11 height 11
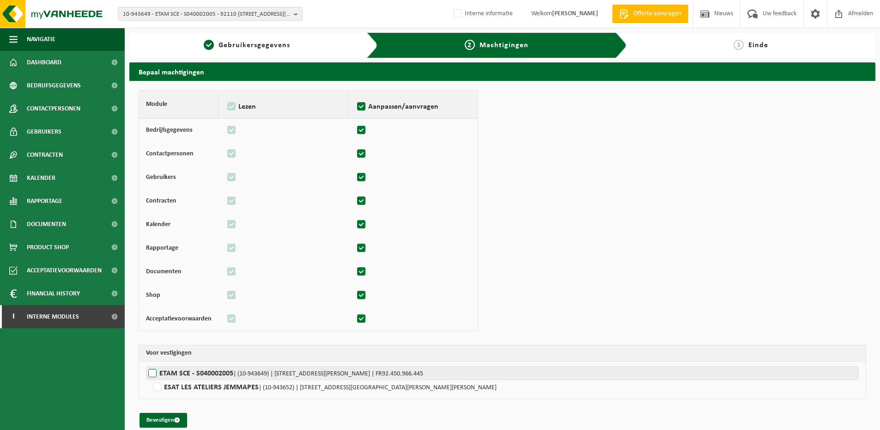
click at [179, 368] on label"] "ETAM SCE - S040002005 | (10-943649) | RUE HENRI BARBUSSE 57/59, 92110 CLICHY | …" at bounding box center [502, 373] width 713 height 14
click at [179, 368] on input "ETAM SCE - S040002005 | (10-943649) | RUE HENRI BARBUSSE 57/59, 92110 CLICHY | …" at bounding box center [586, 373] width 880 height 14
checkbox input "true"
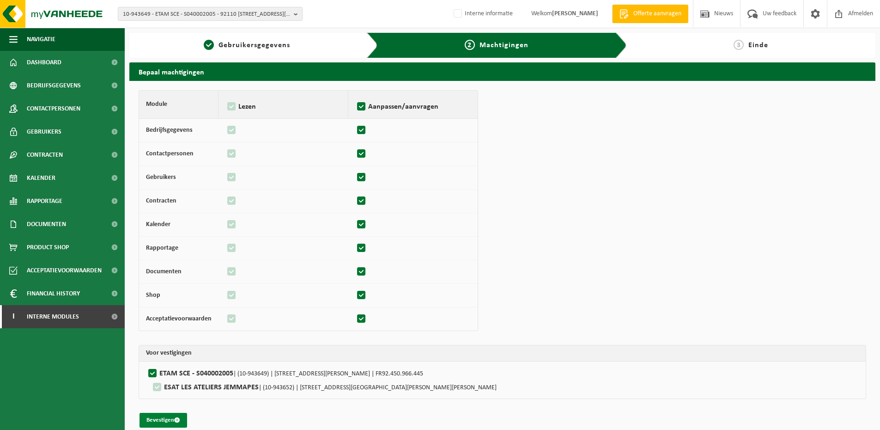
click at [166, 419] on button "Bevestigen" at bounding box center [164, 420] width 48 height 15
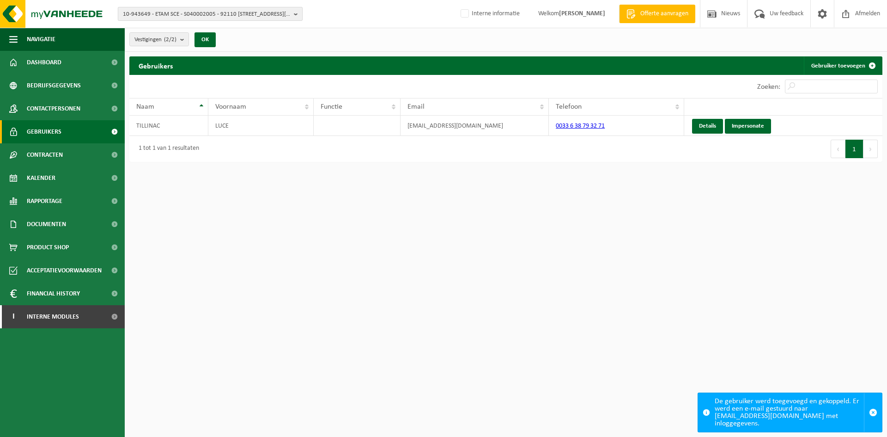
click at [229, 14] on span "10-943649 - ETAM SCE - S040002005 - 92110 CLICHY, RUE HENRI BARBUSSE 57/59" at bounding box center [206, 14] width 167 height 14
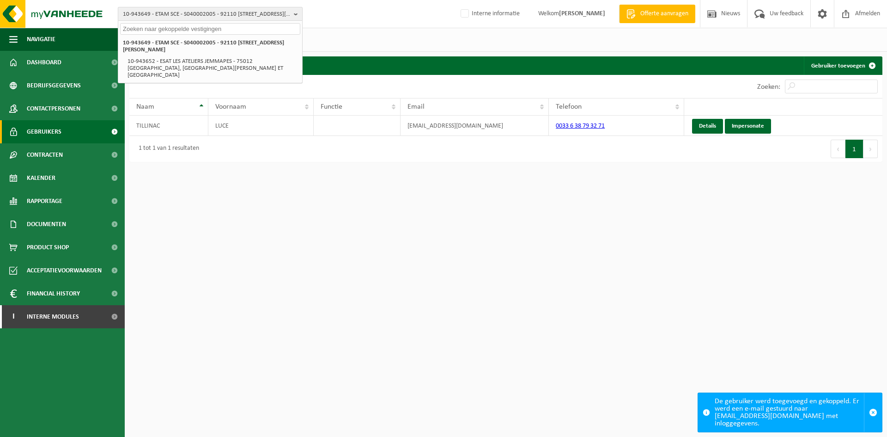
paste input "10-797162"
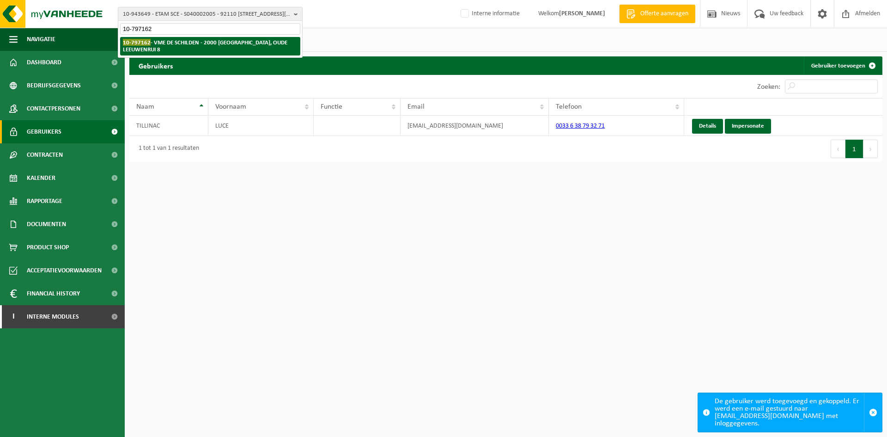
type input "10-797162"
click at [159, 46] on strong "10-797162 - VME DE SCHILDEN - 2000 ANTWERPEN, OUDE LEEUWENRUI 8" at bounding box center [205, 46] width 164 height 14
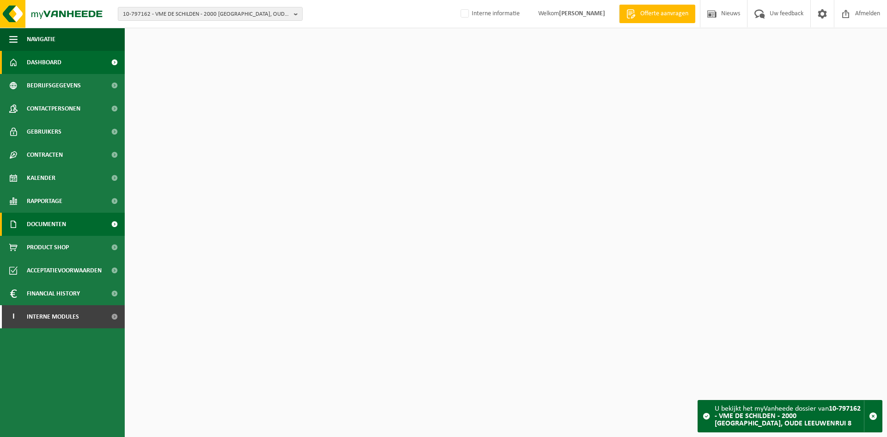
click at [55, 226] on span "Documenten" at bounding box center [46, 224] width 39 height 23
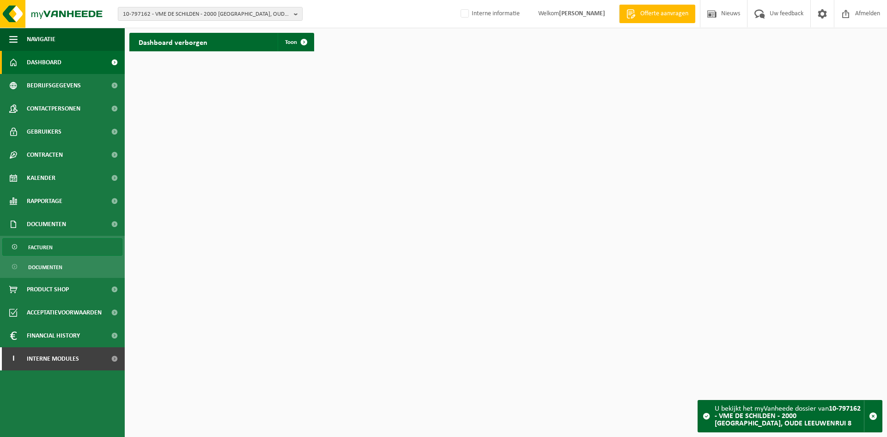
click at [50, 247] on span "Facturen" at bounding box center [40, 247] width 24 height 18
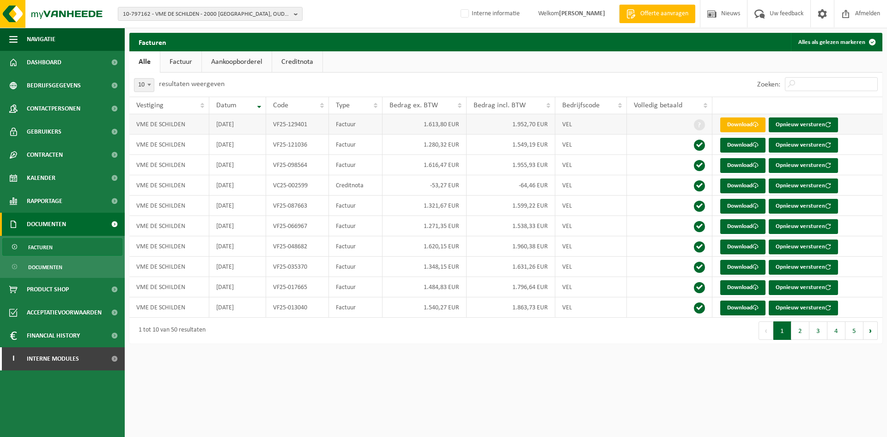
click at [737, 124] on link "Download" at bounding box center [742, 124] width 45 height 15
